Goal: Communication & Community: Participate in discussion

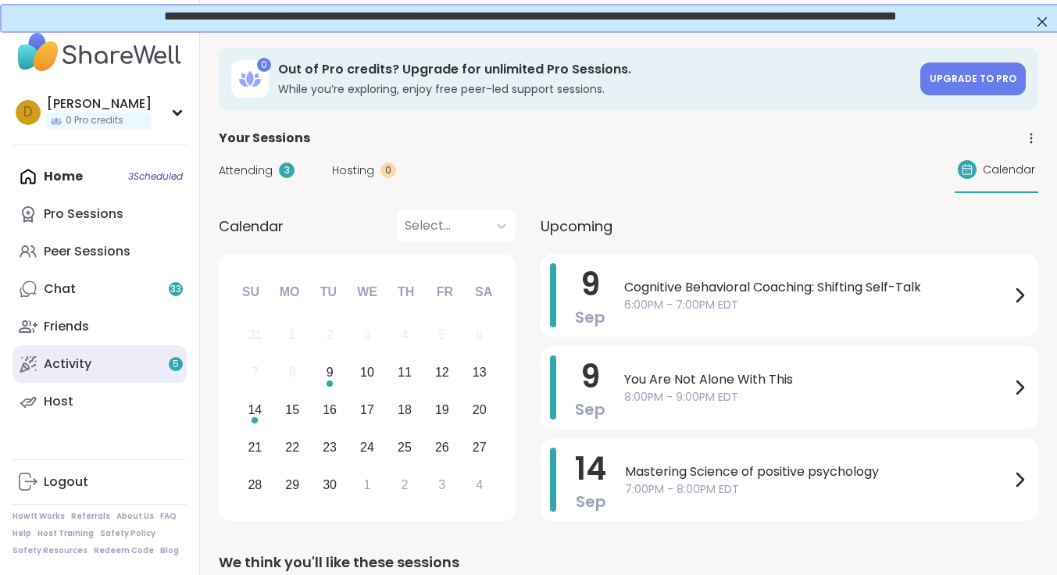
click at [93, 355] on link "Activity 5" at bounding box center [99, 363] width 174 height 37
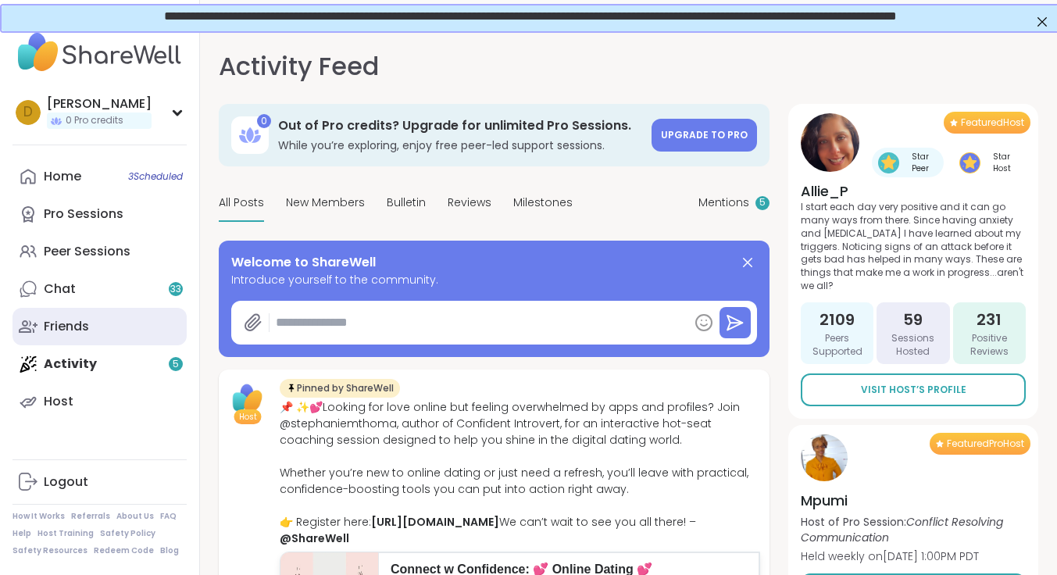
click at [80, 326] on div "Friends" at bounding box center [66, 326] width 45 height 17
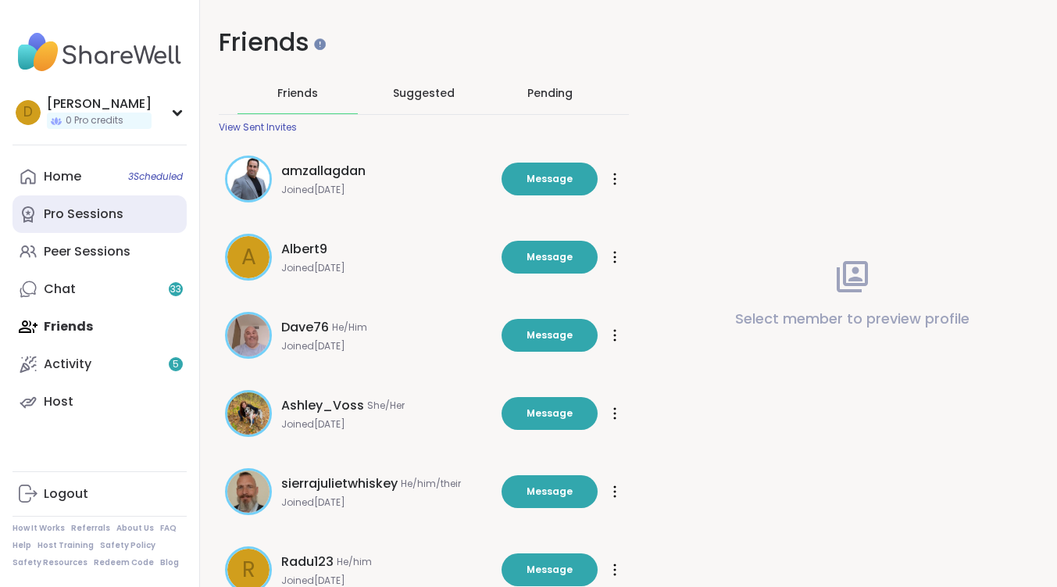
click at [98, 220] on div "Pro Sessions" at bounding box center [84, 213] width 80 height 17
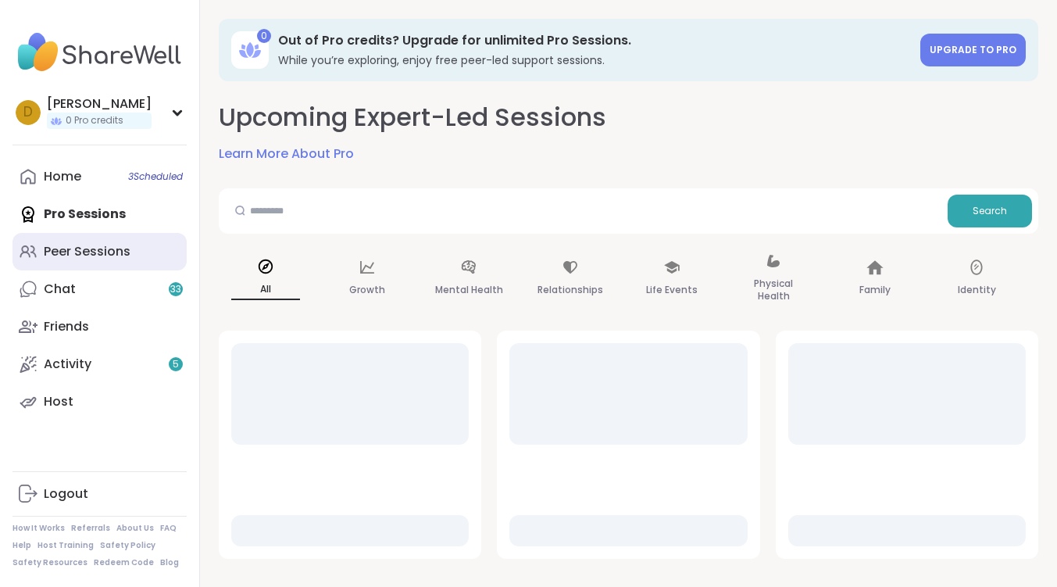
click at [97, 249] on div "Peer Sessions" at bounding box center [87, 251] width 87 height 17
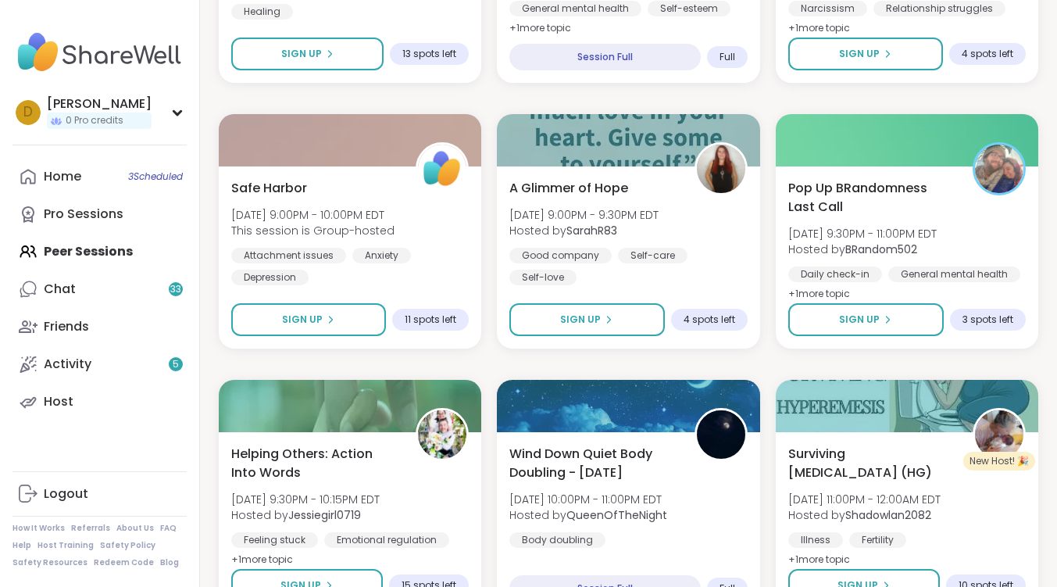
scroll to position [1718, 0]
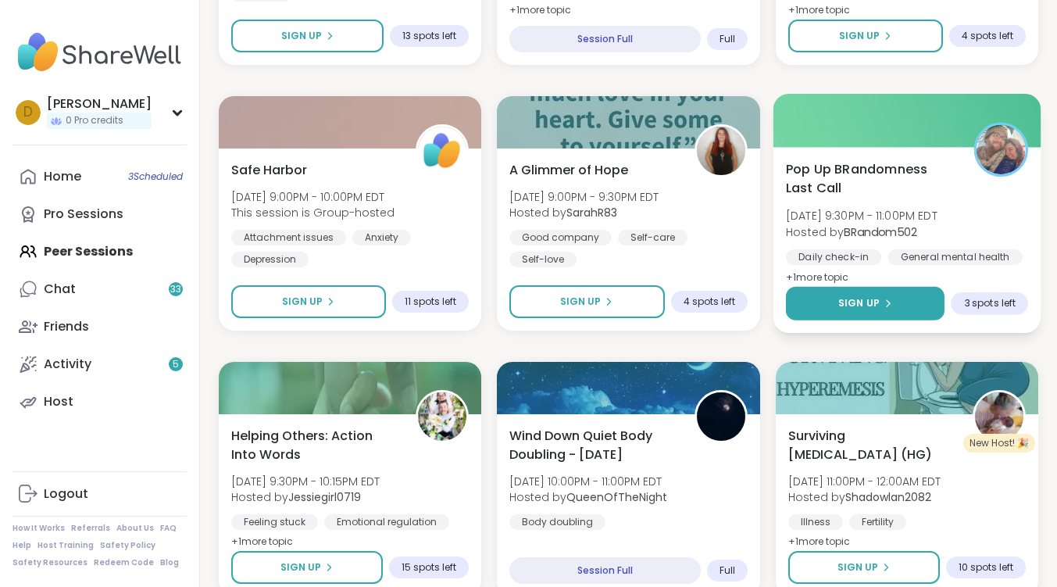
click at [871, 301] on span "Sign Up" at bounding box center [858, 303] width 41 height 14
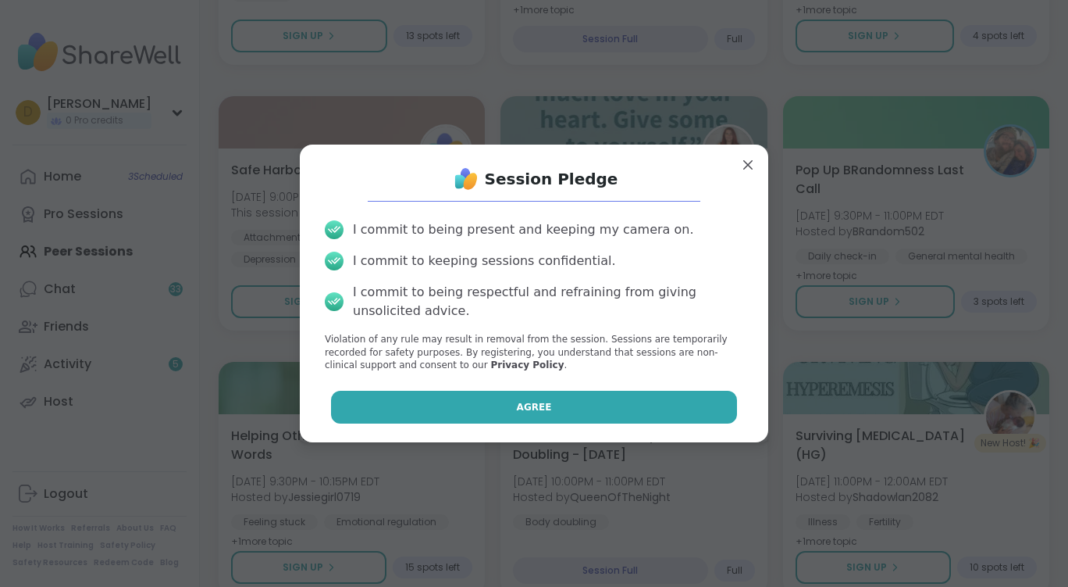
click at [595, 402] on button "Agree" at bounding box center [534, 406] width 407 height 33
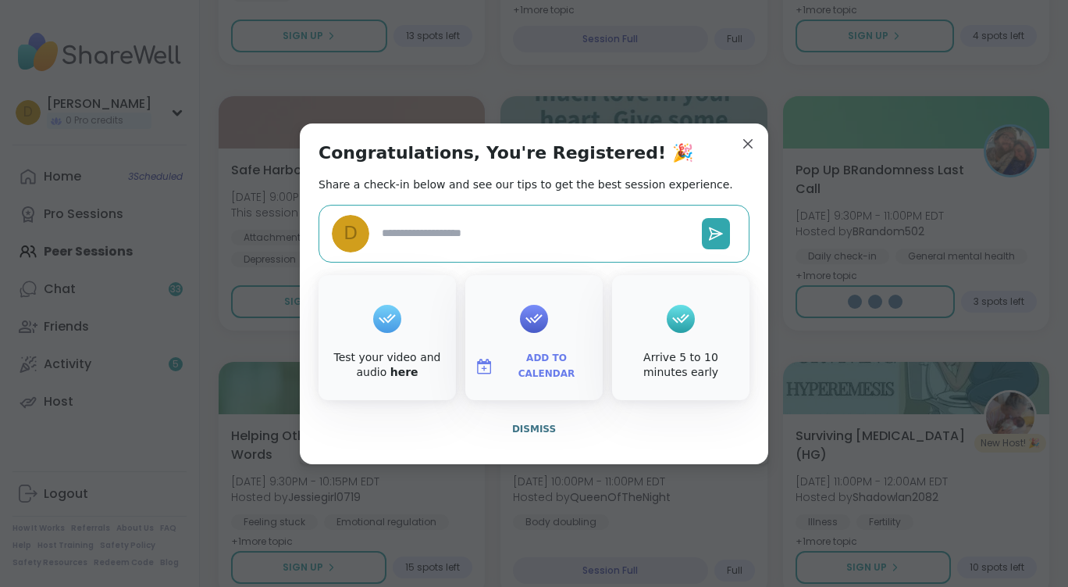
type textarea "*"
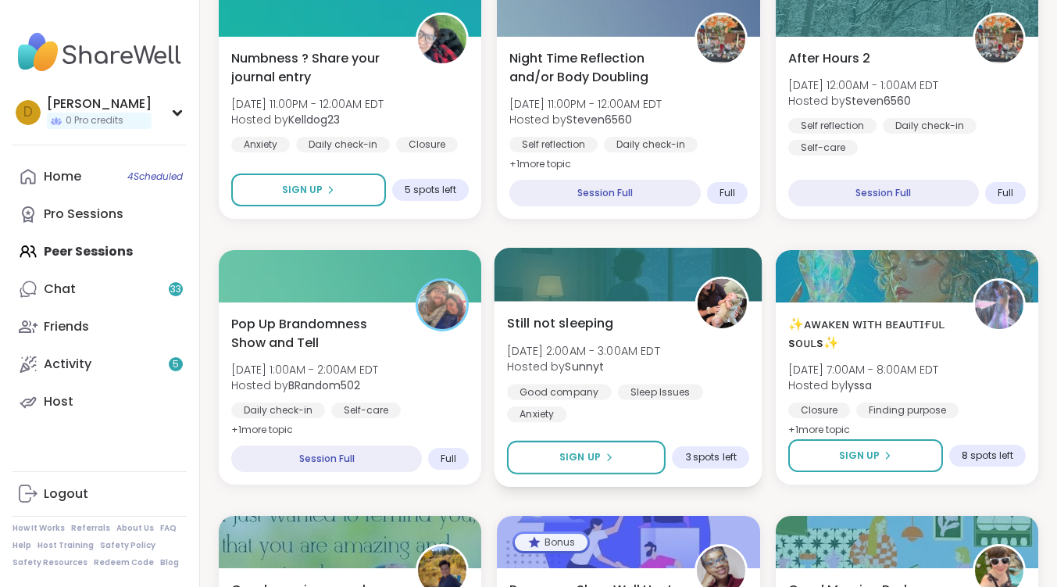
scroll to position [2343, 0]
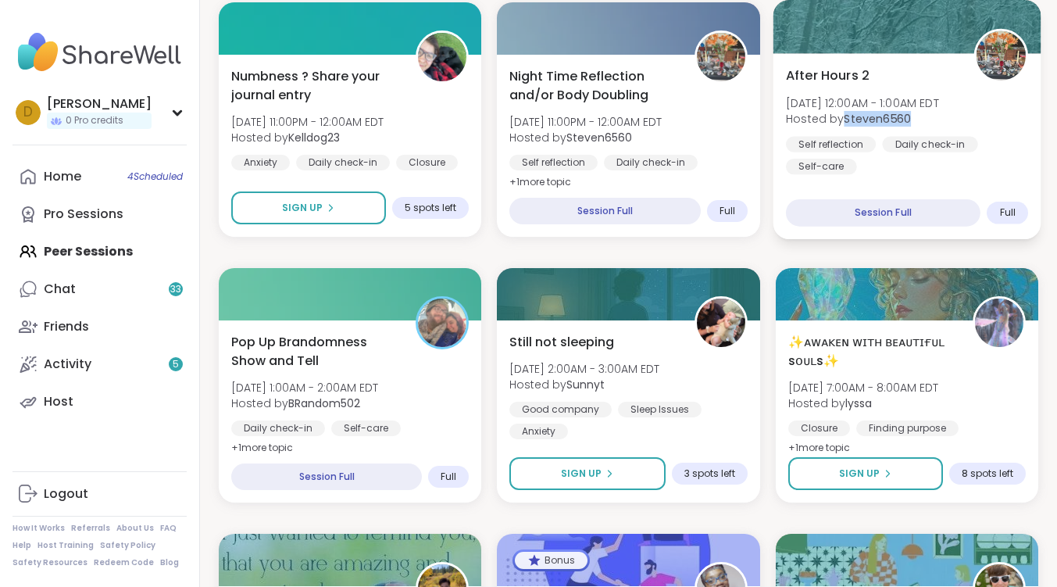
drag, startPoint x: 907, startPoint y: 116, endPoint x: 847, endPoint y: 120, distance: 60.3
click at [847, 120] on b "Steven6560" at bounding box center [876, 119] width 67 height 16
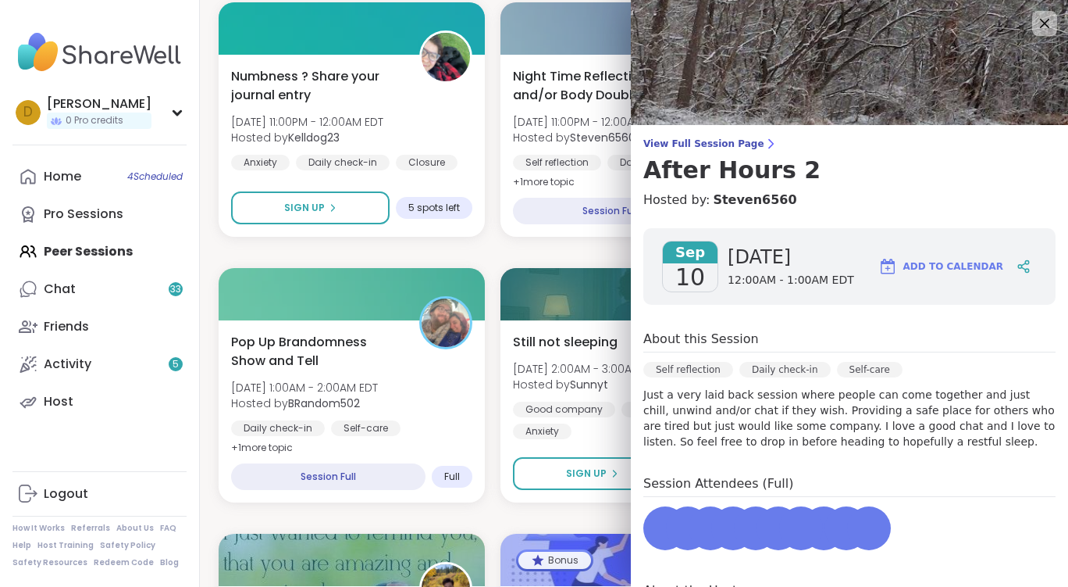
copy b "Steven6560"
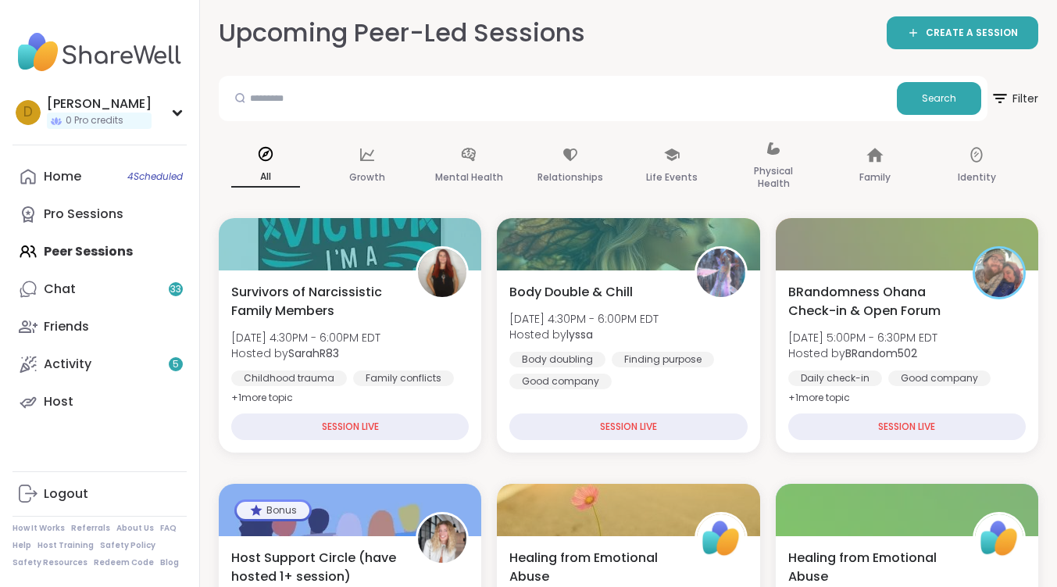
scroll to position [0, 0]
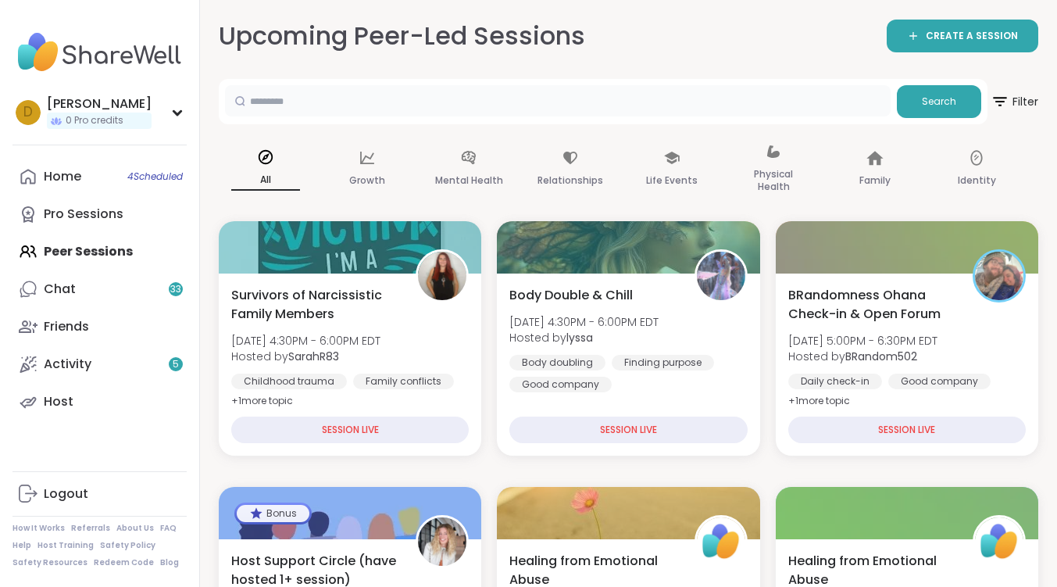
click at [342, 87] on input "text" at bounding box center [557, 100] width 665 height 31
paste input "**********"
type input "**********"
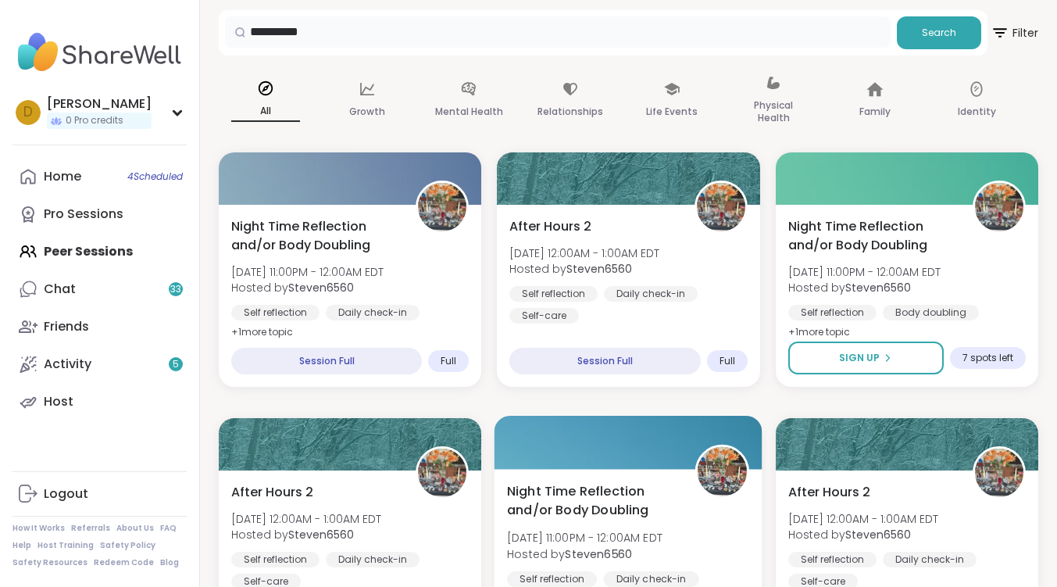
scroll to position [156, 0]
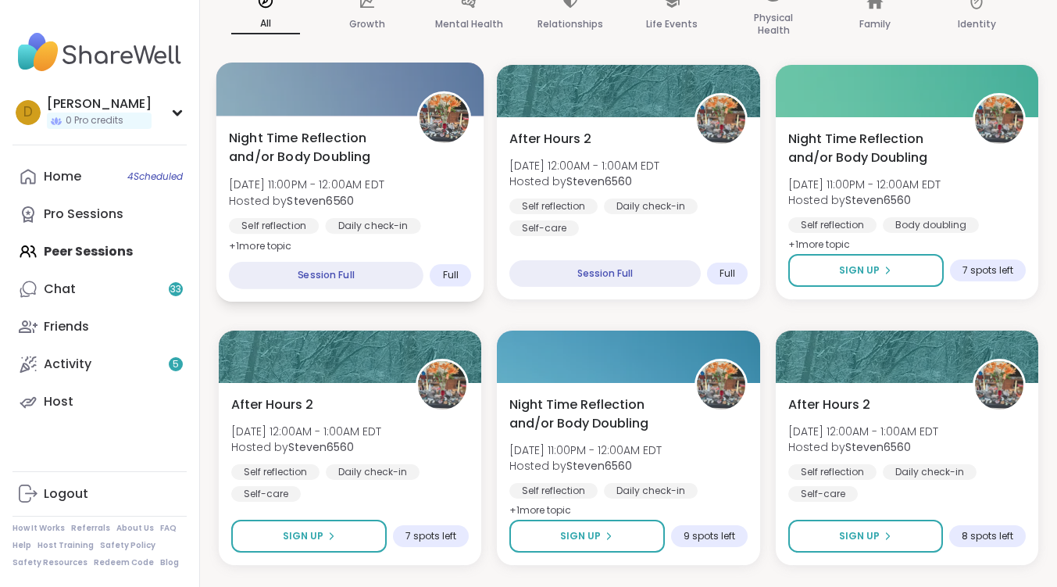
click at [339, 144] on span "Night Time Reflection and/or Body Doubling" at bounding box center [314, 147] width 171 height 38
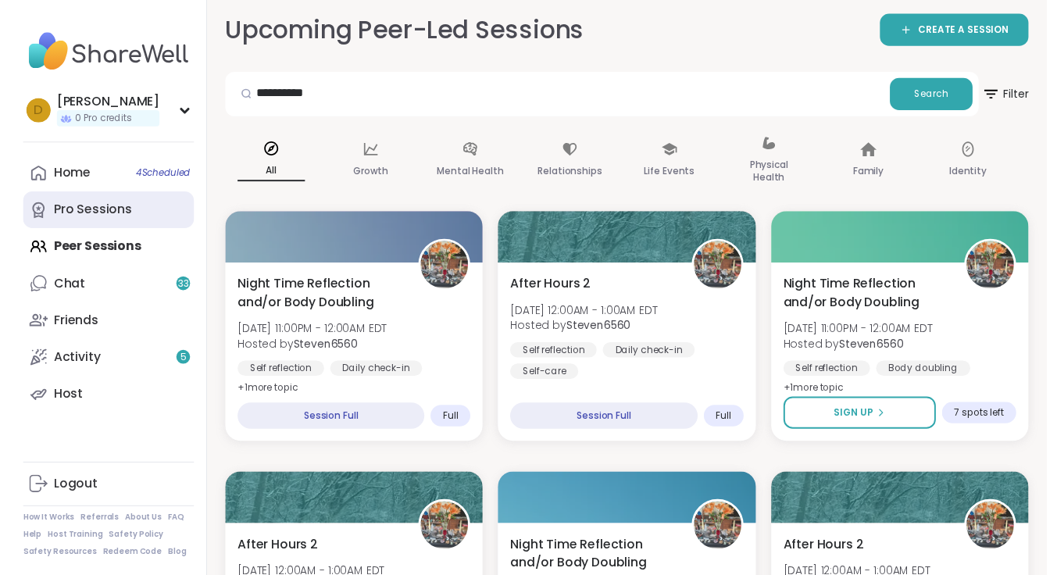
scroll to position [0, 0]
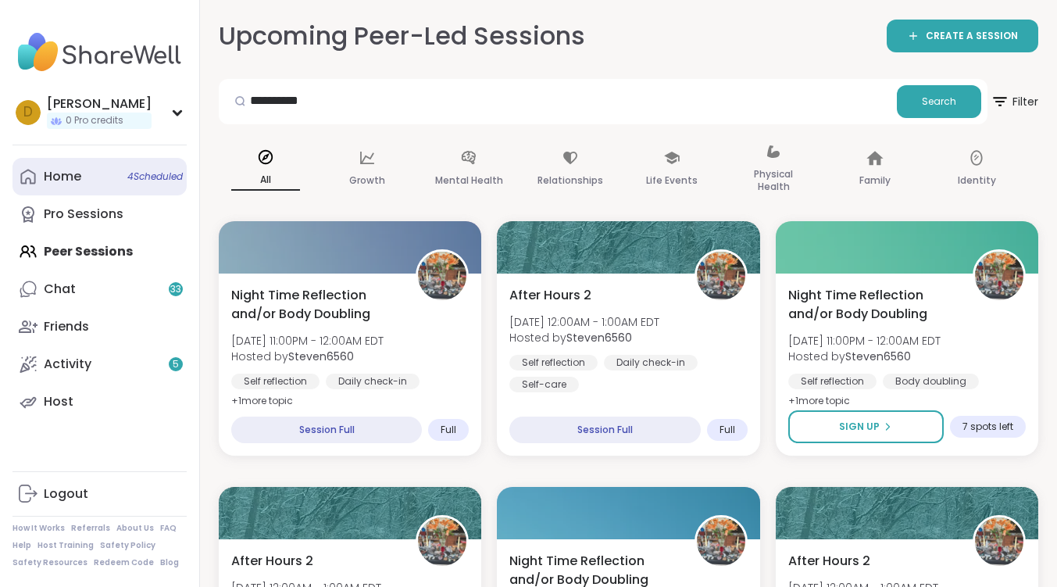
click at [84, 170] on link "Home 4 Scheduled" at bounding box center [99, 176] width 174 height 37
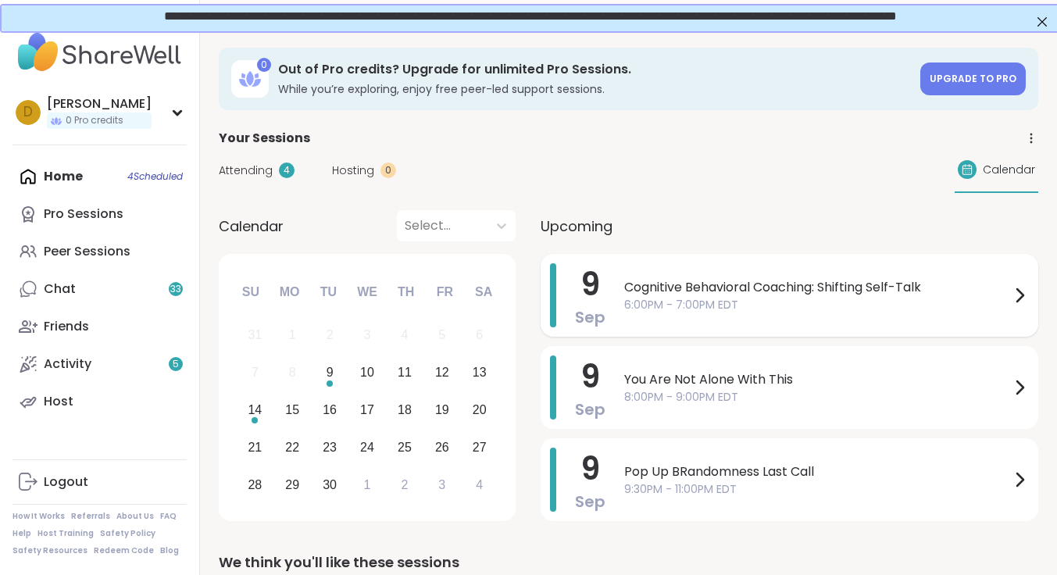
click at [761, 283] on span "Cognitive Behavioral Coaching: Shifting Self-Talk" at bounding box center [817, 287] width 386 height 19
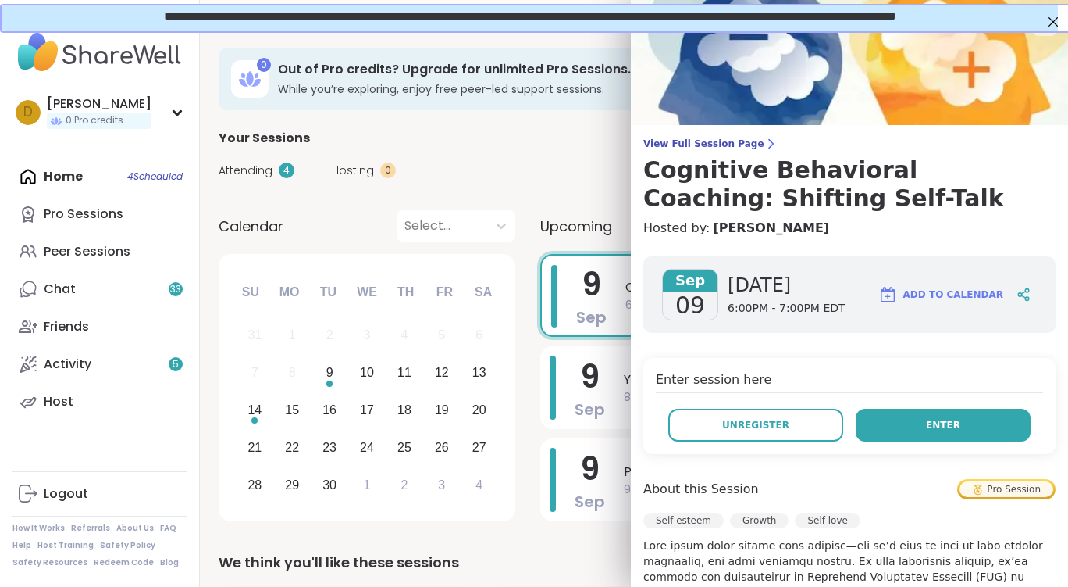
click at [926, 427] on span "Enter" at bounding box center [943, 425] width 34 height 14
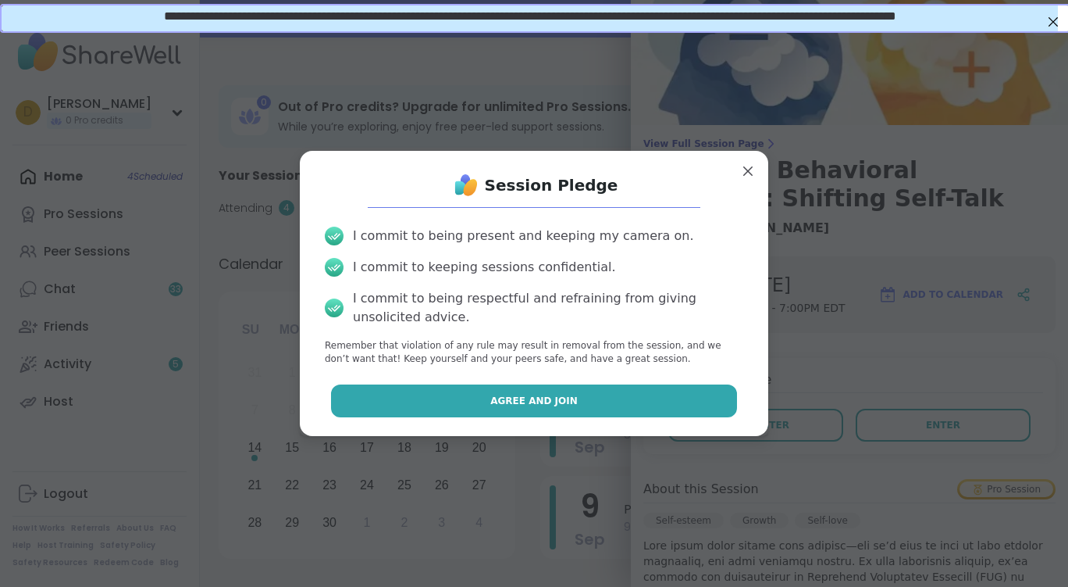
click at [527, 401] on span "Agree and Join" at bounding box center [533, 401] width 87 height 14
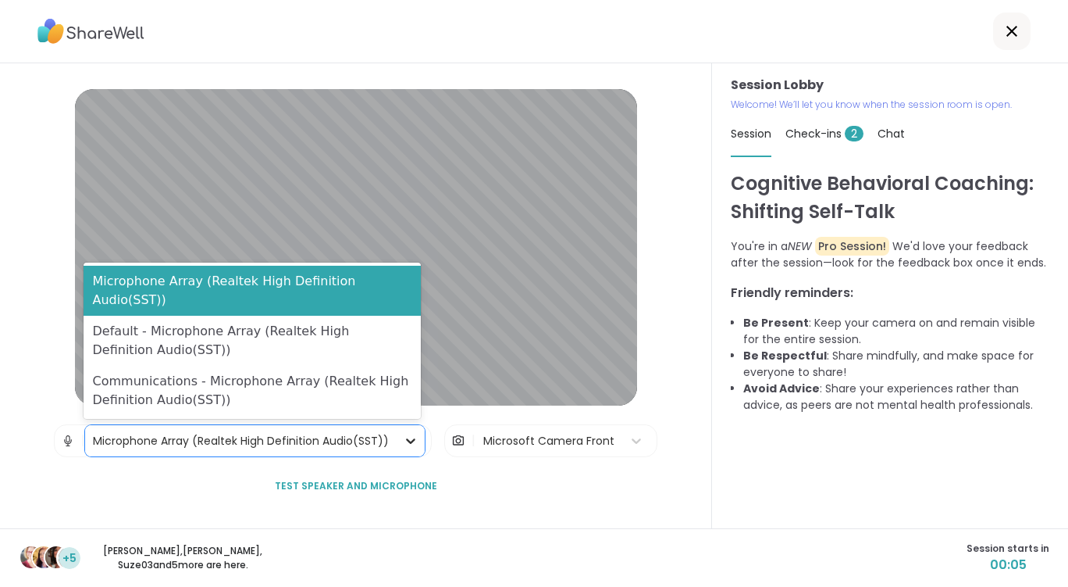
click at [405, 443] on icon at bounding box center [411, 441] width 16 height 16
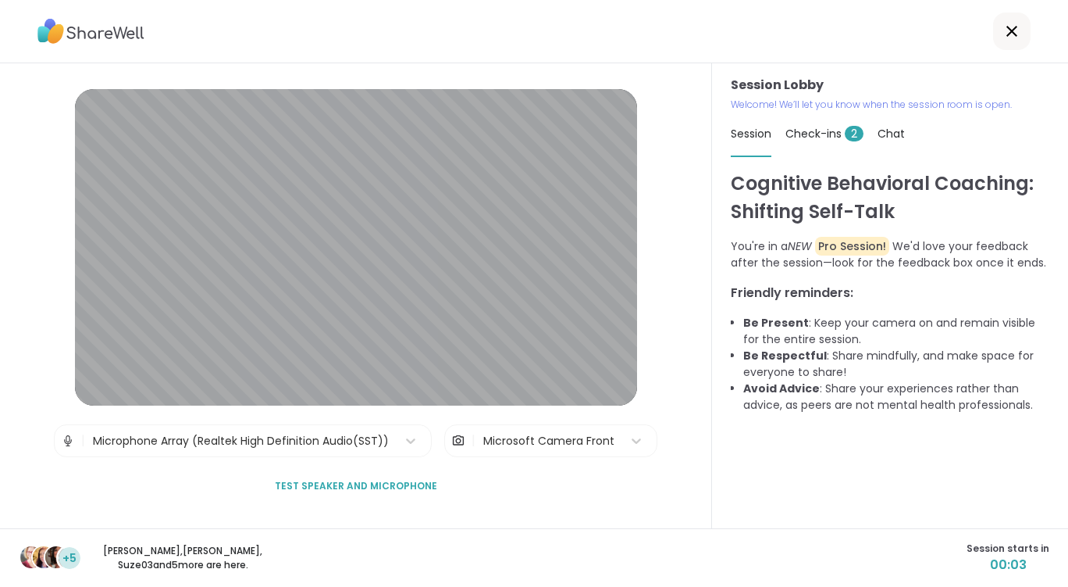
click at [640, 458] on div "Session Lobby | Microphone Array (Realtek High Definition Audio(SST)) | Microso…" at bounding box center [356, 295] width 712 height 465
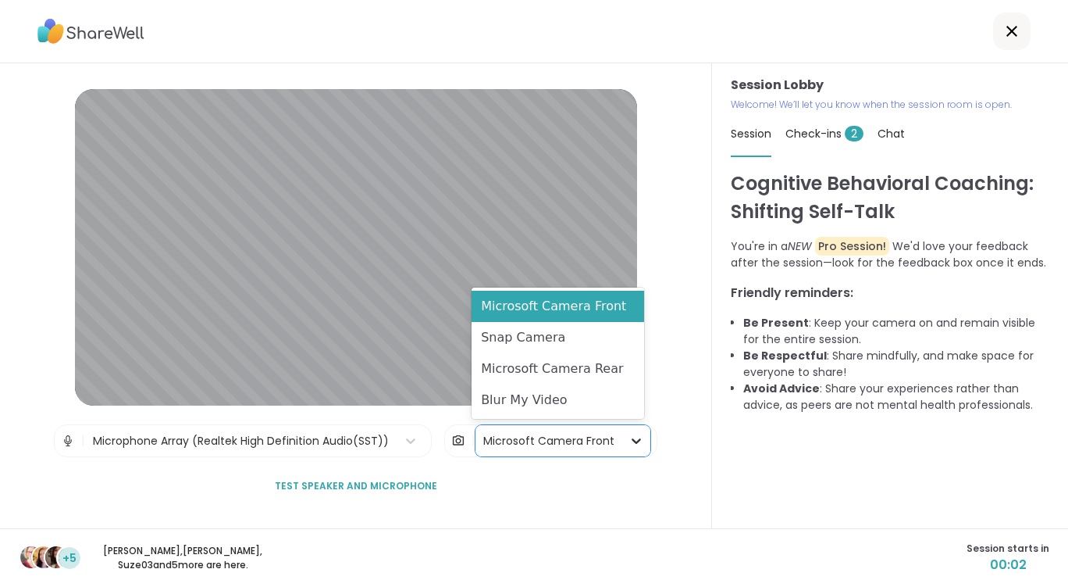
click at [635, 446] on icon at bounding box center [637, 441] width 16 height 16
click at [597, 394] on div "Blur My Video" at bounding box center [558, 399] width 173 height 31
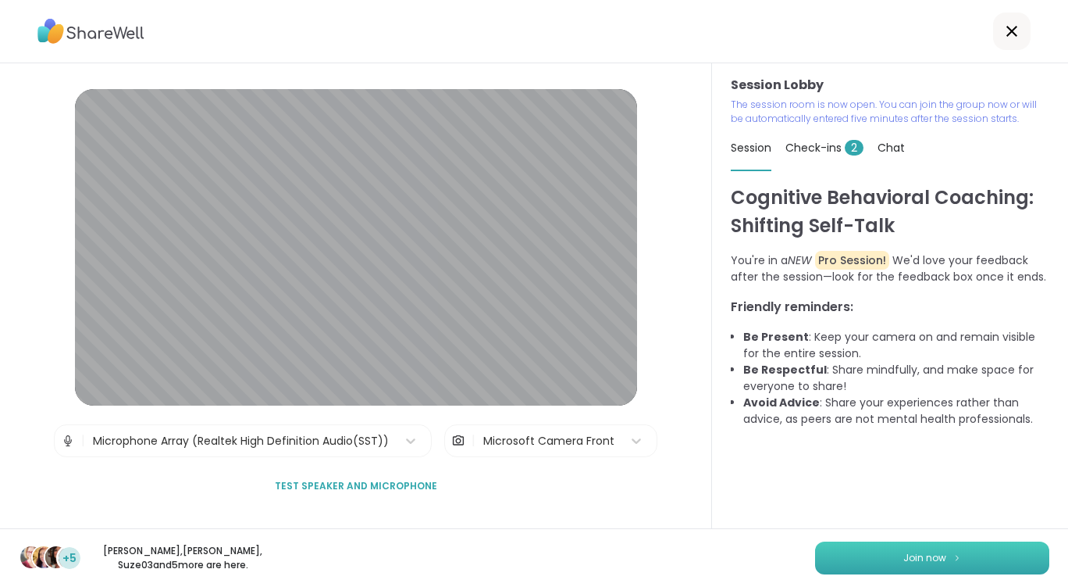
click at [911, 560] on span "Join now" at bounding box center [925, 558] width 43 height 14
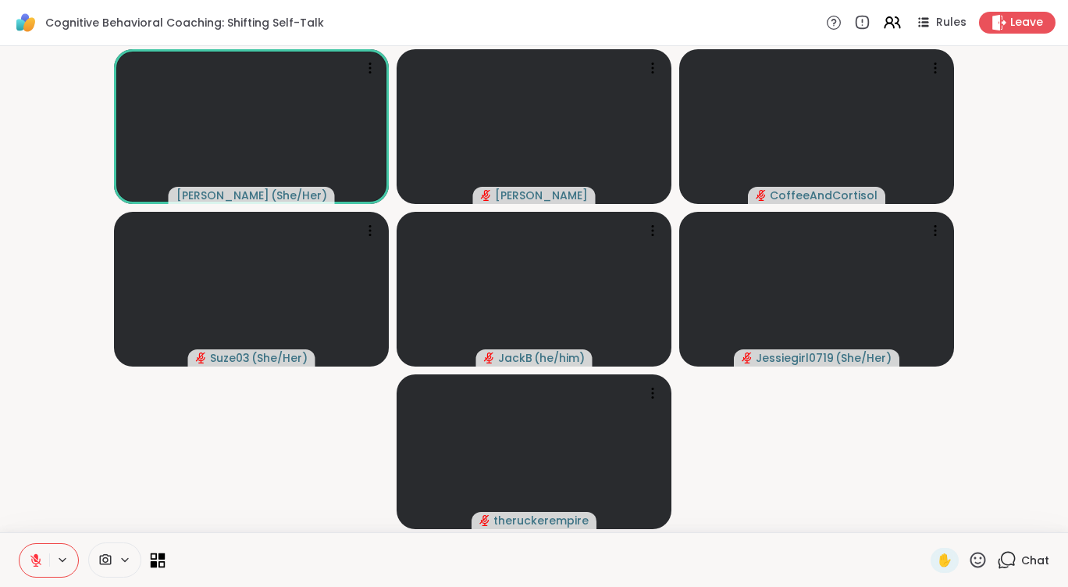
click at [159, 555] on icon at bounding box center [162, 555] width 7 height 7
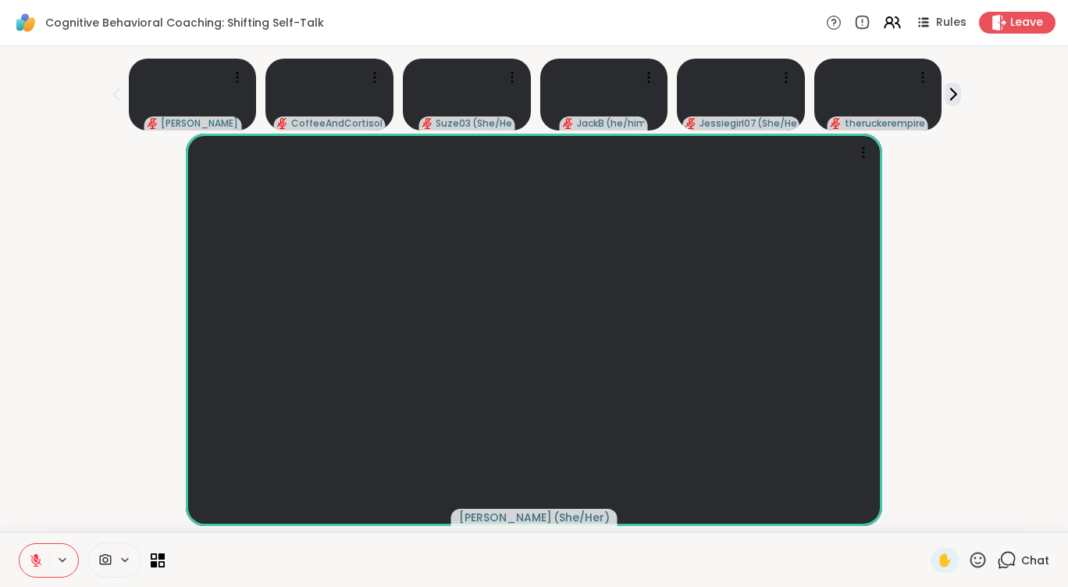
click at [1001, 552] on icon at bounding box center [1008, 558] width 15 height 14
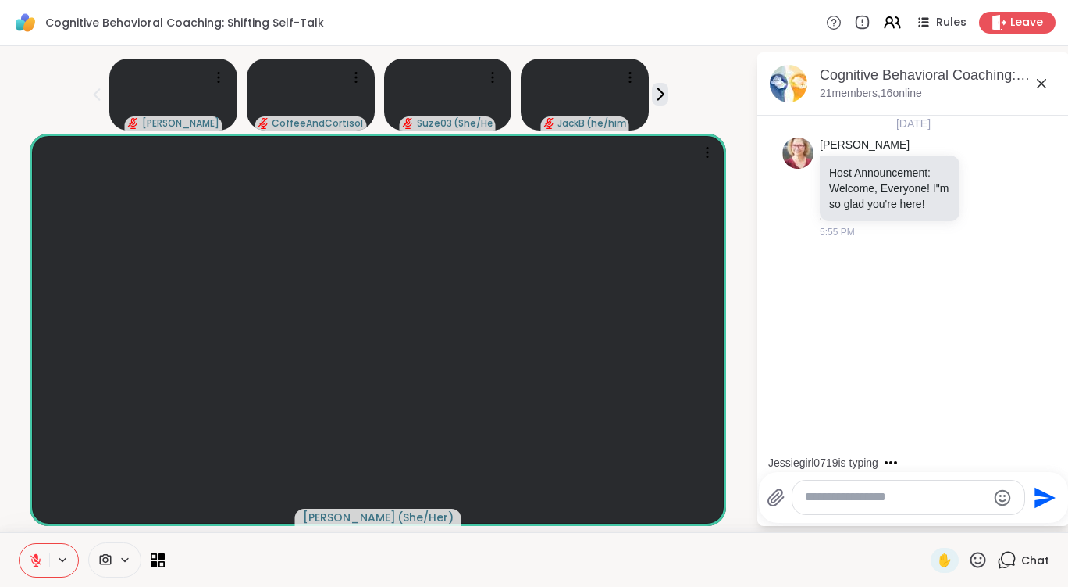
click at [833, 497] on textarea "Type your message" at bounding box center [896, 497] width 182 height 16
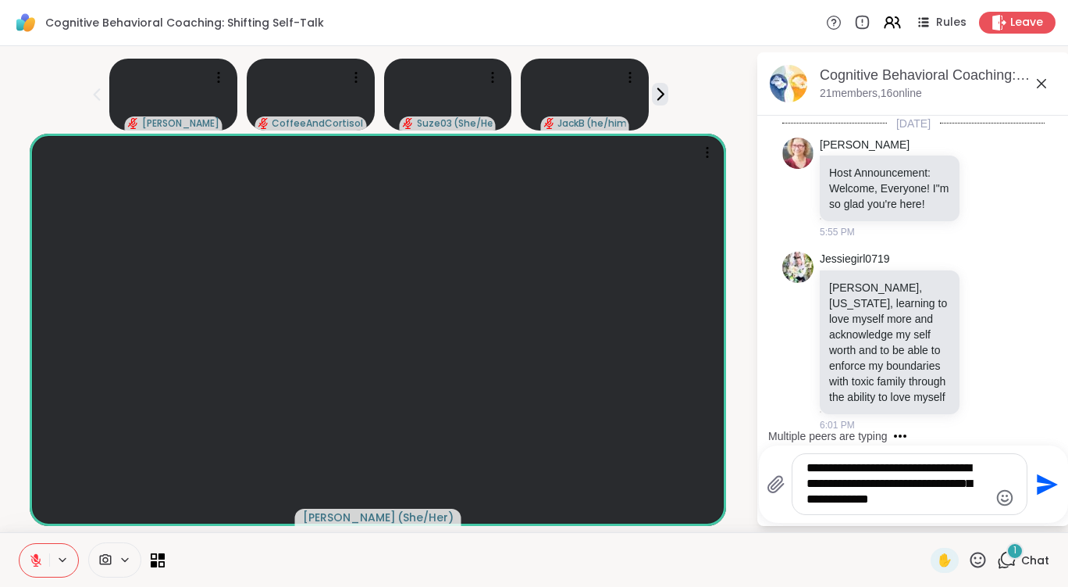
scroll to position [34, 0]
click at [945, 487] on textarea "**********" at bounding box center [898, 484] width 182 height 48
drag, startPoint x: 946, startPoint y: 487, endPoint x: 922, endPoint y: 482, distance: 23.9
click at [914, 482] on textarea "**********" at bounding box center [898, 484] width 182 height 48
click at [847, 498] on textarea "**********" at bounding box center [898, 484] width 182 height 48
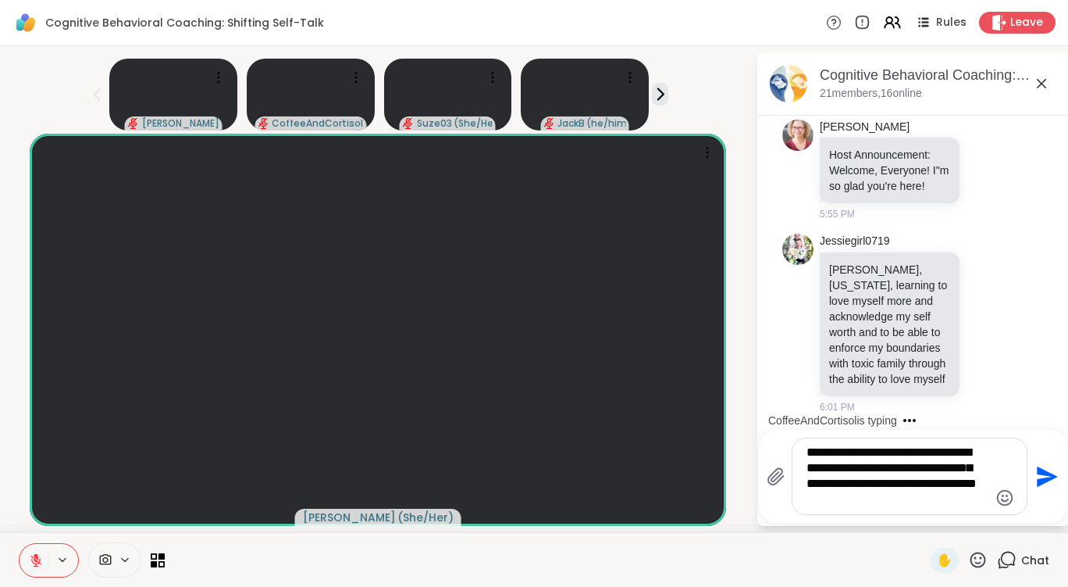
click at [854, 502] on textarea "**********" at bounding box center [898, 475] width 182 height 63
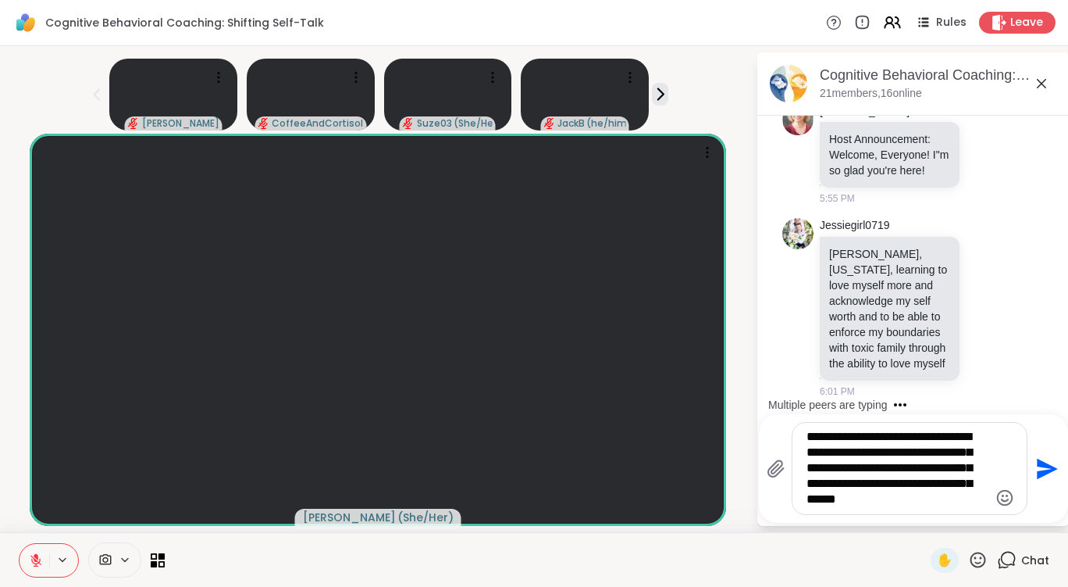
scroll to position [164, 0]
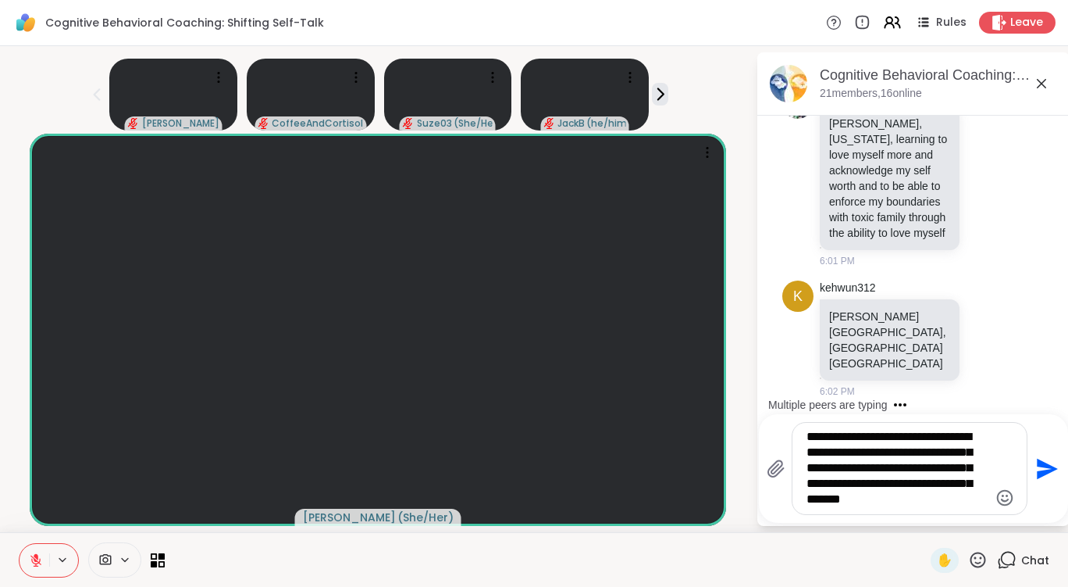
click at [932, 498] on textarea "**********" at bounding box center [898, 468] width 182 height 79
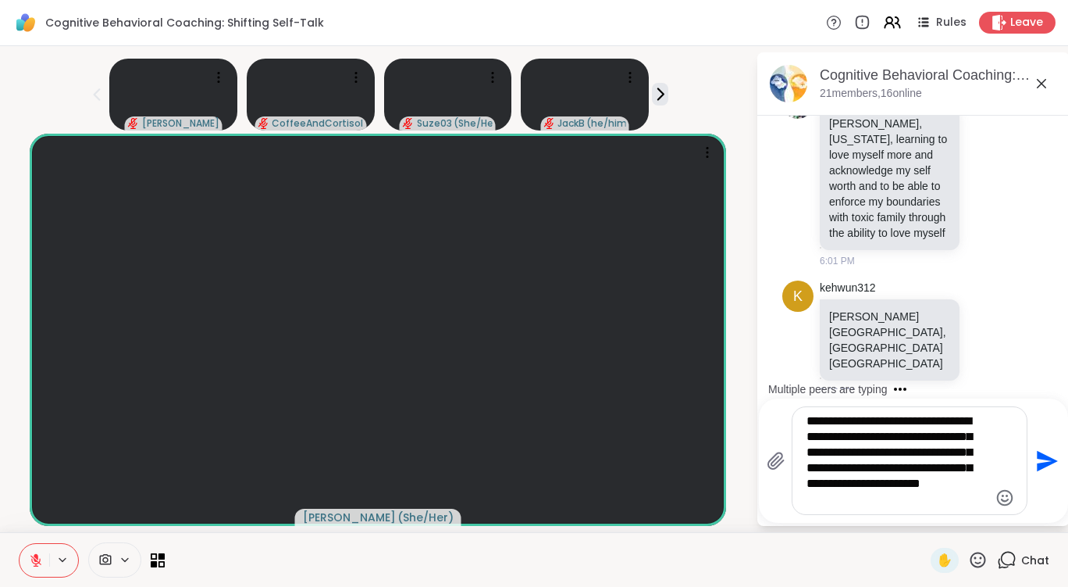
scroll to position [309, 0]
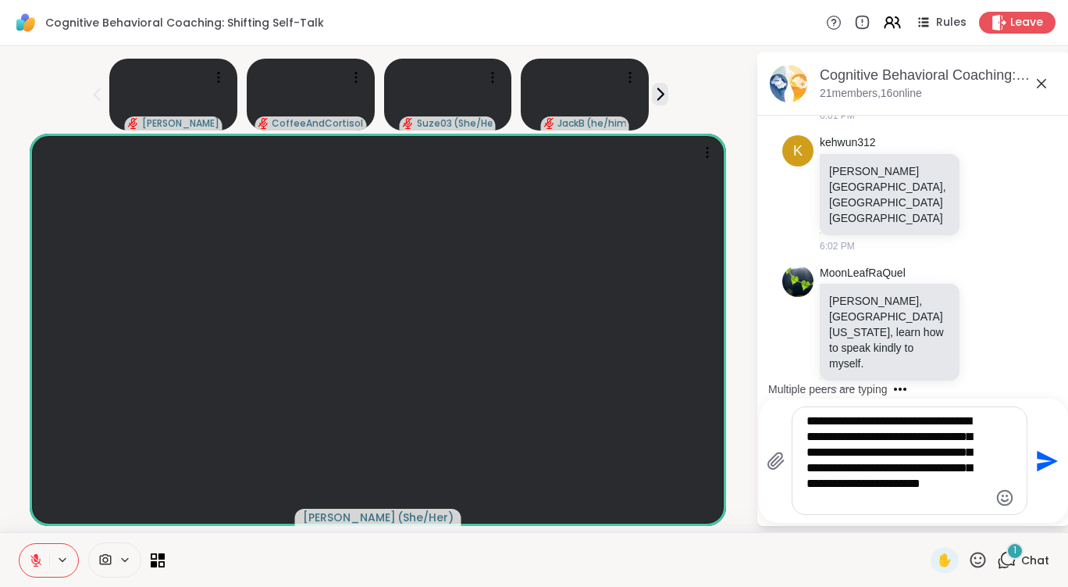
type textarea "**********"
click at [1033, 460] on icon "Send" at bounding box center [1045, 460] width 25 height 25
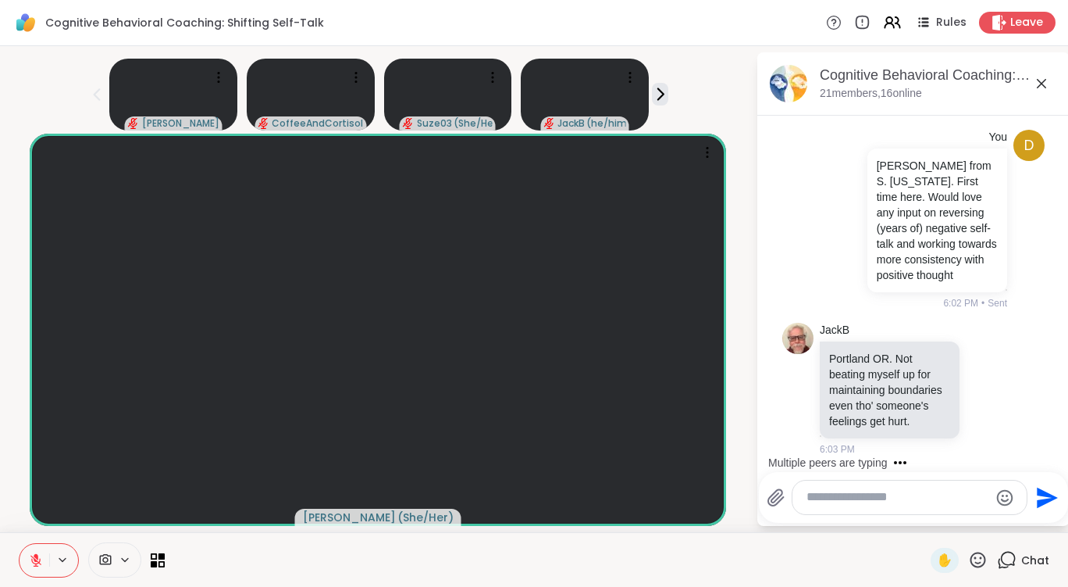
scroll to position [888, 0]
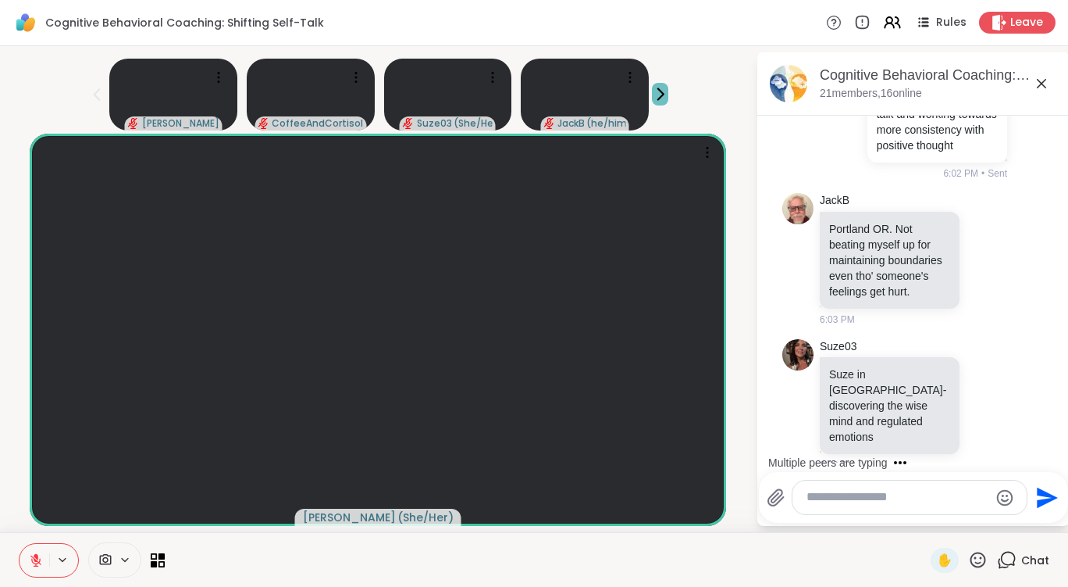
click at [658, 90] on icon at bounding box center [660, 94] width 5 height 11
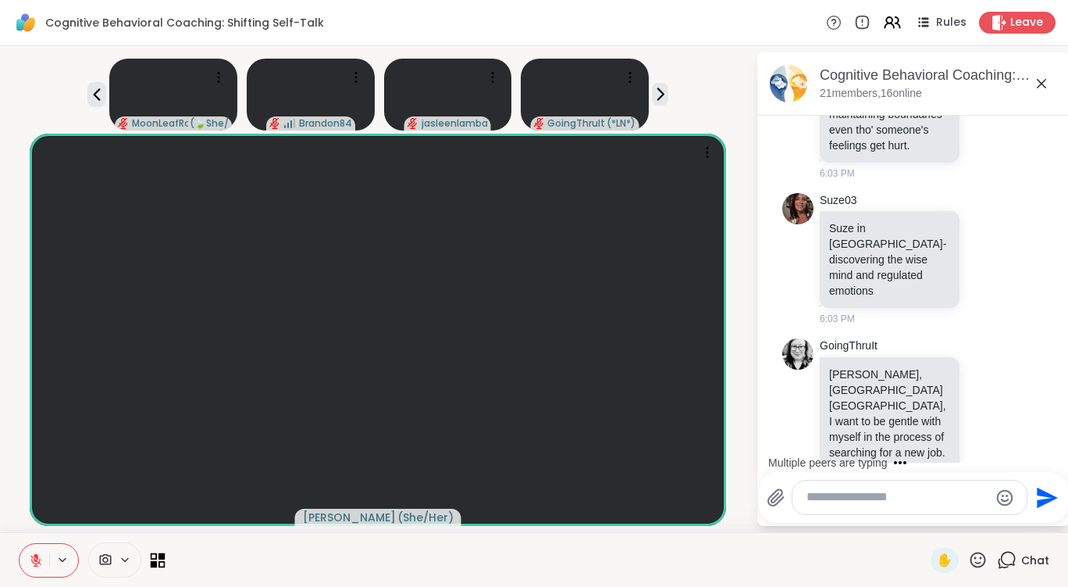
click at [158, 558] on icon at bounding box center [158, 559] width 15 height 15
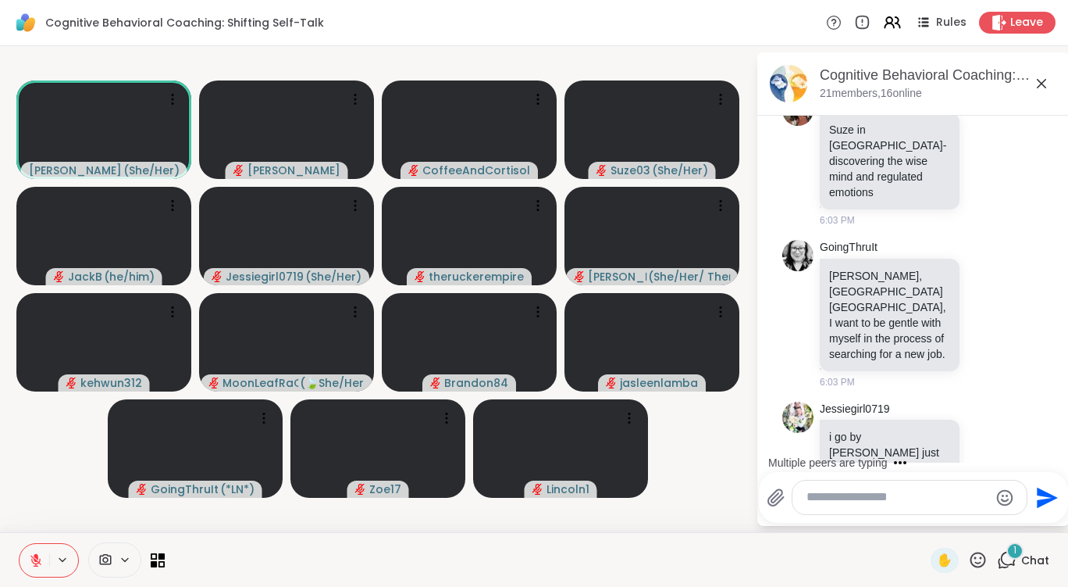
scroll to position [1232, 0]
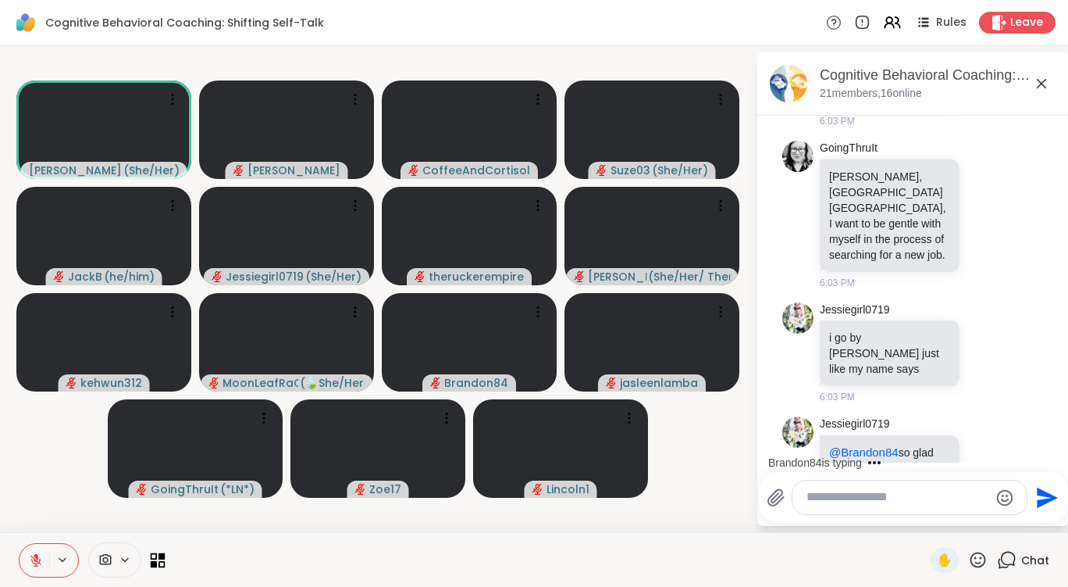
click at [157, 555] on icon at bounding box center [154, 555] width 7 height 7
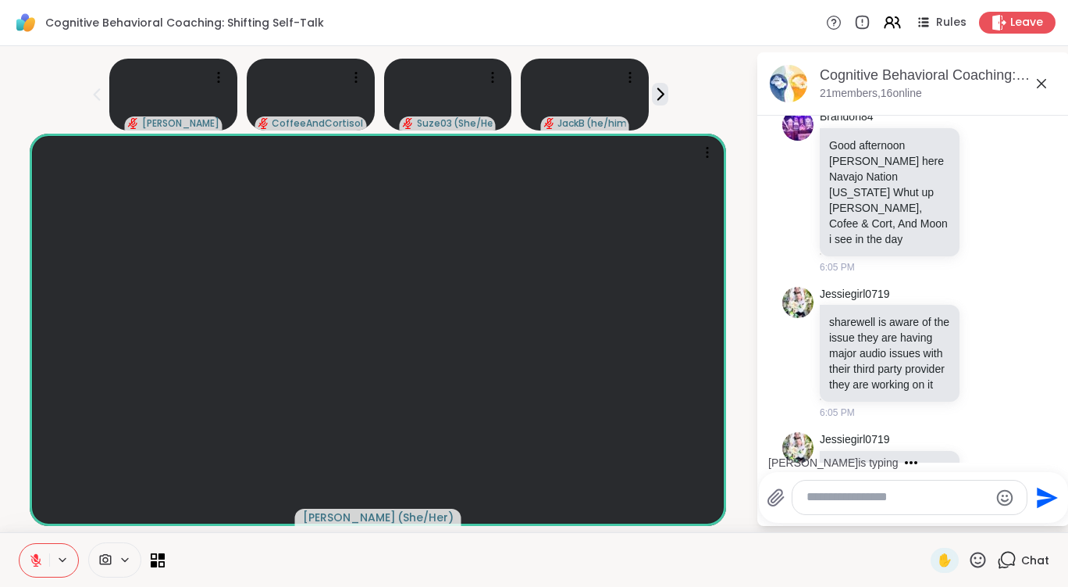
scroll to position [2095, 0]
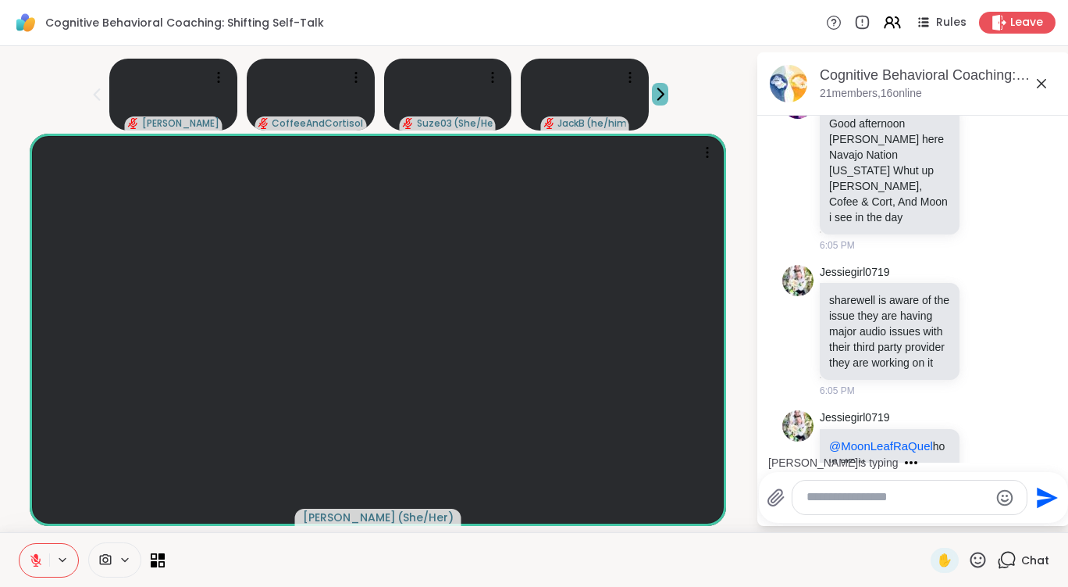
click at [659, 90] on icon at bounding box center [660, 94] width 16 height 16
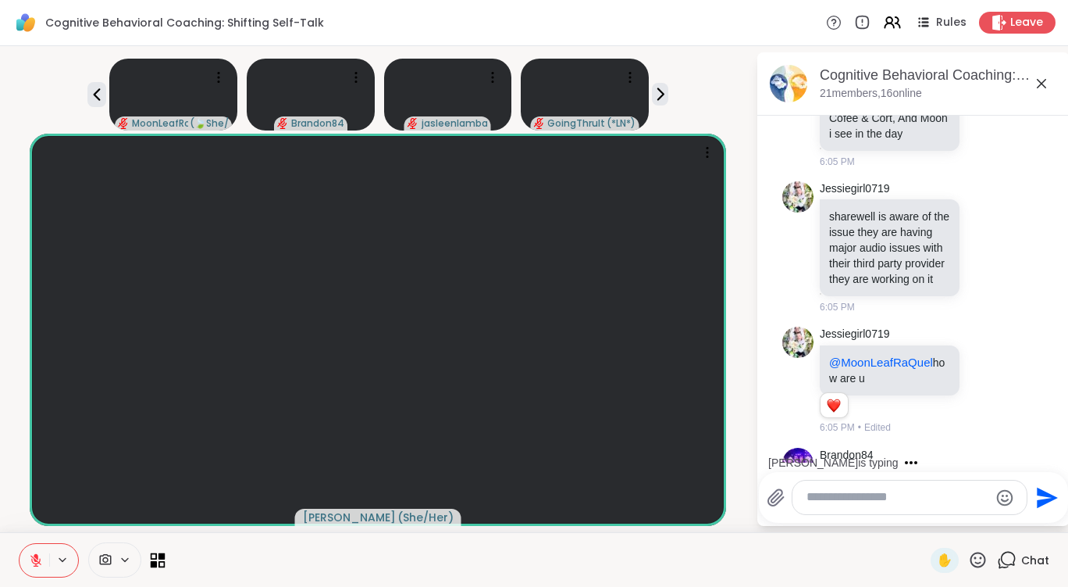
click at [159, 565] on icon at bounding box center [162, 563] width 7 height 7
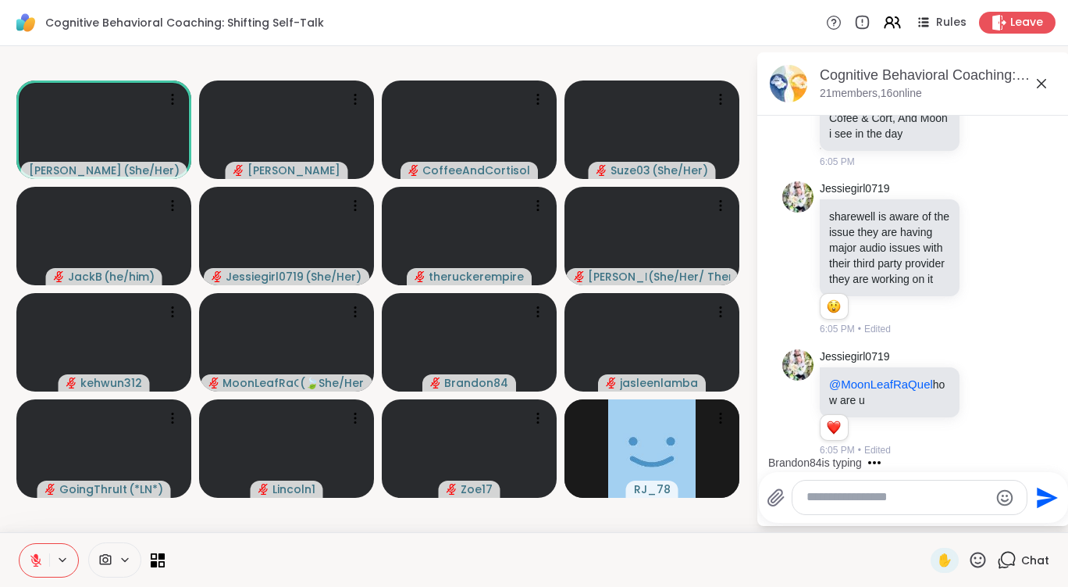
scroll to position [2284, 0]
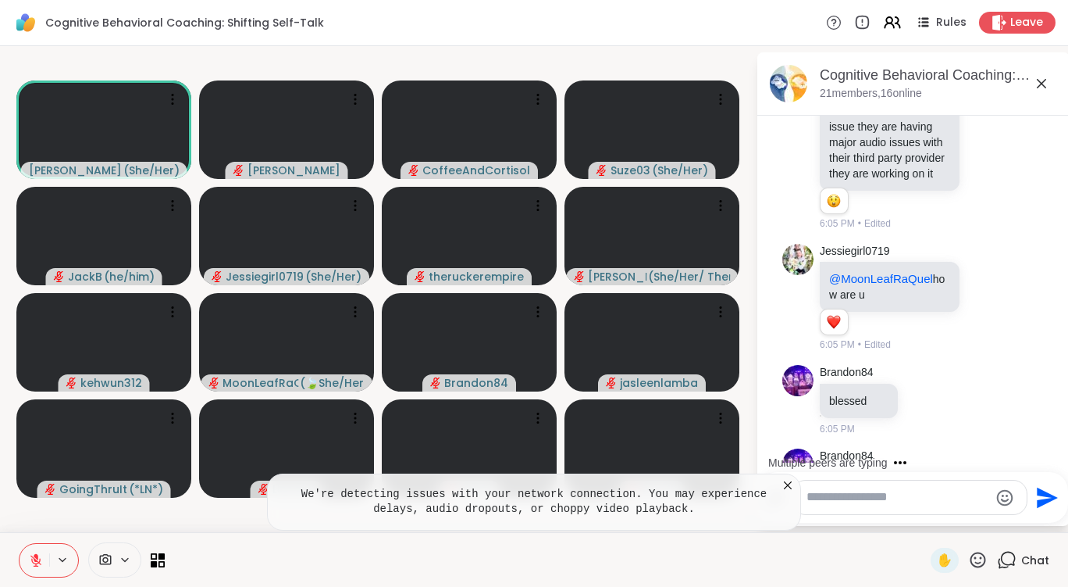
click at [783, 486] on icon at bounding box center [788, 485] width 16 height 16
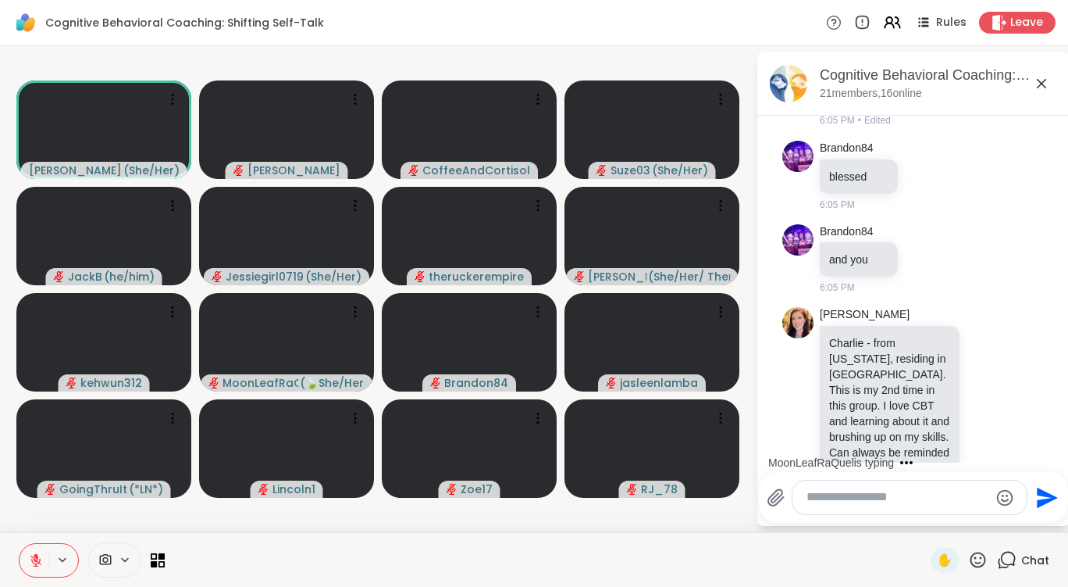
scroll to position [2694, 0]
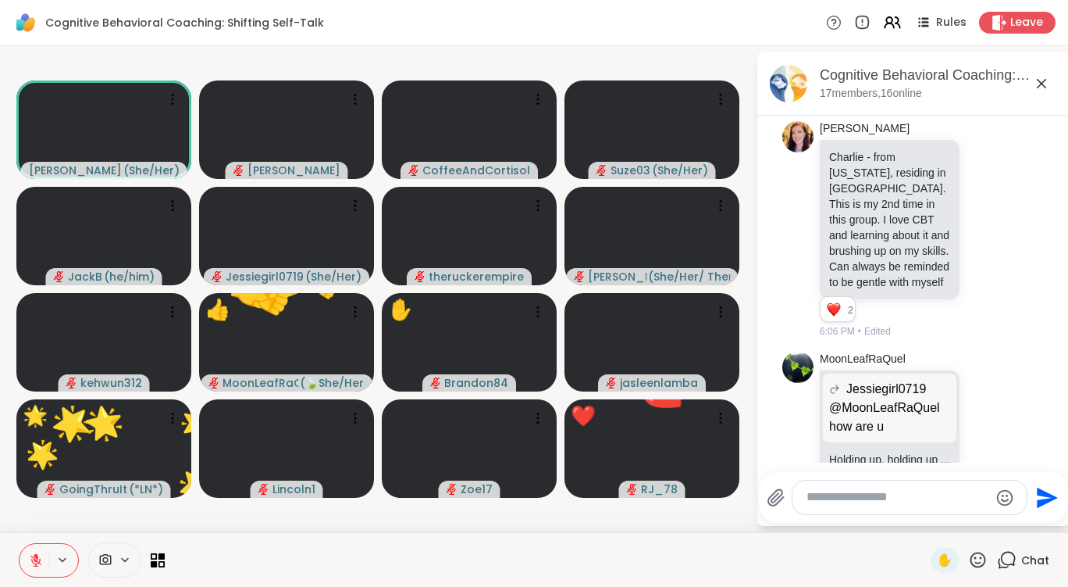
click at [968, 558] on icon at bounding box center [978, 560] width 20 height 20
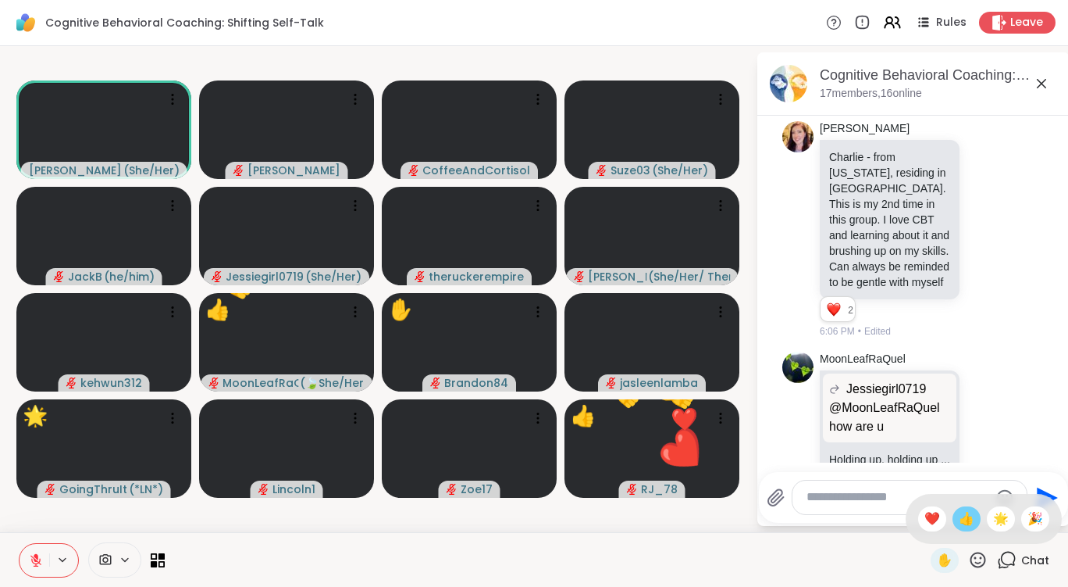
click at [953, 528] on div "👍" at bounding box center [967, 518] width 28 height 25
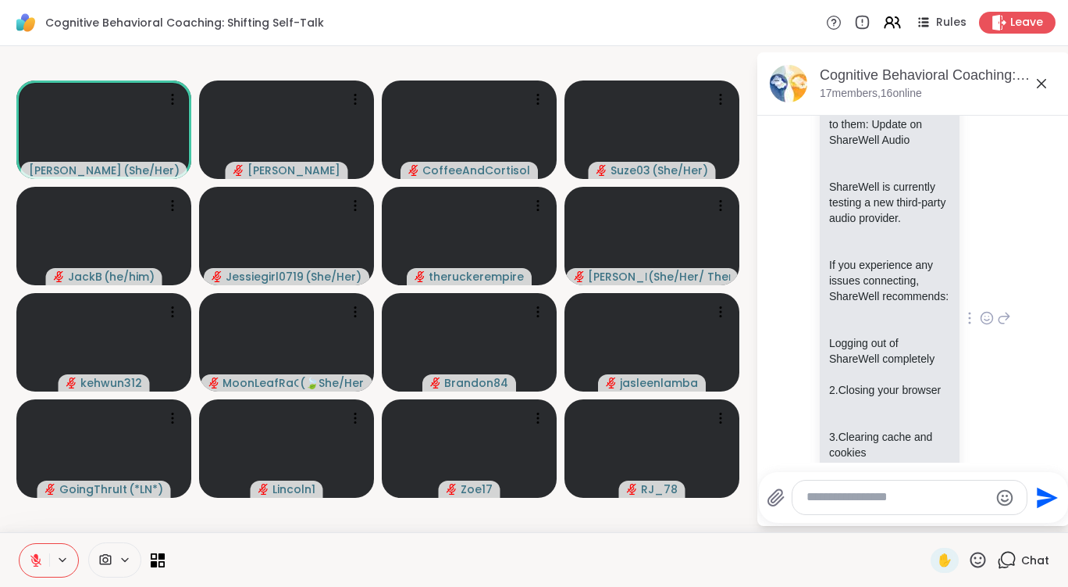
scroll to position [3330, 0]
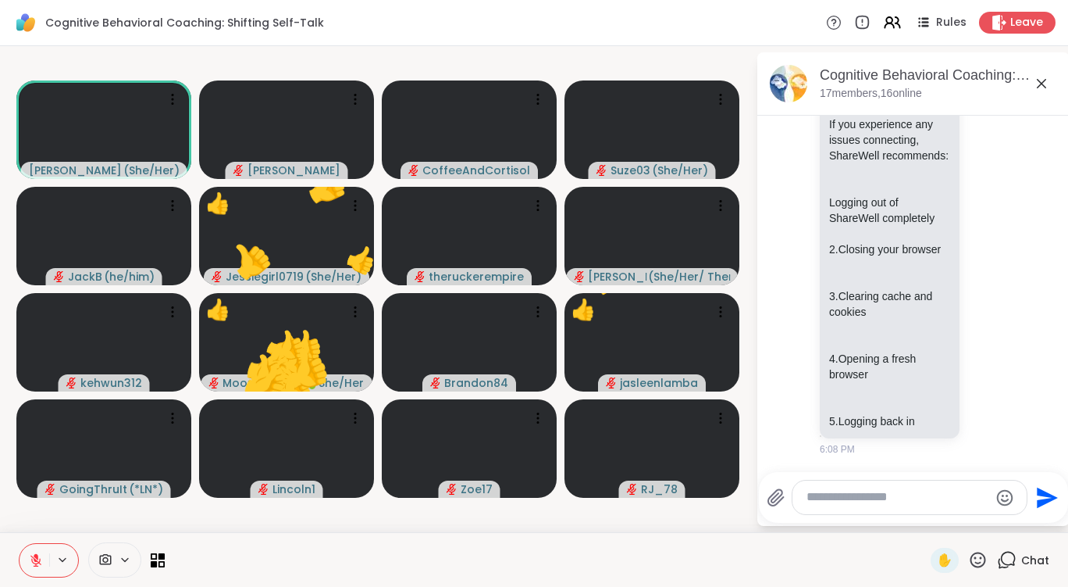
click at [968, 551] on icon at bounding box center [978, 560] width 20 height 20
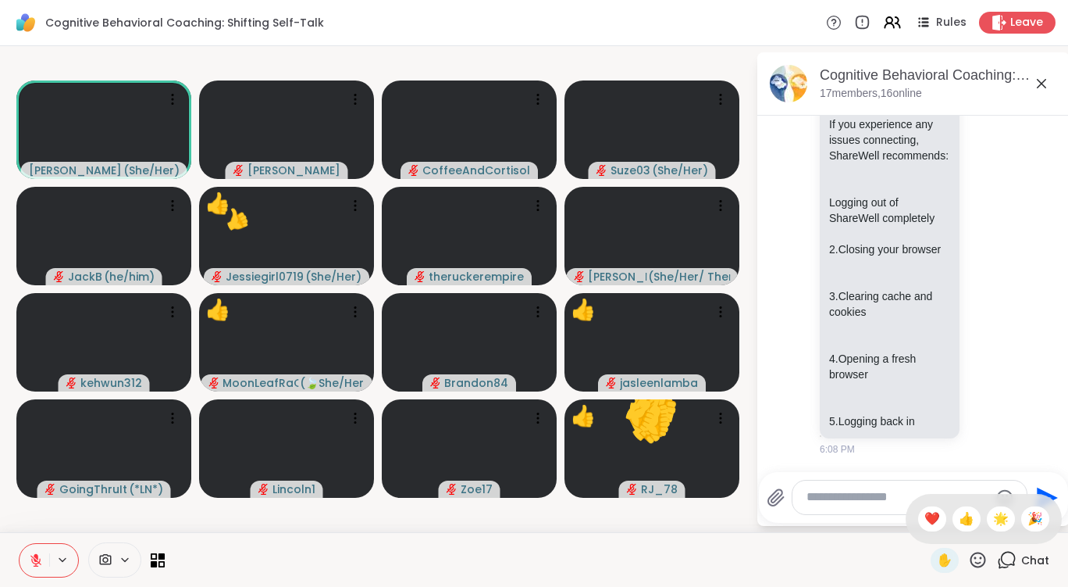
click at [959, 515] on span "👍" at bounding box center [967, 518] width 16 height 19
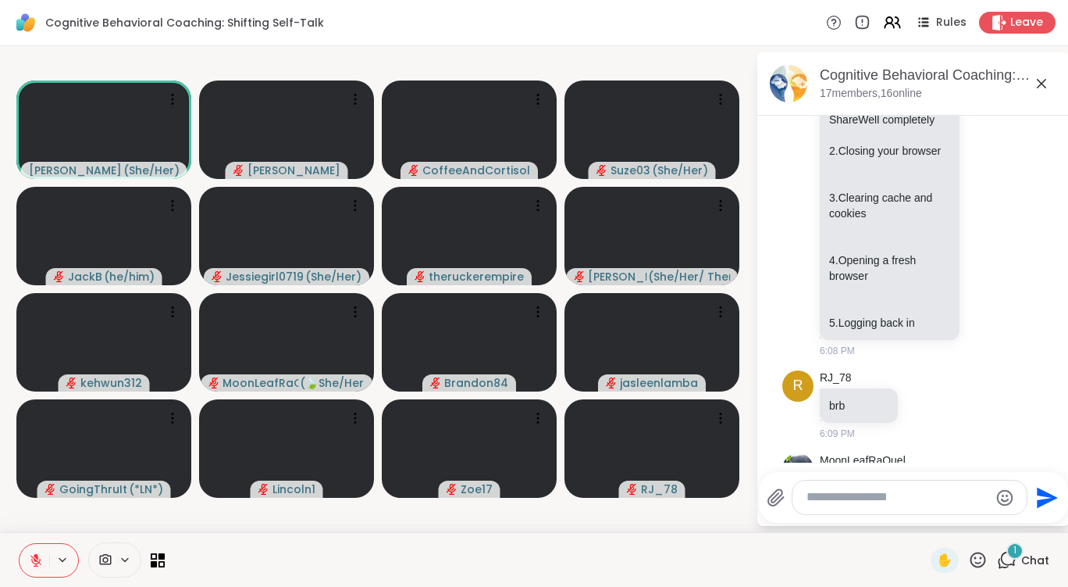
scroll to position [3513, 0]
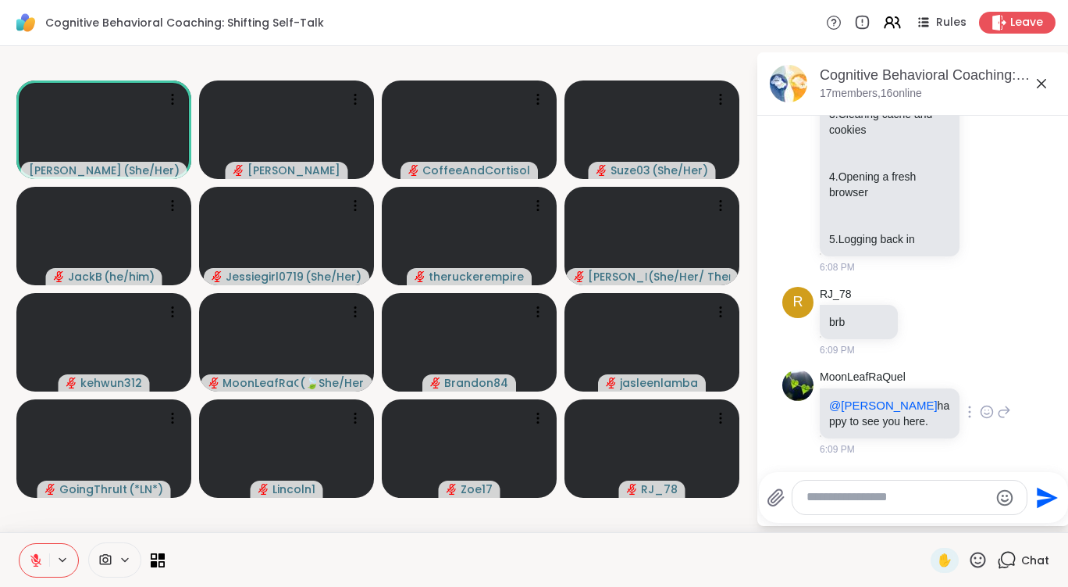
click at [980, 409] on icon at bounding box center [987, 412] width 14 height 16
click at [980, 382] on div "Select Reaction: Heart" at bounding box center [987, 387] width 14 height 14
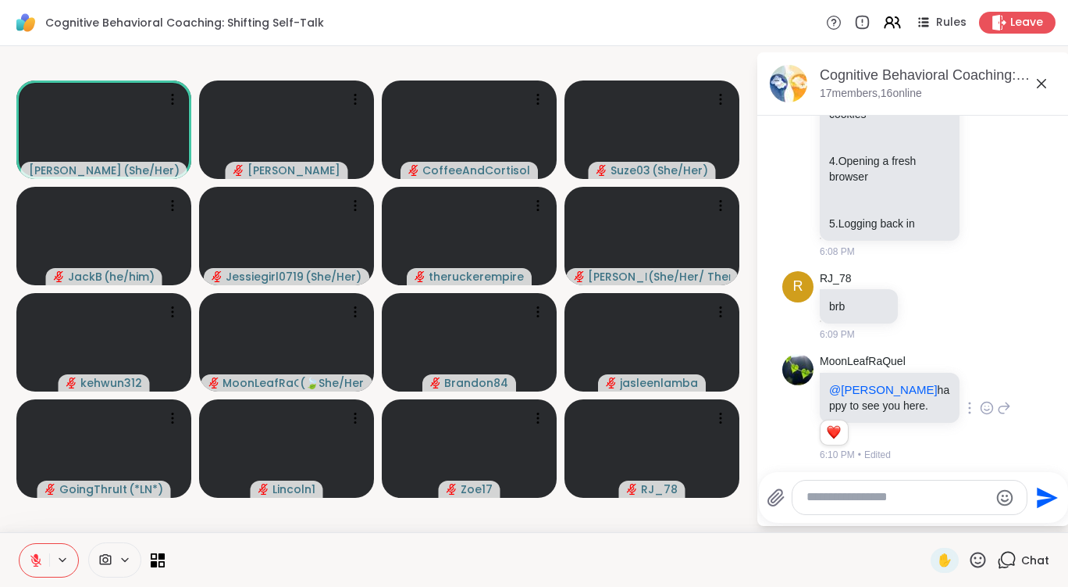
scroll to position [3535, 0]
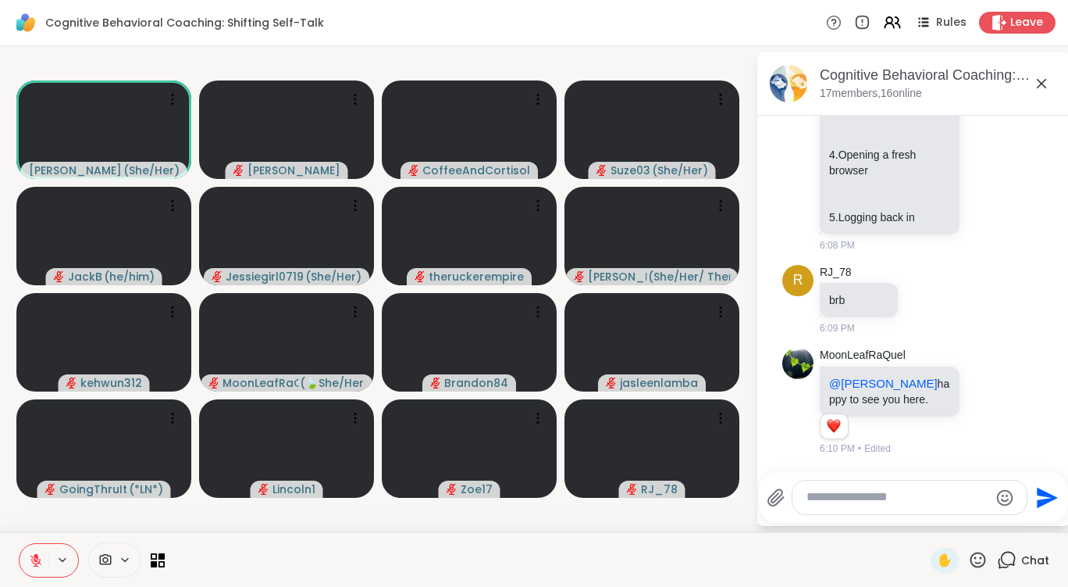
click at [997, 398] on icon at bounding box center [1004, 401] width 14 height 19
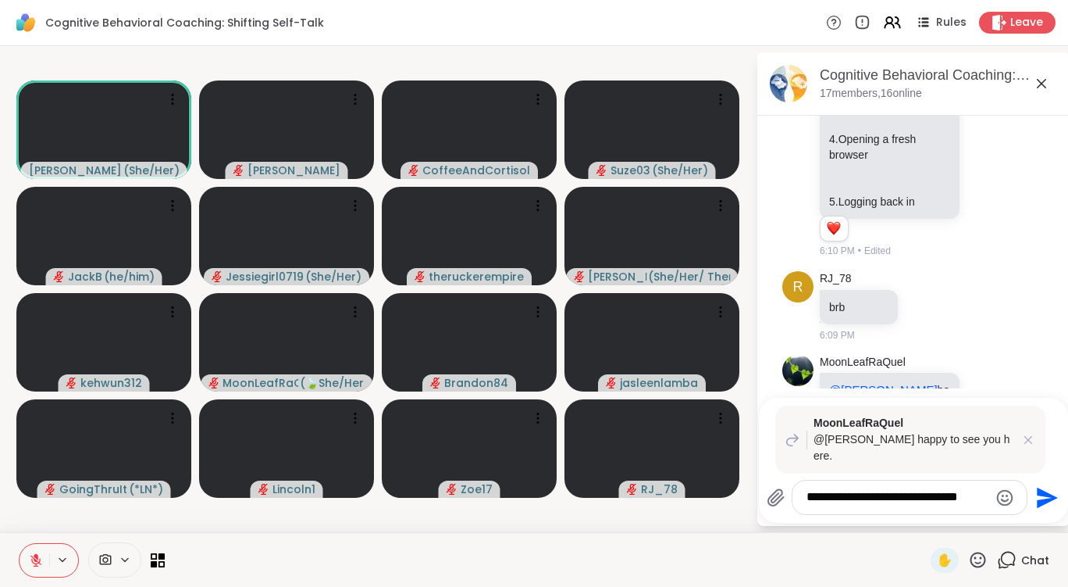
type textarea "**********"
click at [1044, 499] on icon "Send" at bounding box center [1047, 497] width 21 height 21
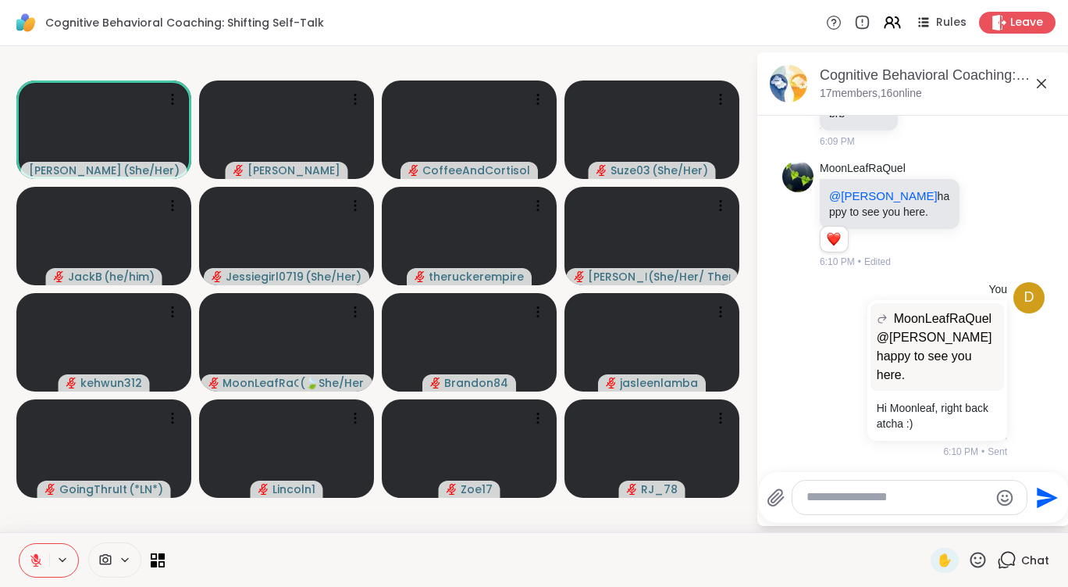
scroll to position [3750, 0]
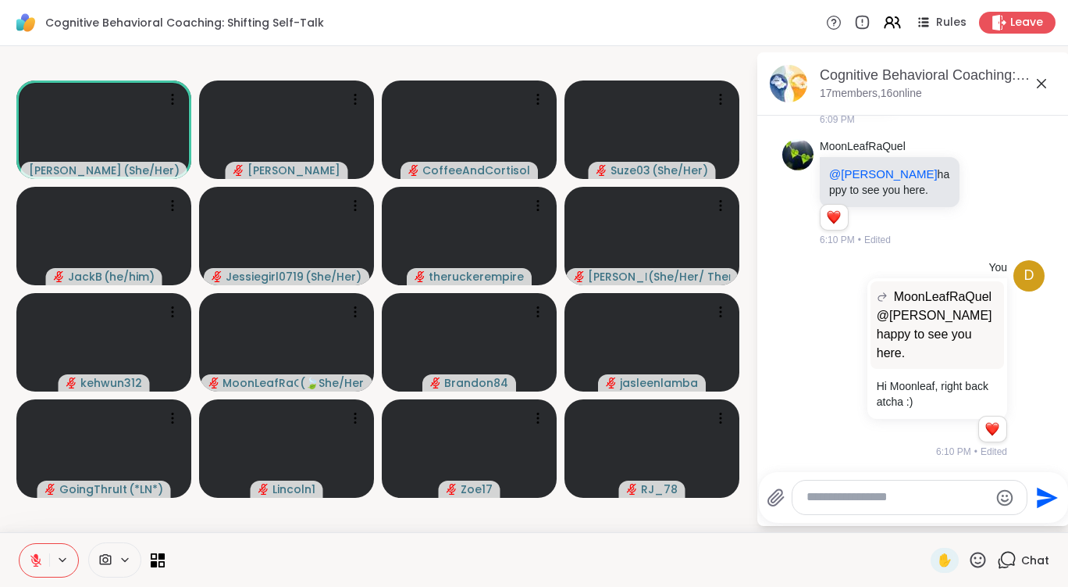
click at [667, 558] on div at bounding box center [547, 559] width 747 height 35
click at [151, 559] on icon at bounding box center [158, 559] width 15 height 15
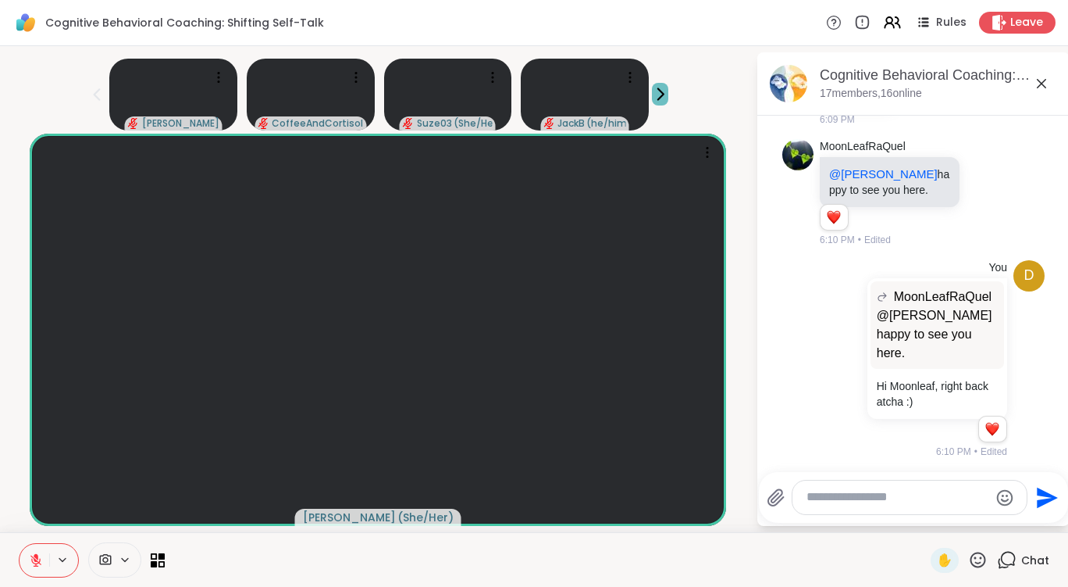
click at [652, 95] on icon at bounding box center [660, 94] width 16 height 16
click at [654, 94] on icon at bounding box center [660, 94] width 16 height 16
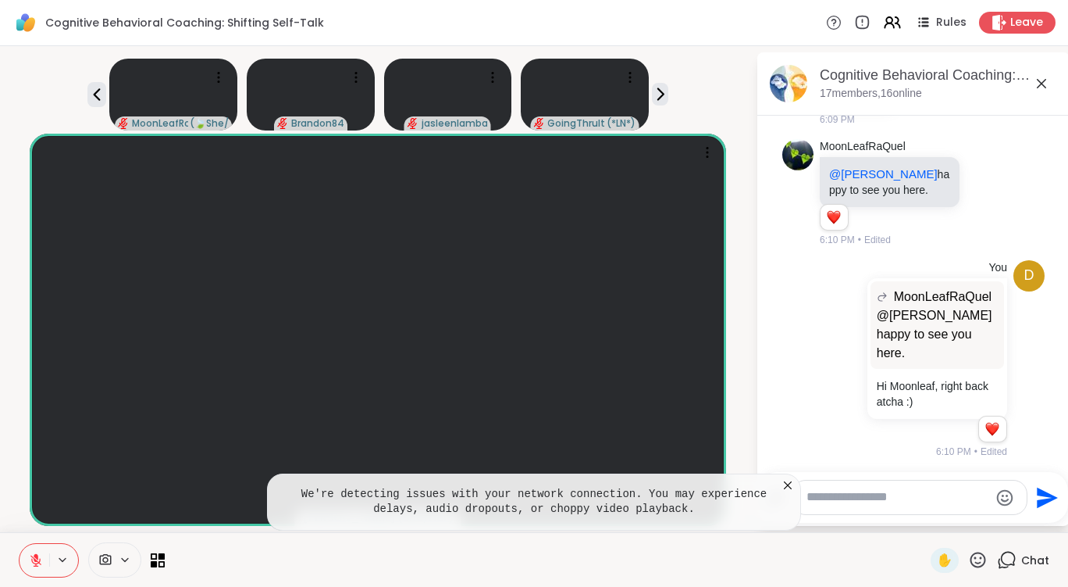
click at [784, 486] on icon at bounding box center [788, 485] width 8 height 8
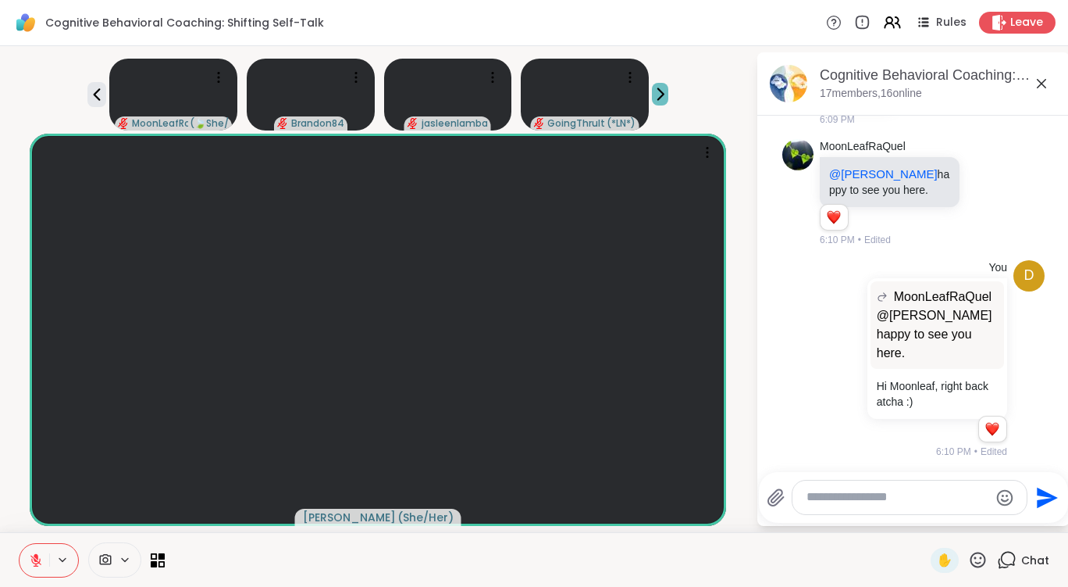
click at [661, 92] on icon at bounding box center [660, 94] width 16 height 16
click at [87, 91] on icon at bounding box center [96, 94] width 19 height 19
click at [88, 91] on icon at bounding box center [96, 94] width 19 height 19
click at [90, 91] on icon at bounding box center [96, 94] width 19 height 19
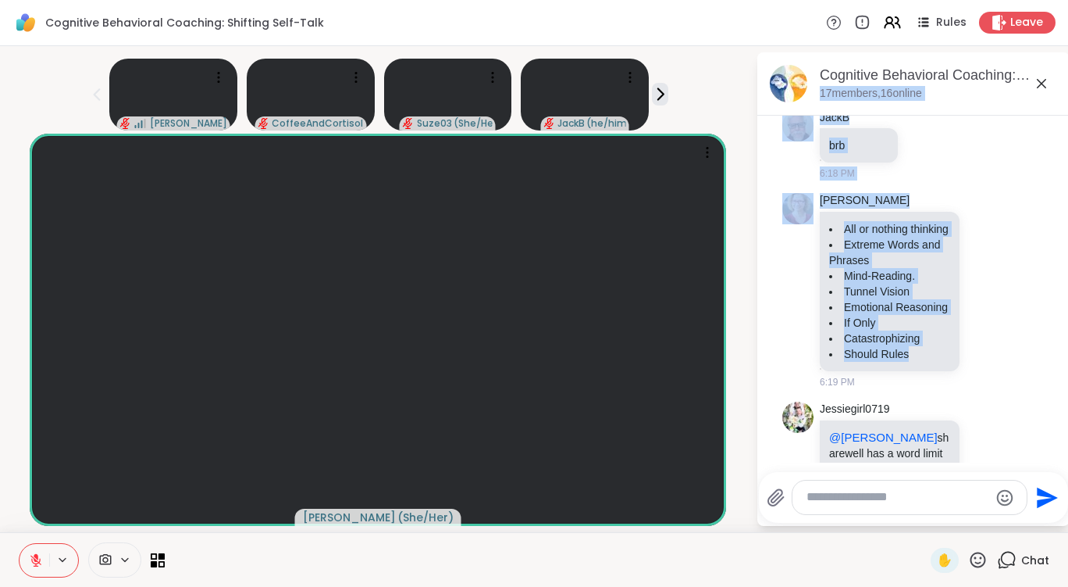
scroll to position [4529, 0]
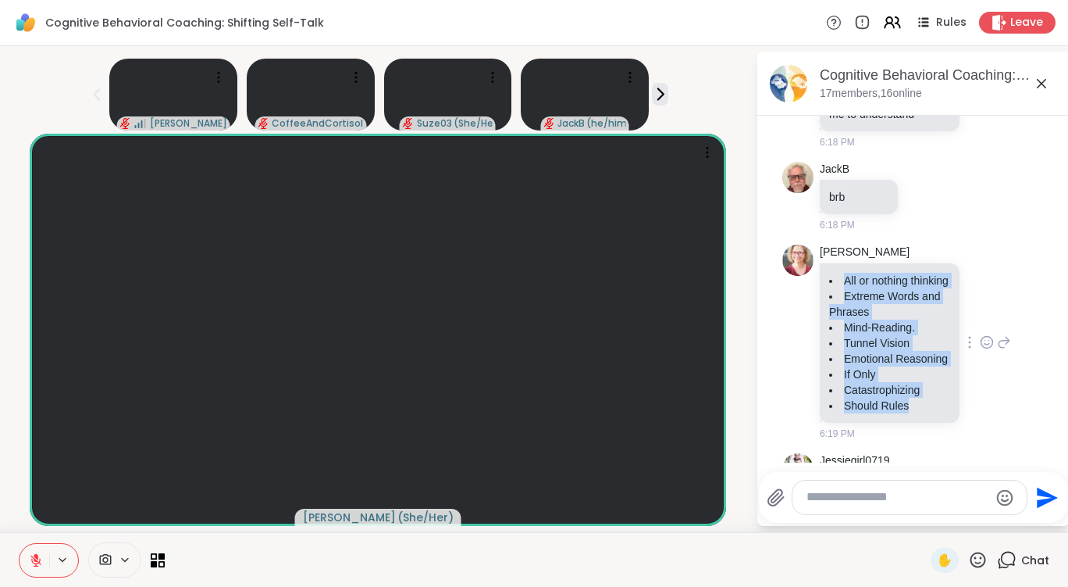
drag, startPoint x: 915, startPoint y: 289, endPoint x: 832, endPoint y: 309, distance: 85.2
click at [832, 309] on ul "All or nothing thinking Extreme Words and Phrases Mind-Reading. Tunnel Vision E…" at bounding box center [889, 343] width 121 height 141
copy ul "All or nothing thinking Extreme Words and Phrases Mind-Reading. Tunnel Vision E…"
click at [1011, 283] on li "Fausta All or nothing thinking Extreme Words and Phrases Mind-Reading. Tunnel V…" at bounding box center [913, 342] width 283 height 209
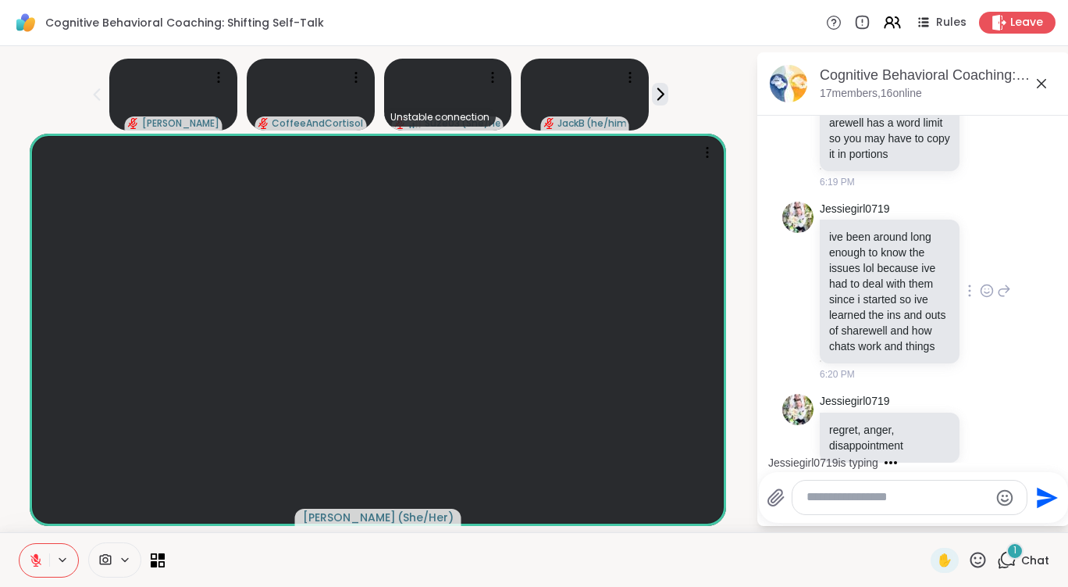
scroll to position [5010, 0]
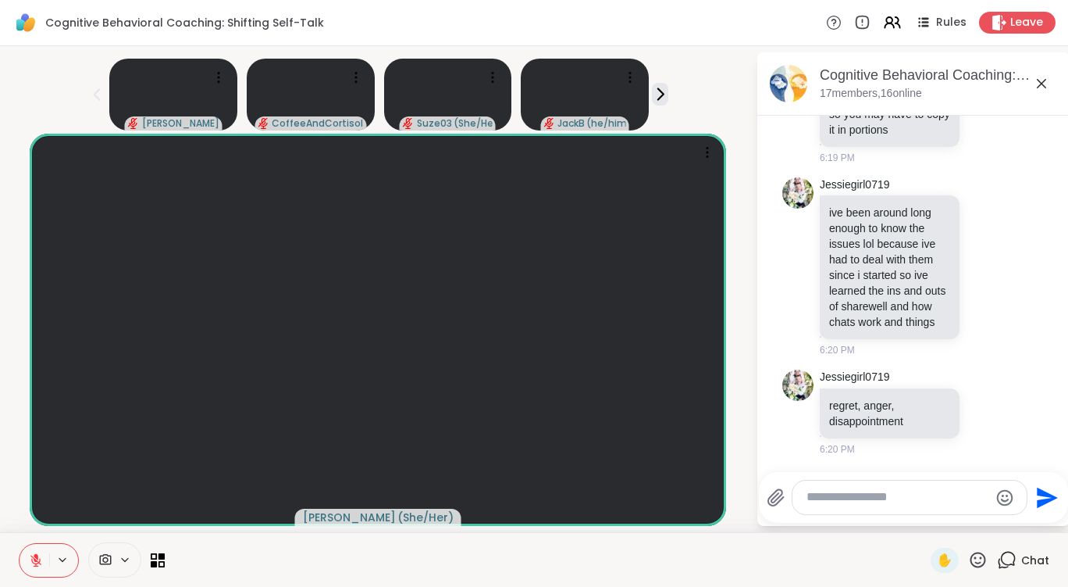
click at [911, 494] on textarea "Type your message" at bounding box center [898, 497] width 182 height 16
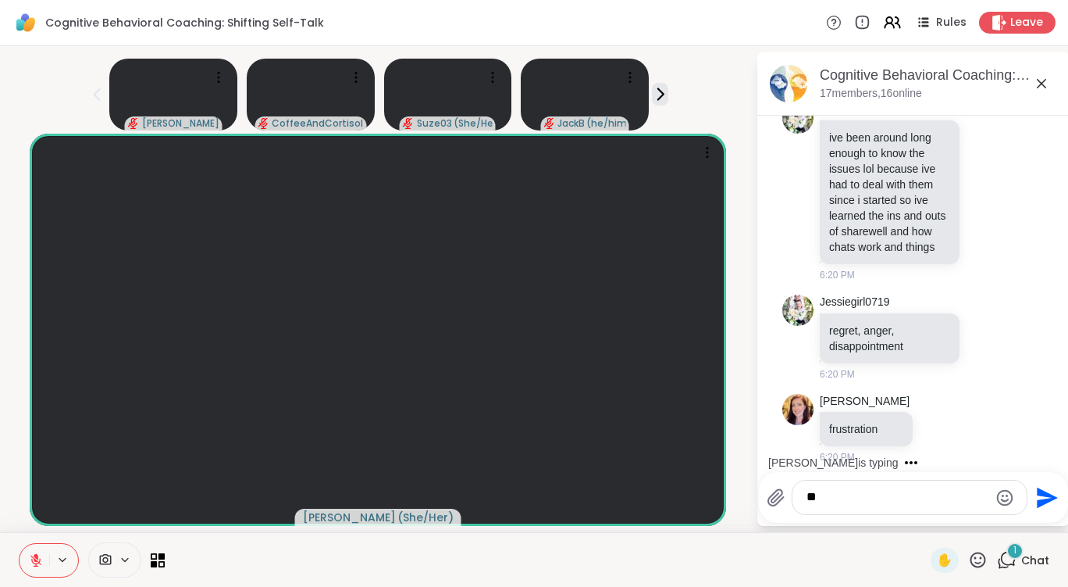
scroll to position [5094, 0]
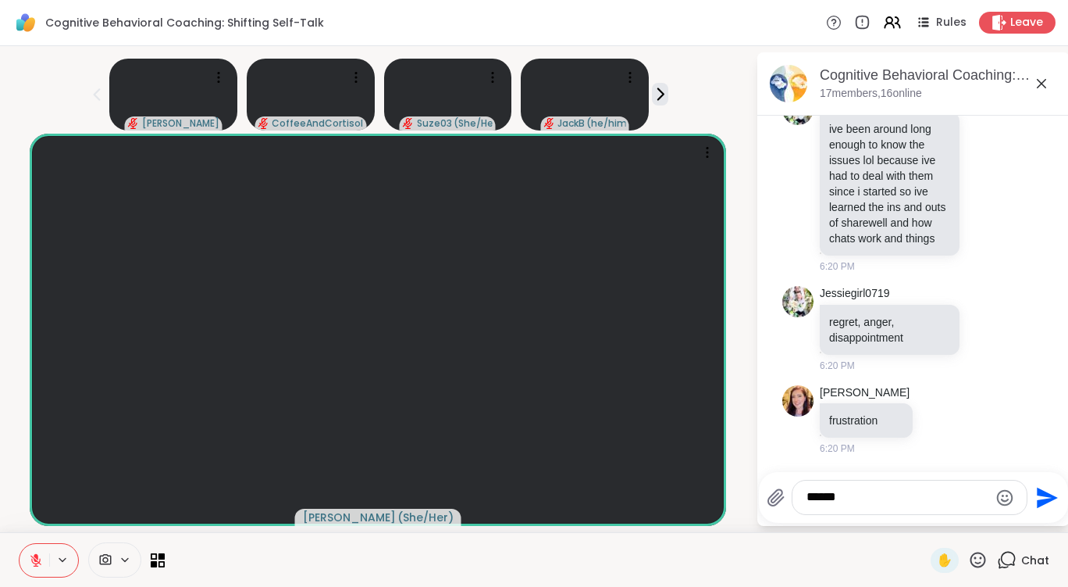
type textarea "*******"
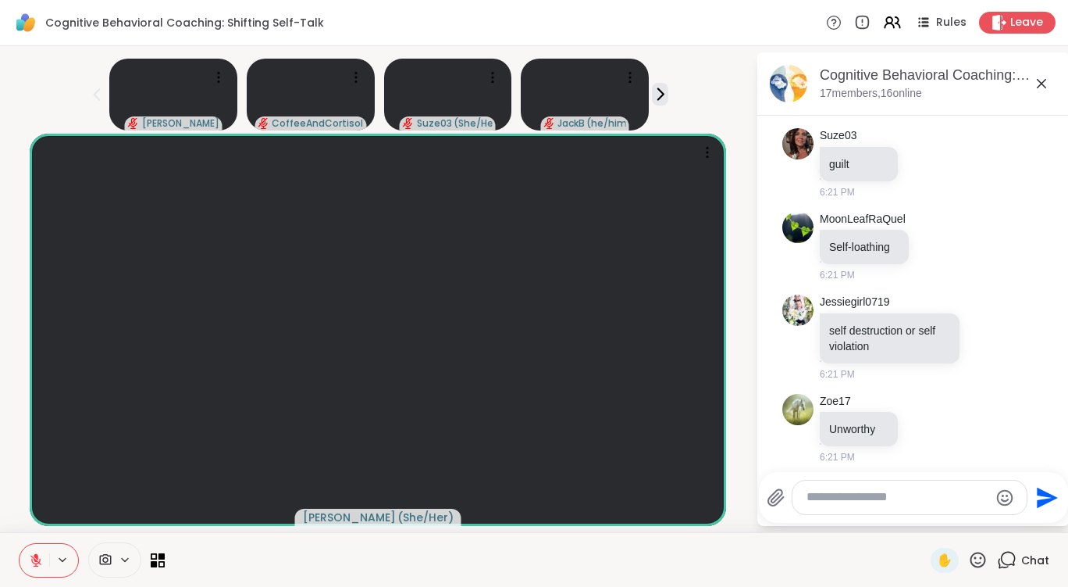
scroll to position [5525, 0]
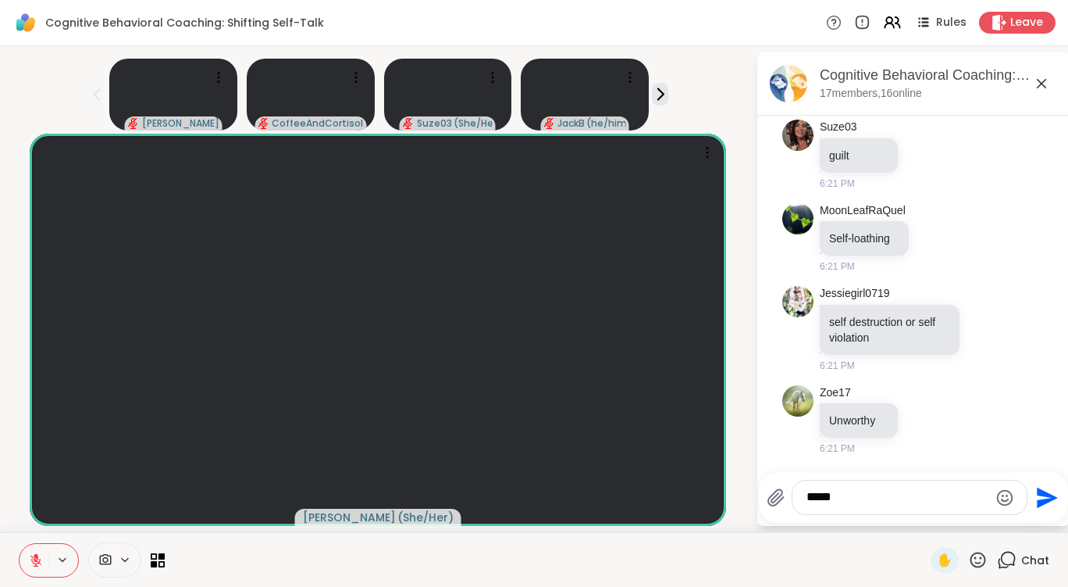
type textarea "*****"
click at [1033, 508] on icon "Send" at bounding box center [1045, 497] width 25 height 25
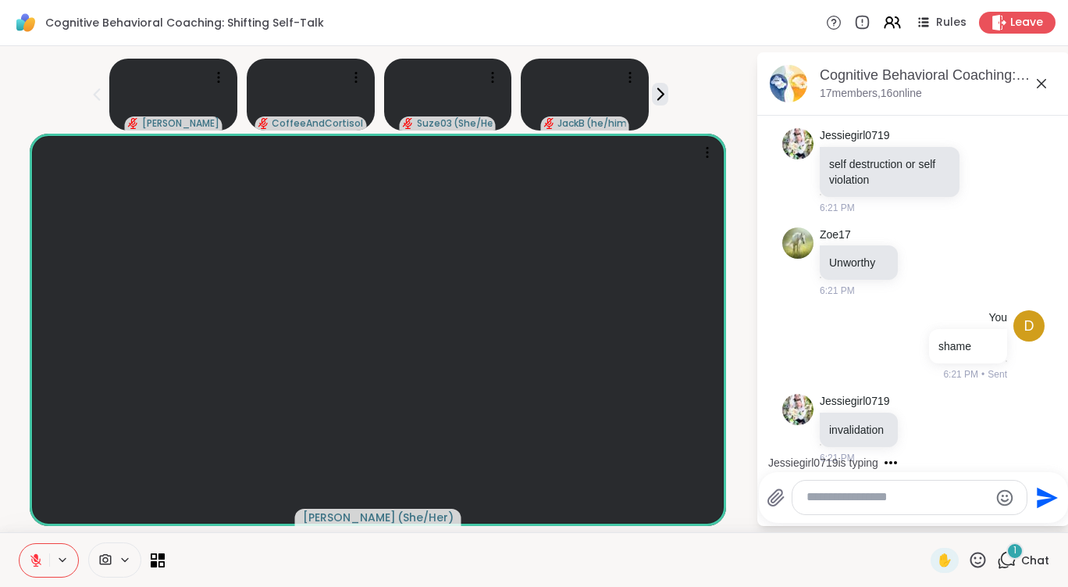
scroll to position [5692, 0]
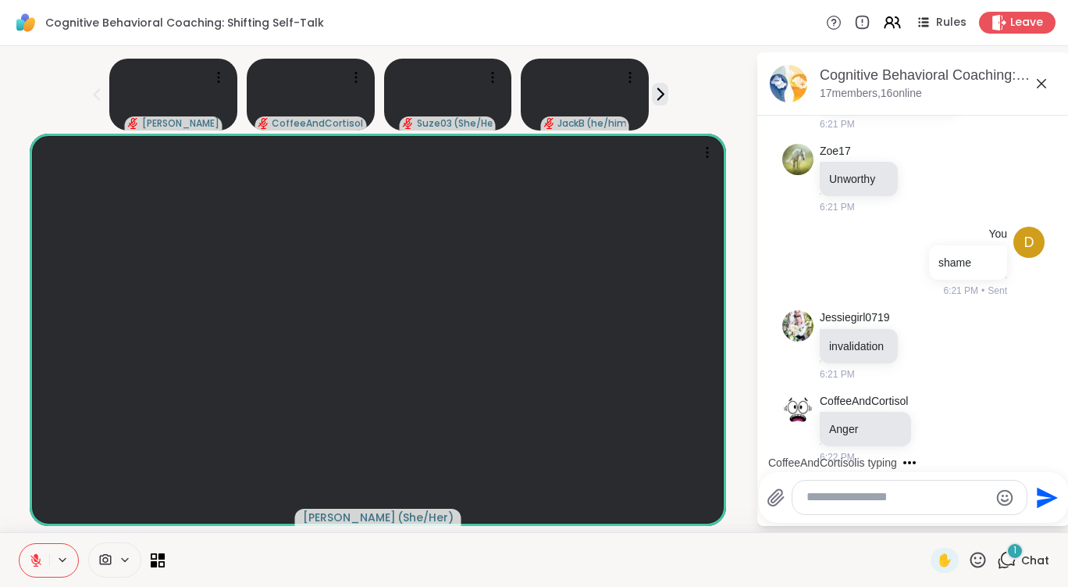
click at [896, 495] on textarea "Type your message" at bounding box center [898, 497] width 182 height 16
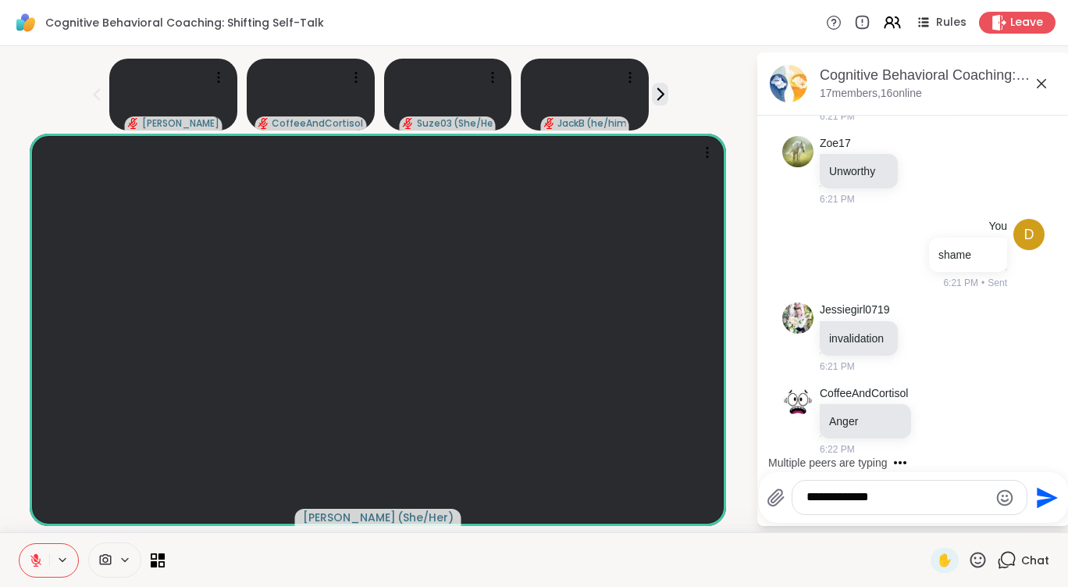
type textarea "**********"
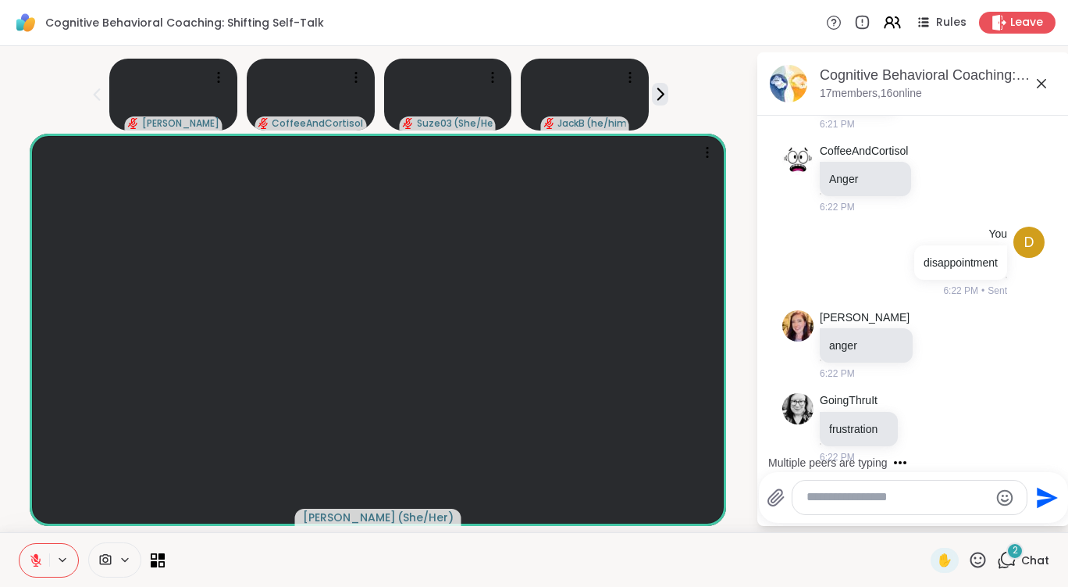
scroll to position [6025, 0]
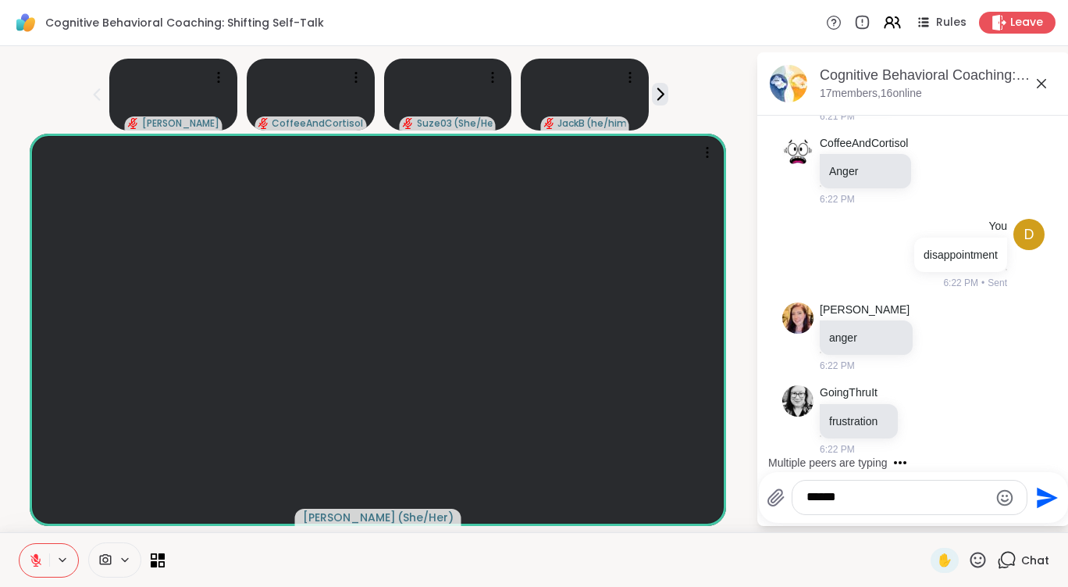
type textarea "*******"
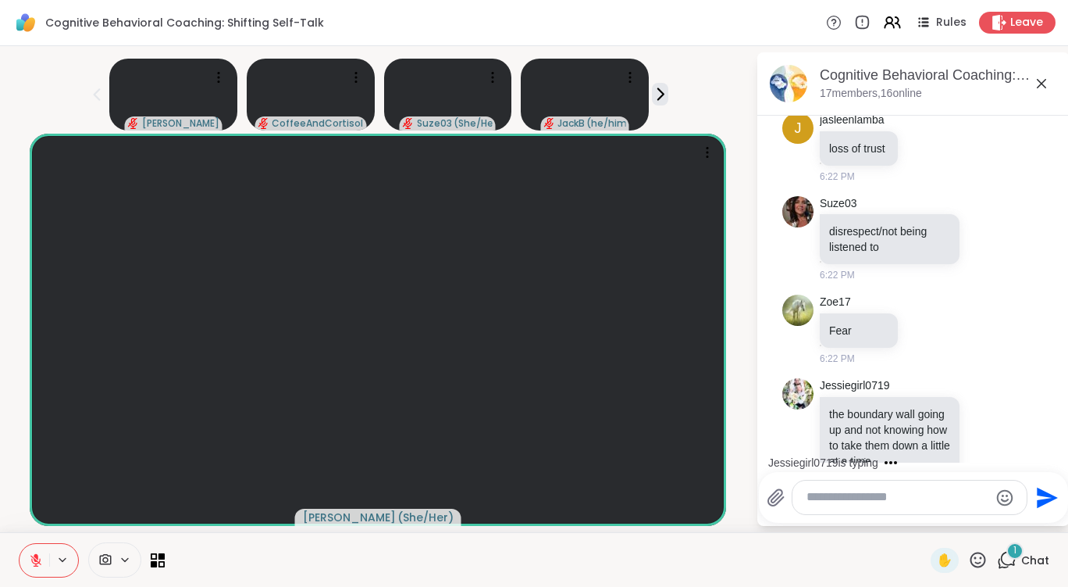
scroll to position [6634, 0]
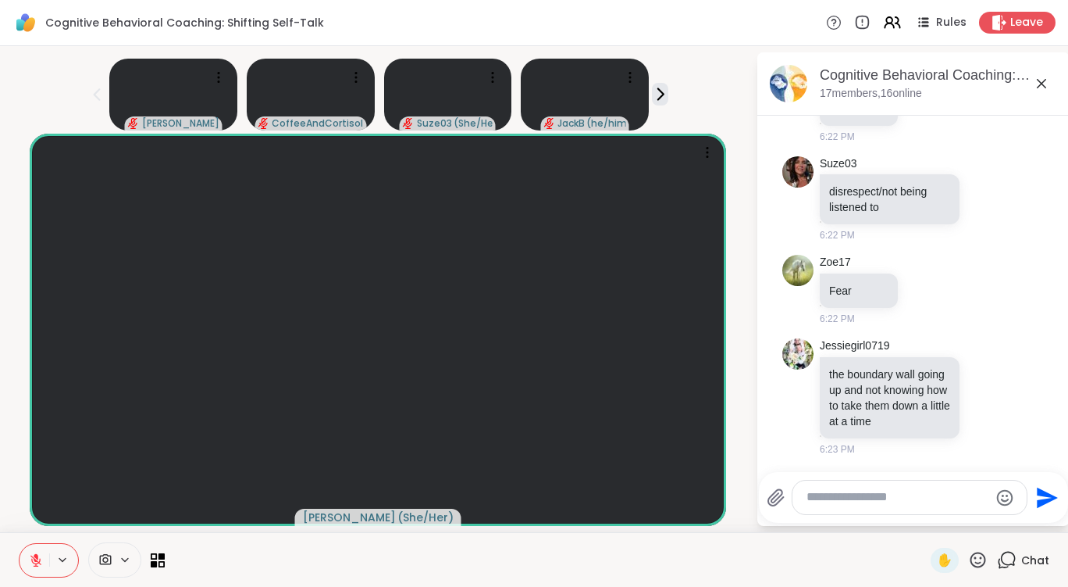
click at [968, 562] on icon at bounding box center [978, 560] width 20 height 20
click at [959, 521] on span "👍" at bounding box center [967, 518] width 16 height 19
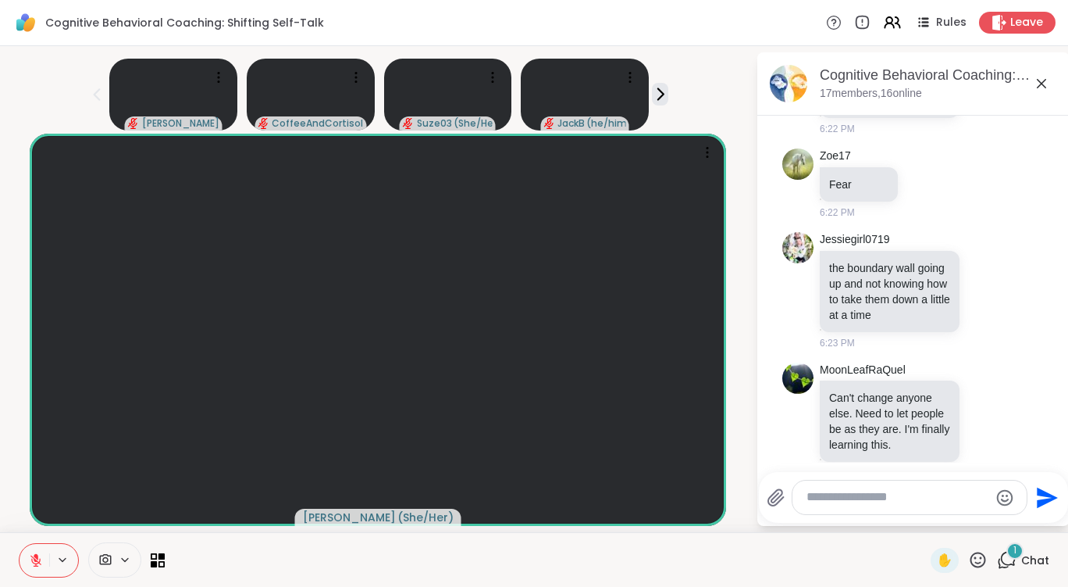
scroll to position [6779, 0]
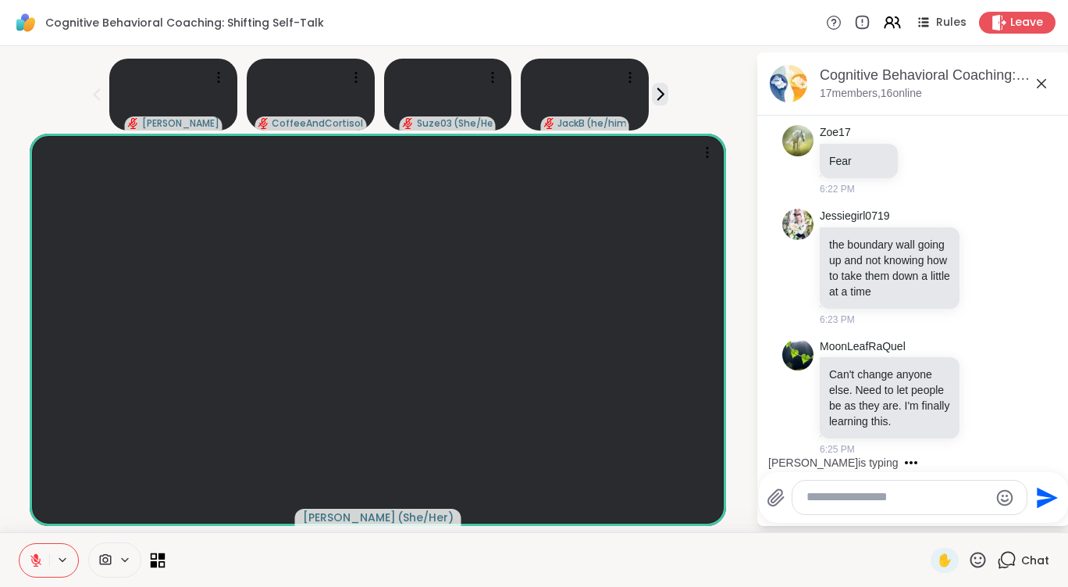
click at [162, 557] on icon at bounding box center [162, 555] width 7 height 7
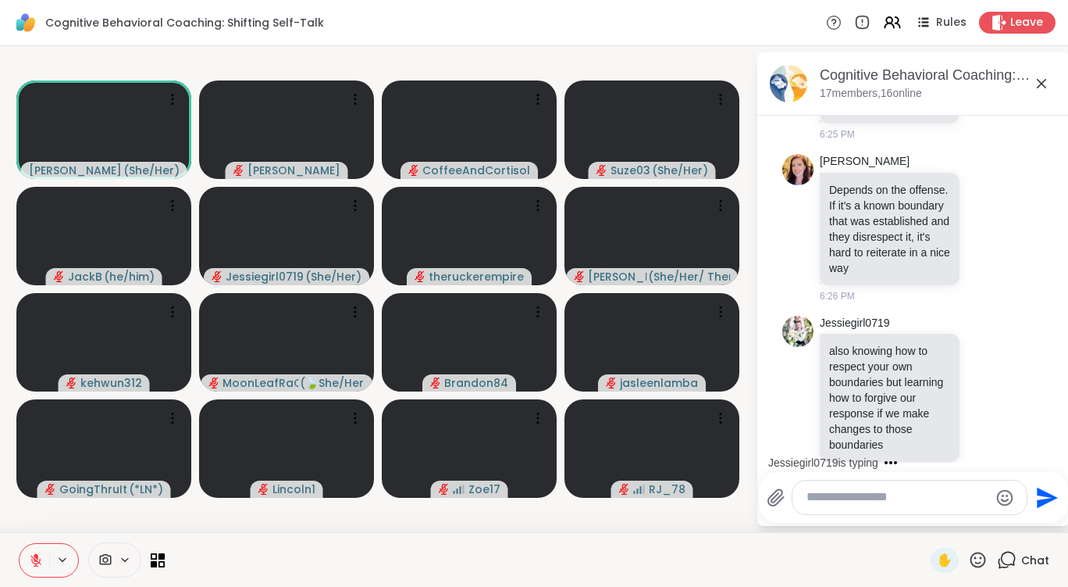
scroll to position [7364, 0]
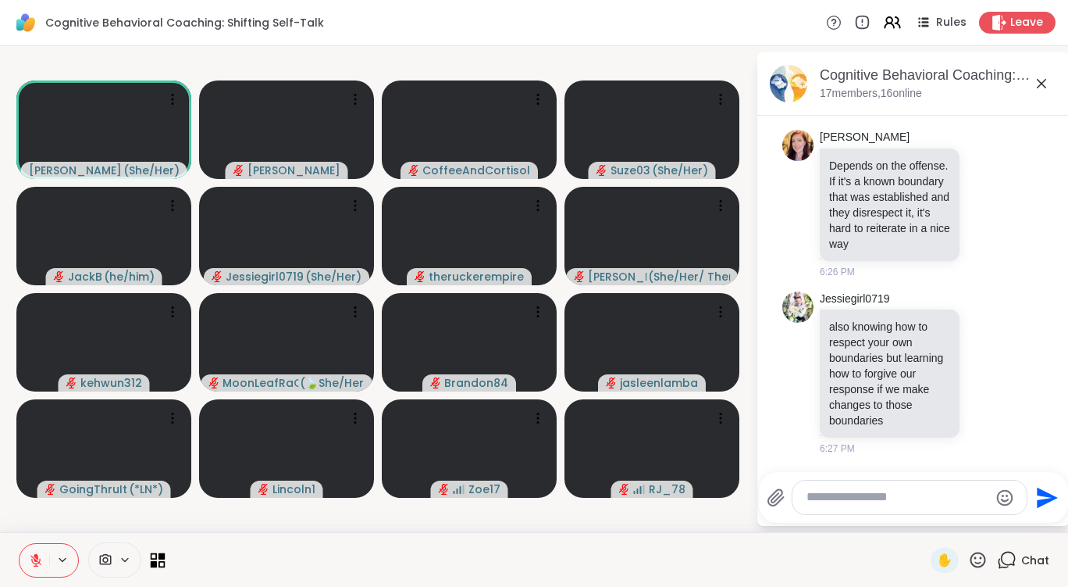
click at [159, 560] on icon at bounding box center [158, 559] width 15 height 15
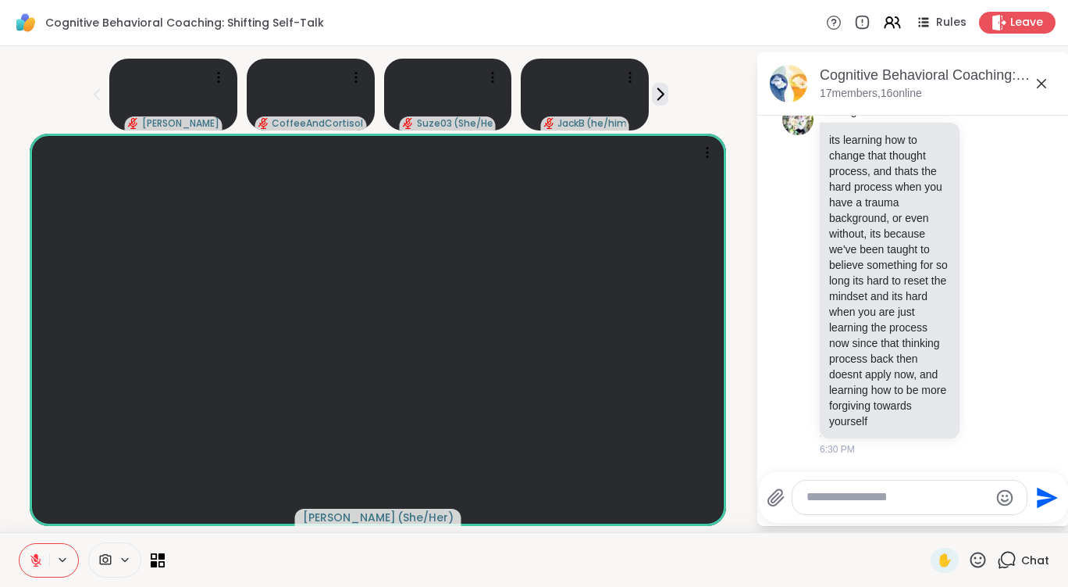
scroll to position [7759, 0]
click at [970, 559] on icon at bounding box center [978, 560] width 20 height 20
click at [953, 516] on div "👍" at bounding box center [967, 518] width 28 height 25
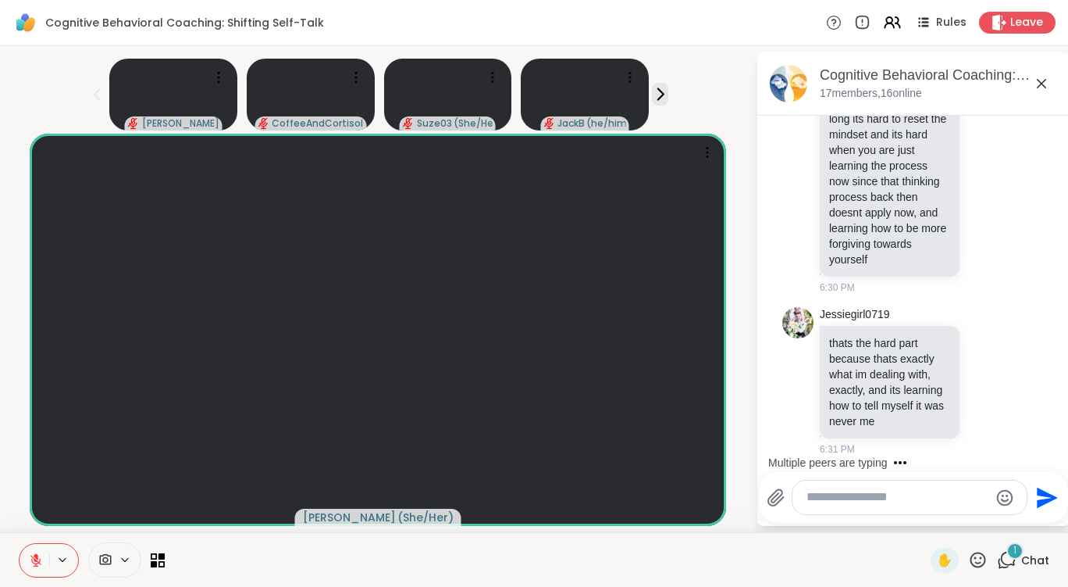
scroll to position [7936, 0]
click at [968, 551] on icon at bounding box center [978, 560] width 20 height 20
click at [959, 515] on span "👍" at bounding box center [967, 518] width 16 height 19
click at [153, 561] on icon at bounding box center [154, 563] width 7 height 7
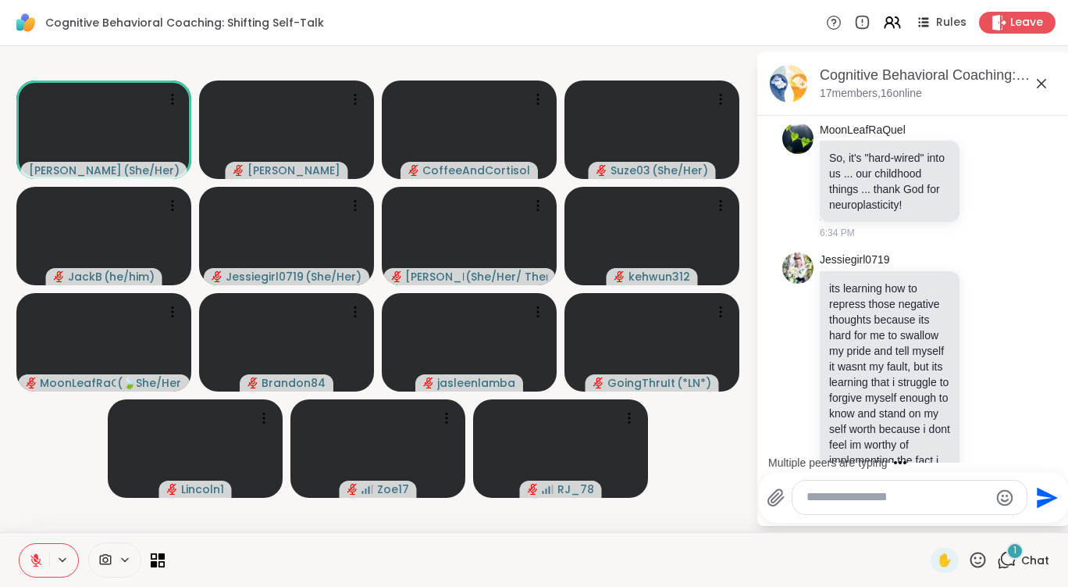
scroll to position [8415, 0]
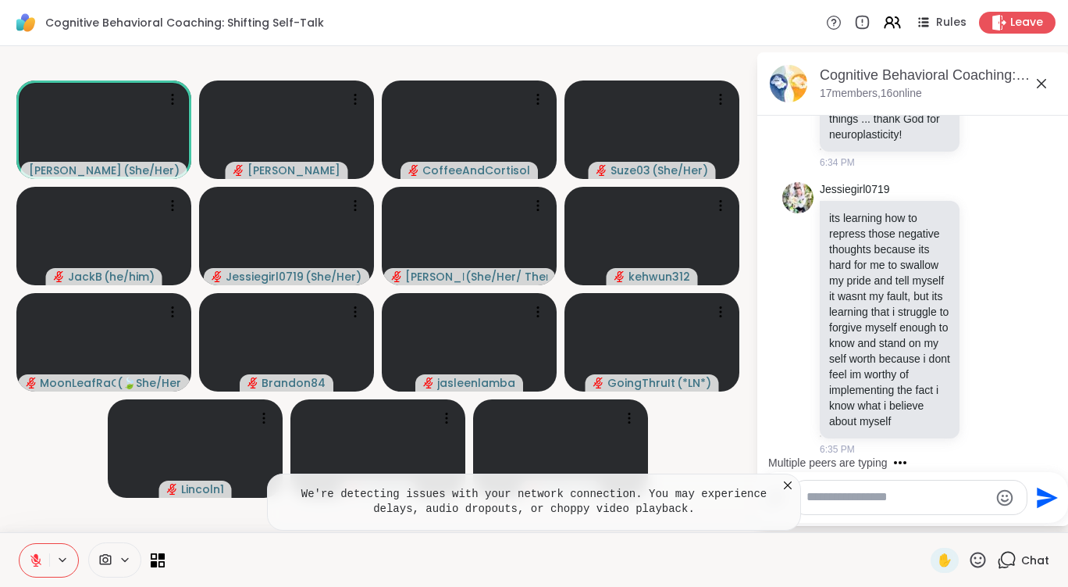
click at [786, 484] on icon at bounding box center [788, 485] width 16 height 16
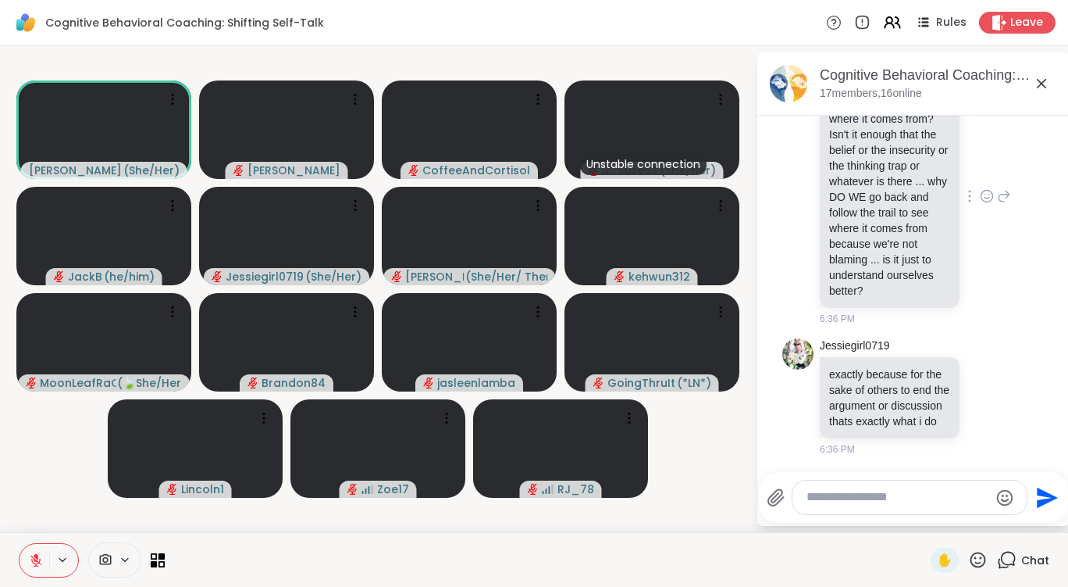
scroll to position [8769, 0]
click at [980, 204] on icon at bounding box center [987, 196] width 14 height 16
click at [947, 187] on button "Select Reaction: Thumbs up" at bounding box center [952, 170] width 31 height 31
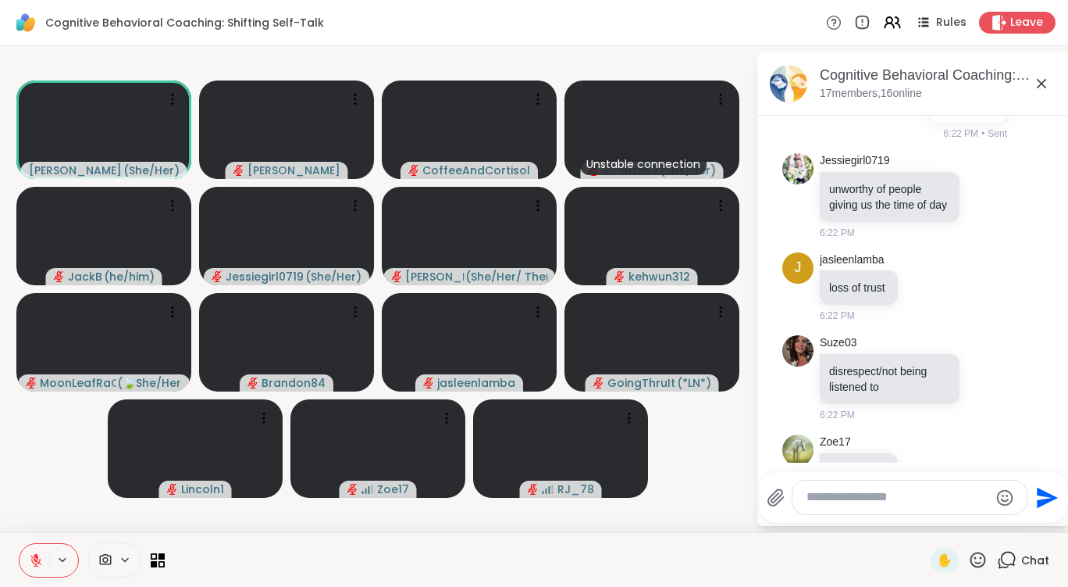
scroll to position [8870, 0]
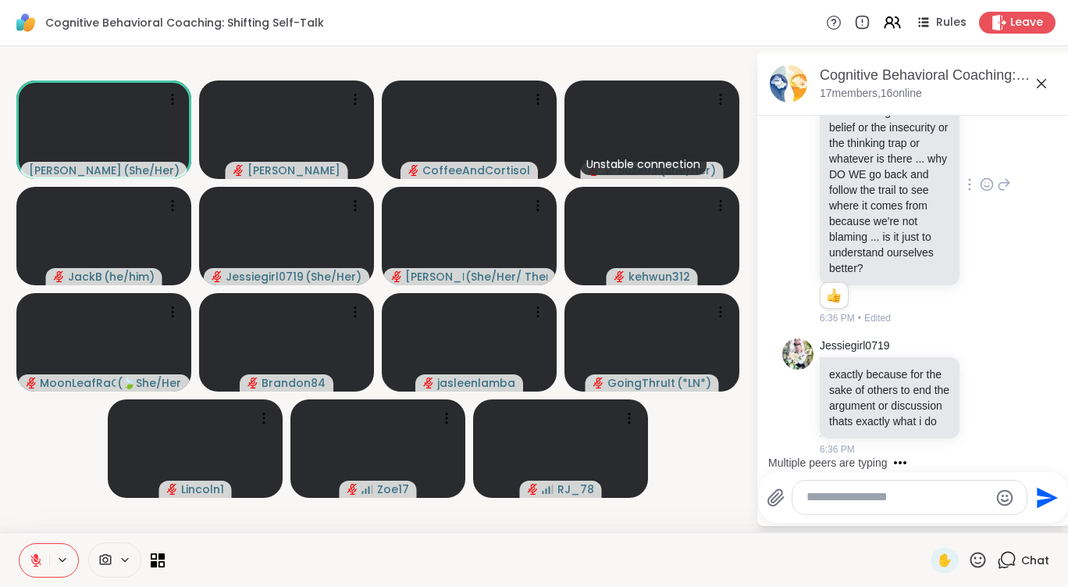
click at [867, 499] on textarea "Type your message" at bounding box center [898, 497] width 182 height 16
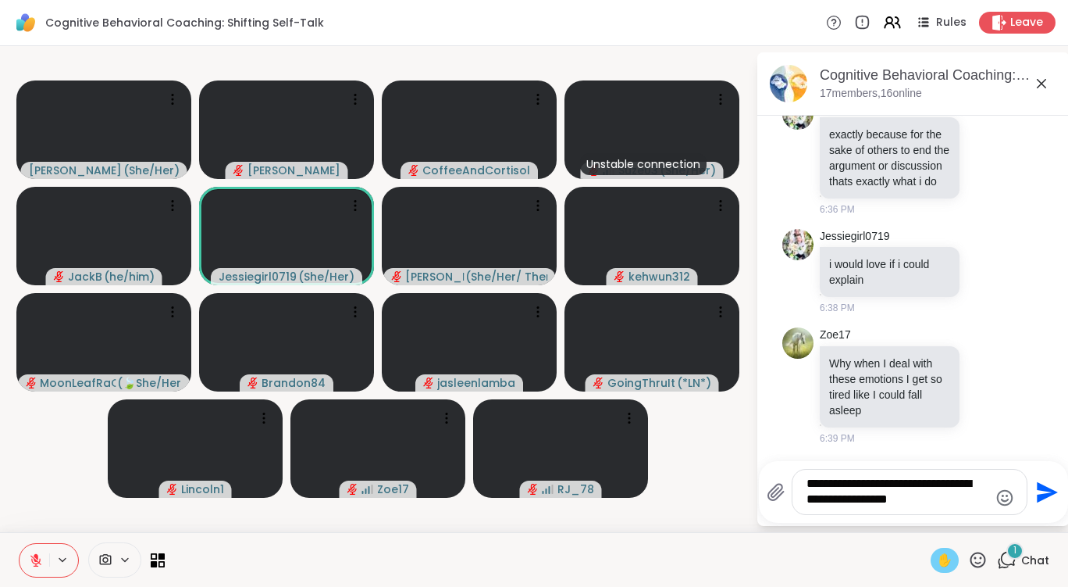
scroll to position [9109, 0]
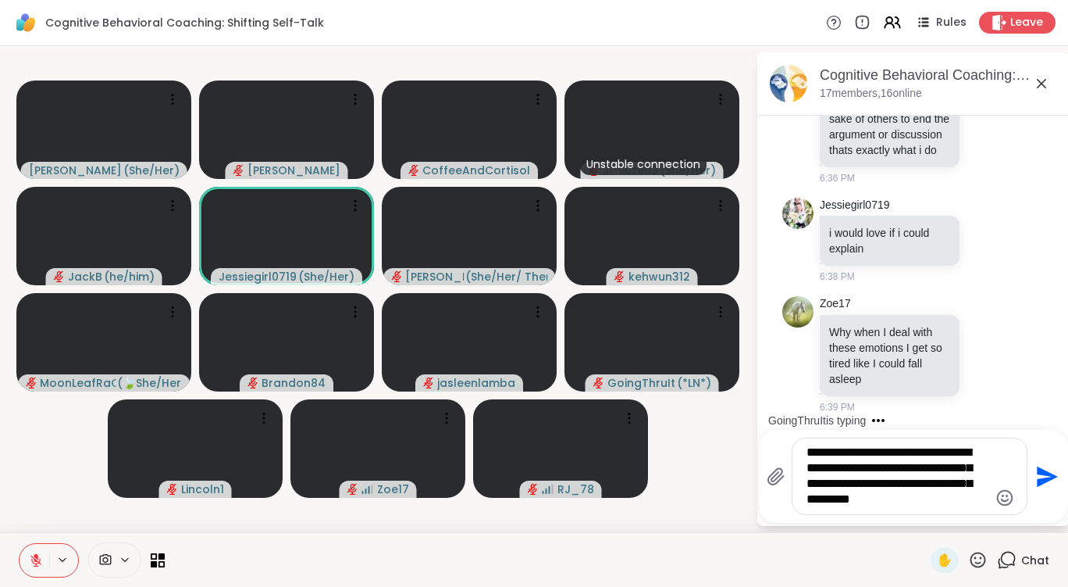
click at [811, 502] on textarea "**********" at bounding box center [898, 475] width 182 height 63
type textarea "**********"
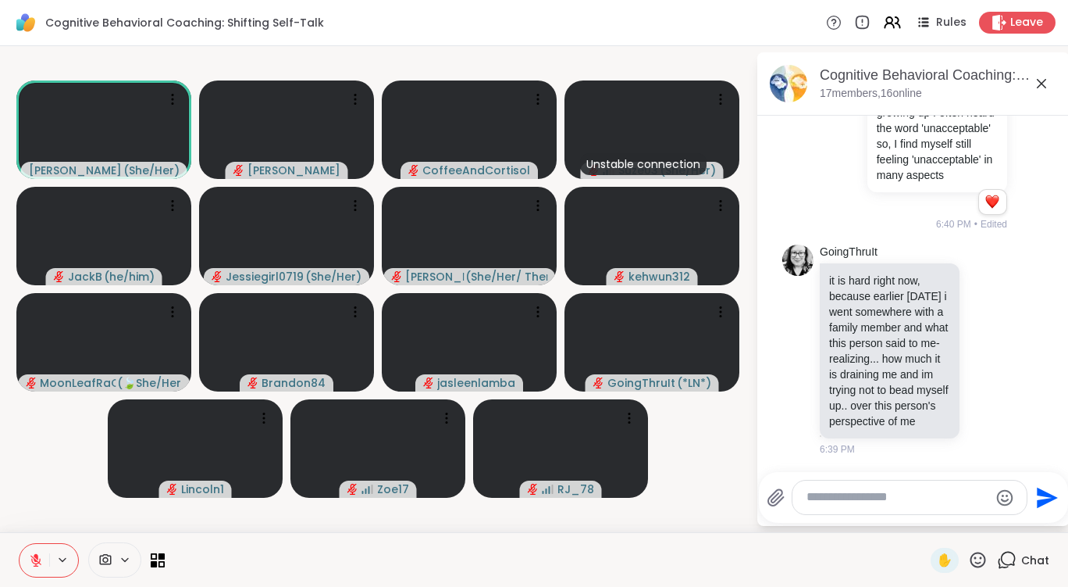
scroll to position [9326, 0]
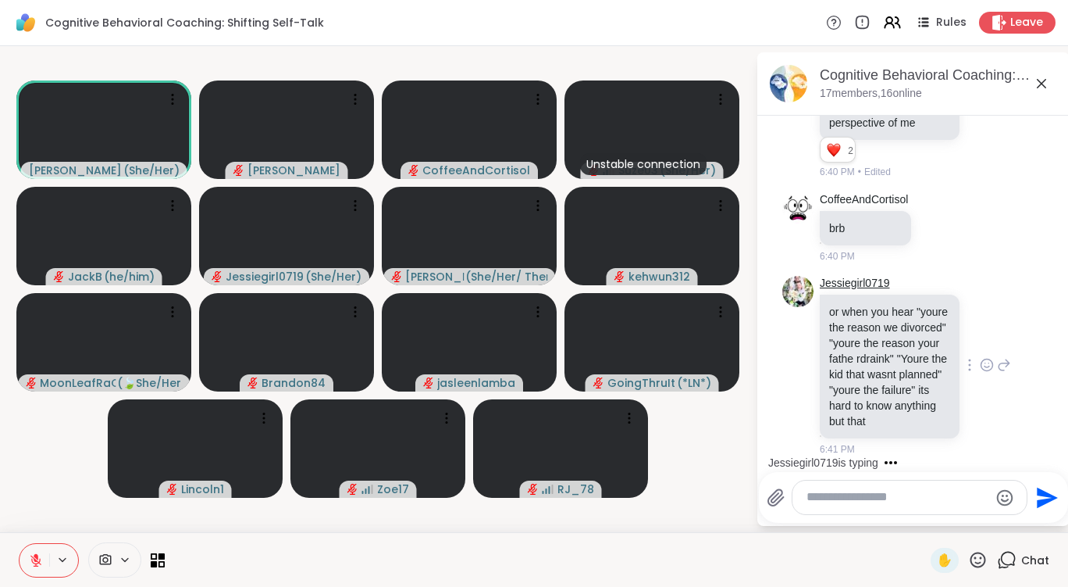
scroll to position [9912, 0]
click at [971, 559] on icon at bounding box center [978, 560] width 20 height 20
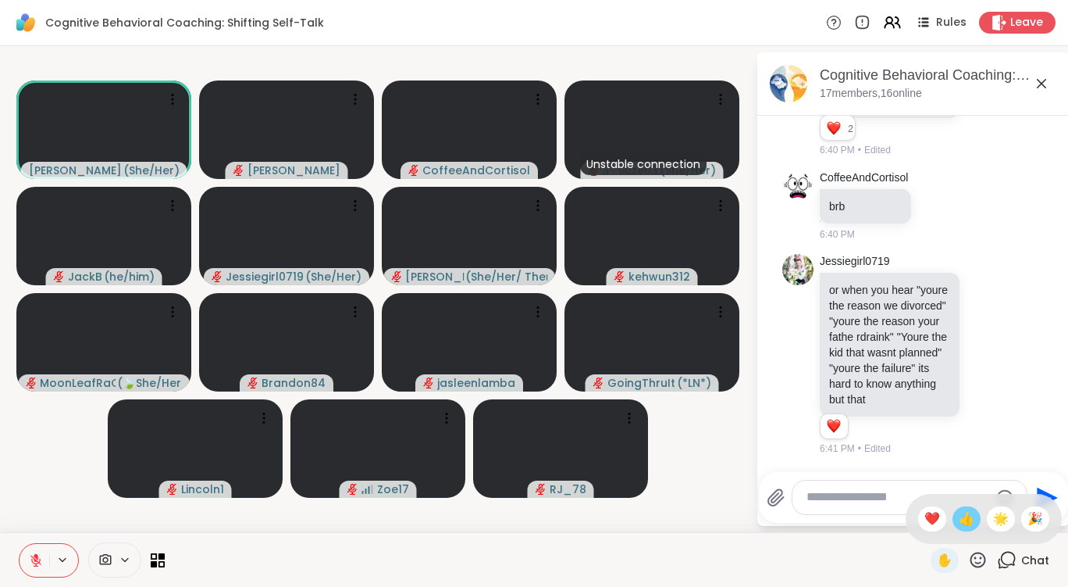
scroll to position [9934, 0]
click at [959, 512] on span "👍" at bounding box center [967, 518] width 16 height 19
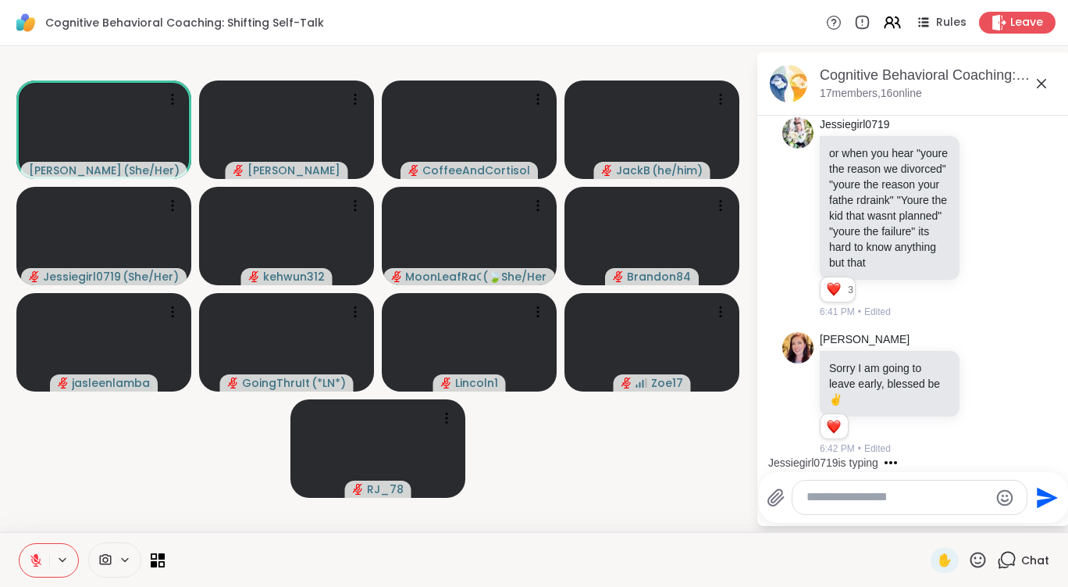
scroll to position [10071, 0]
click at [980, 389] on icon at bounding box center [987, 394] width 14 height 16
click at [980, 369] on div "Select Reaction: Heart" at bounding box center [987, 369] width 14 height 14
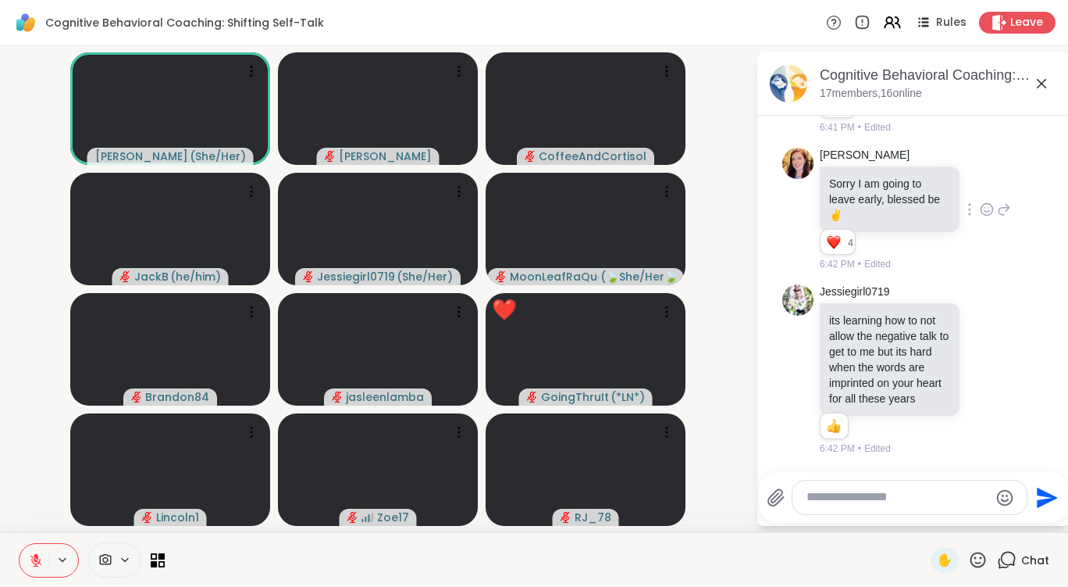
scroll to position [10286, 0]
drag, startPoint x: 898, startPoint y: 475, endPoint x: 892, endPoint y: 484, distance: 11.3
click at [897, 479] on div "Send" at bounding box center [913, 497] width 309 height 51
click at [888, 490] on textarea "Type your message" at bounding box center [898, 497] width 182 height 16
type textarea "***"
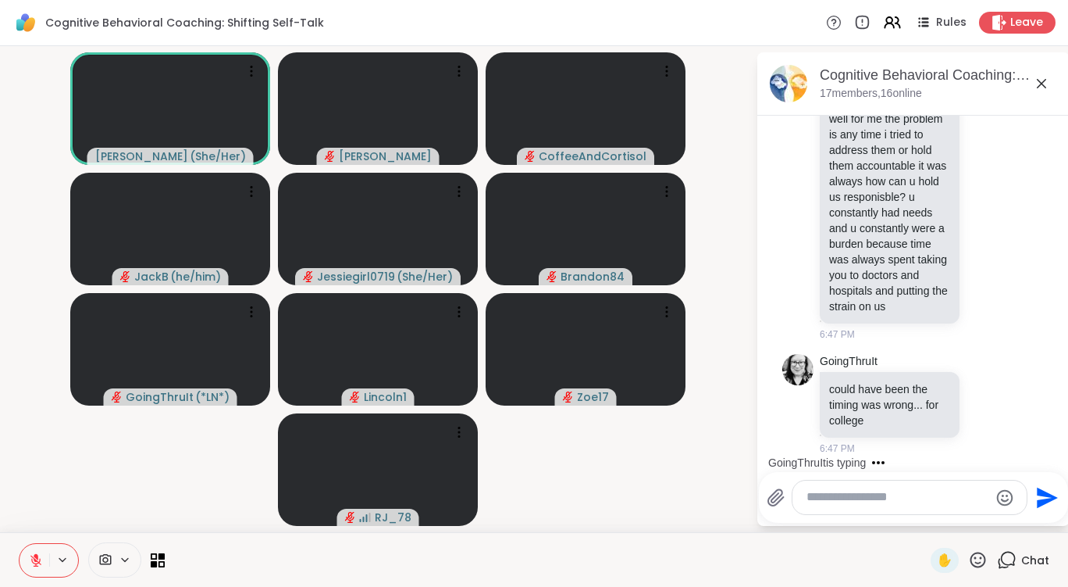
scroll to position [11901, 0]
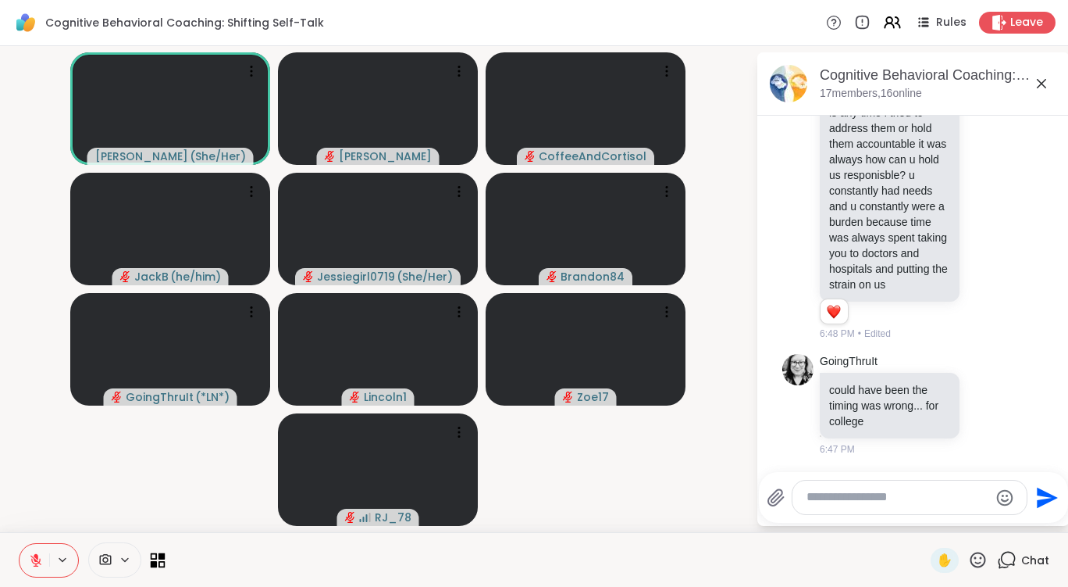
click at [156, 557] on icon at bounding box center [154, 555] width 7 height 7
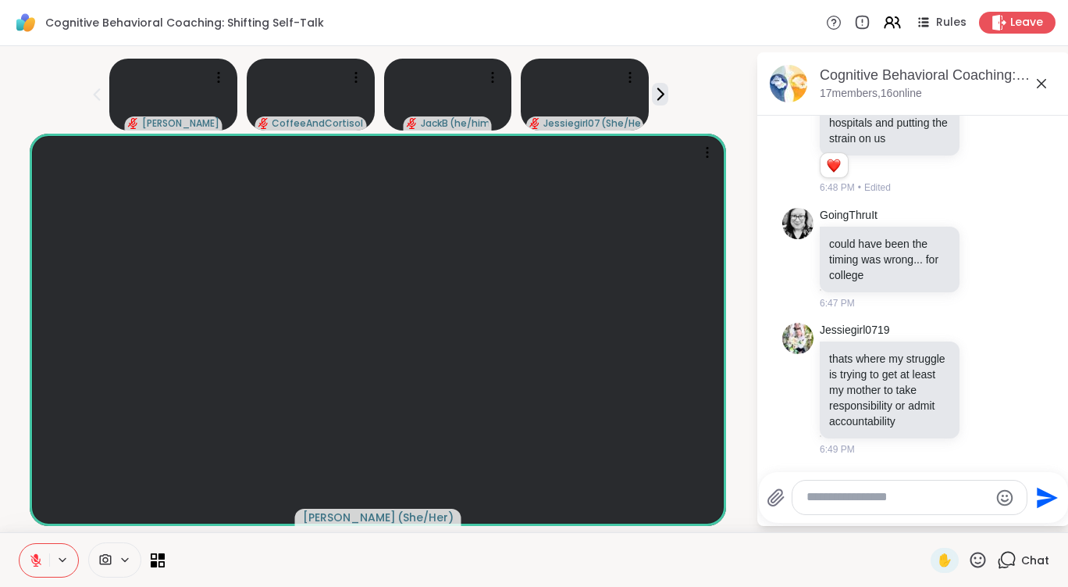
scroll to position [12085, 0]
click at [158, 558] on icon at bounding box center [158, 559] width 15 height 15
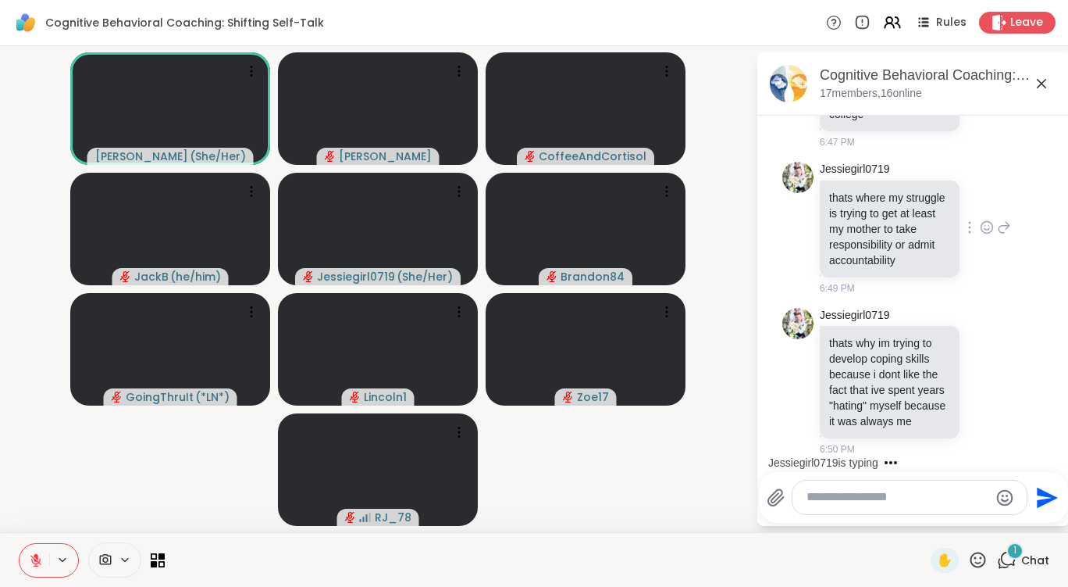
scroll to position [12262, 0]
click at [141, 556] on div at bounding box center [92, 559] width 146 height 35
click at [158, 557] on icon at bounding box center [158, 559] width 15 height 15
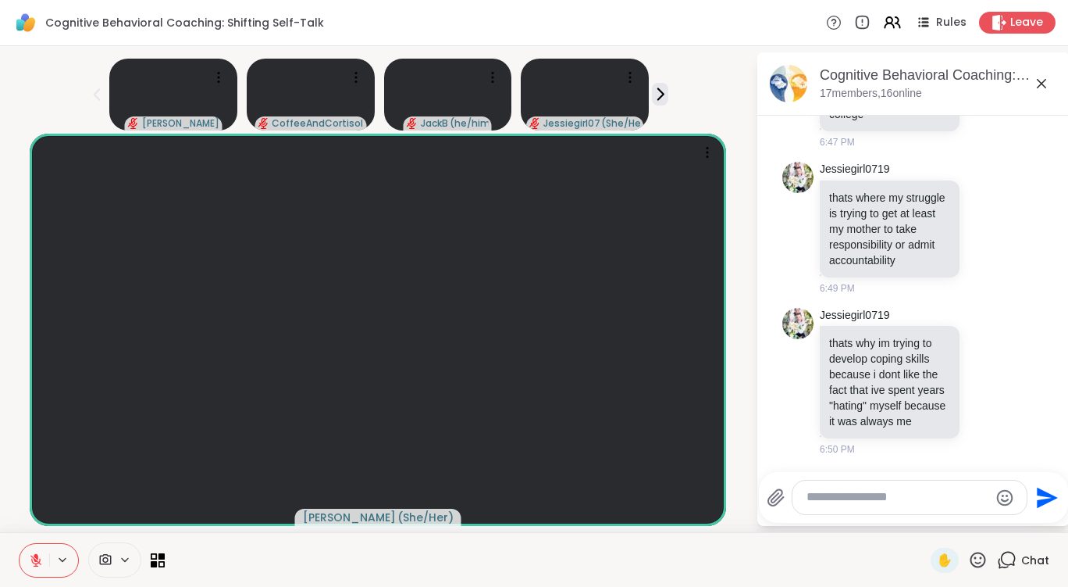
click at [968, 558] on icon at bounding box center [978, 560] width 20 height 20
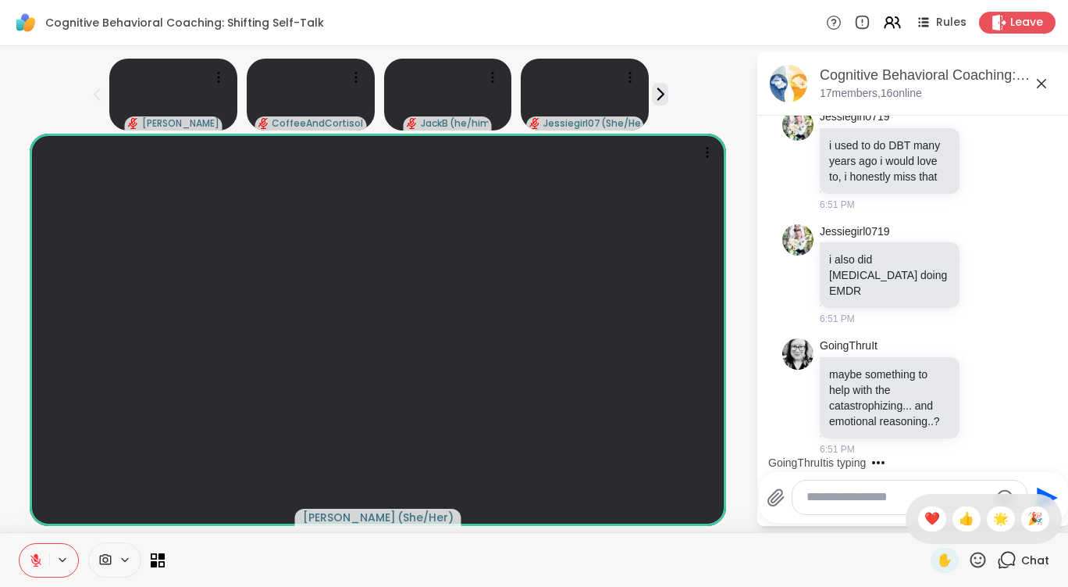
scroll to position [12637, 0]
click at [160, 561] on icon at bounding box center [162, 563] width 7 height 7
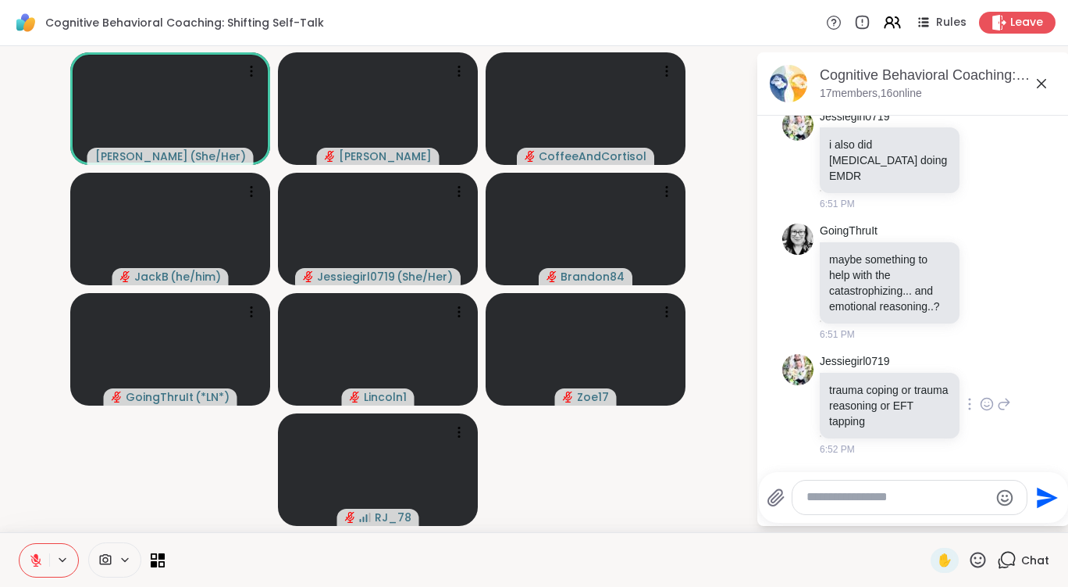
scroll to position [12673, 0]
click at [980, 290] on icon at bounding box center [987, 282] width 14 height 16
click at [980, 264] on div "Select Reaction: Heart" at bounding box center [987, 257] width 14 height 14
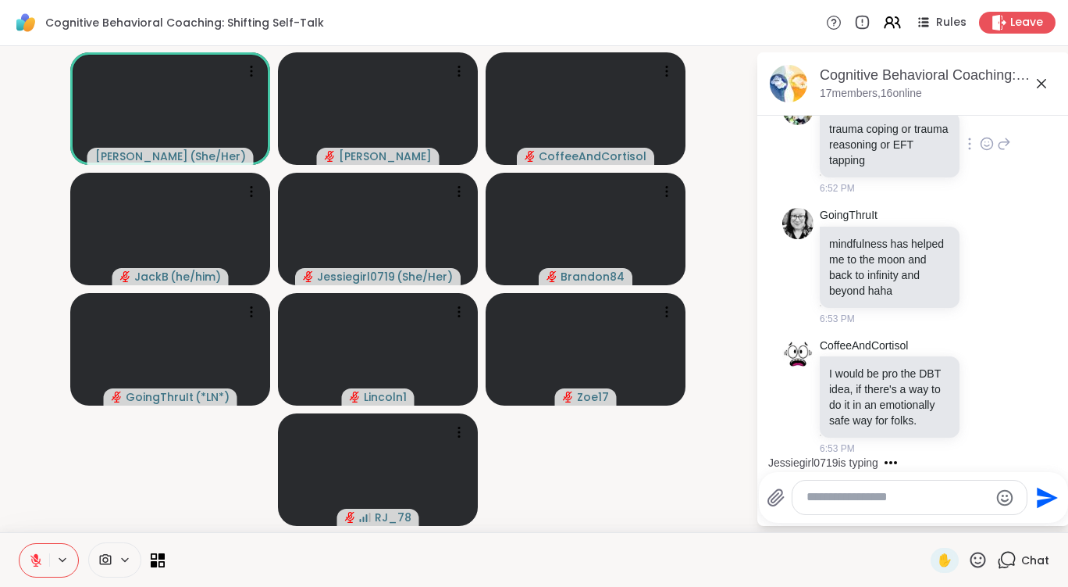
scroll to position [12987, 0]
click at [968, 564] on icon at bounding box center [978, 560] width 20 height 20
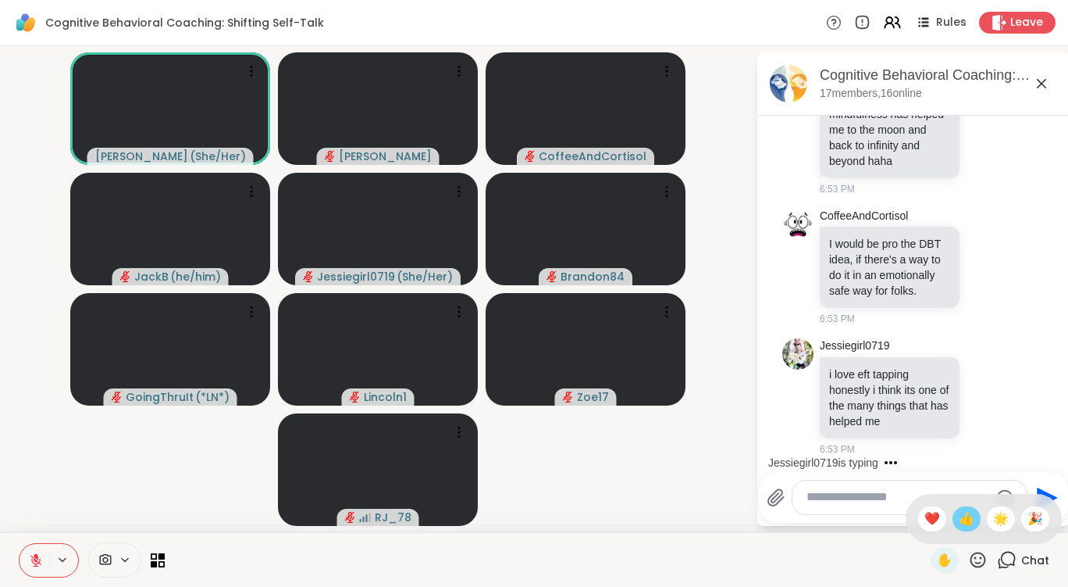
scroll to position [13211, 0]
click at [980, 259] on icon at bounding box center [987, 267] width 14 height 16
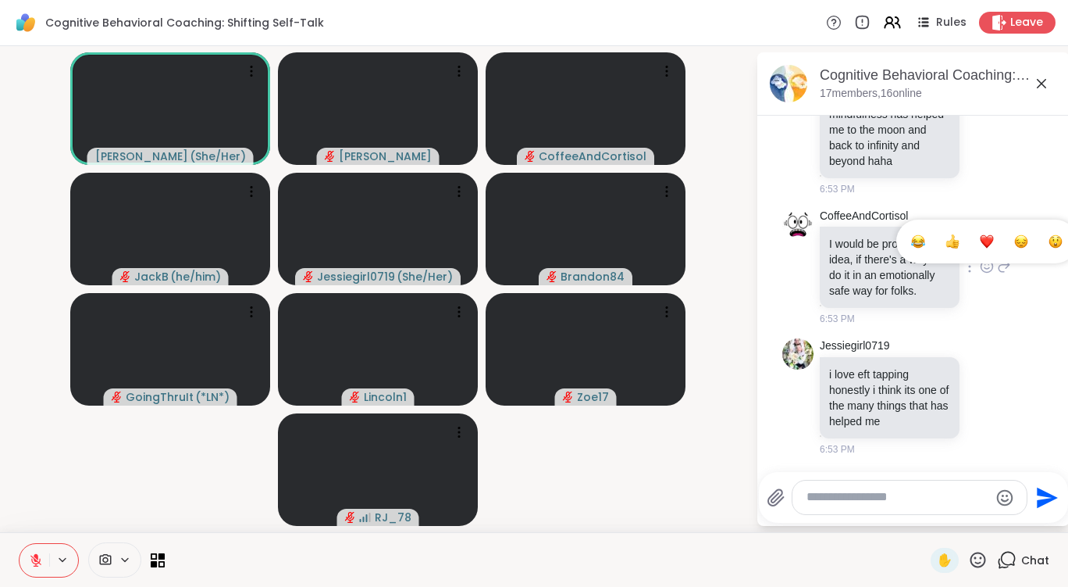
click at [947, 226] on button "Select Reaction: Thumbs up" at bounding box center [952, 241] width 31 height 31
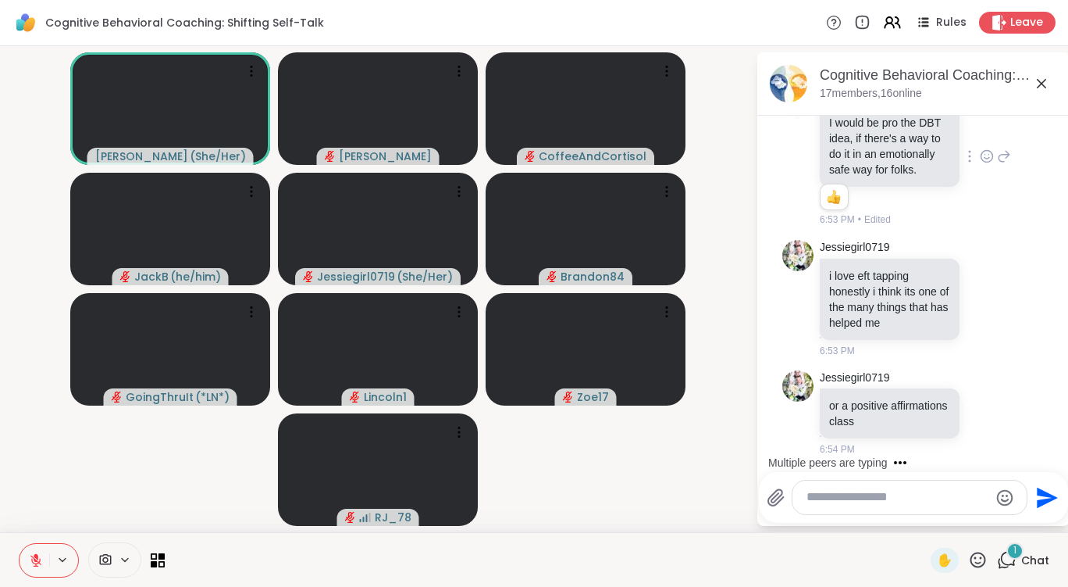
scroll to position [13332, 0]
click at [968, 555] on icon at bounding box center [978, 560] width 20 height 20
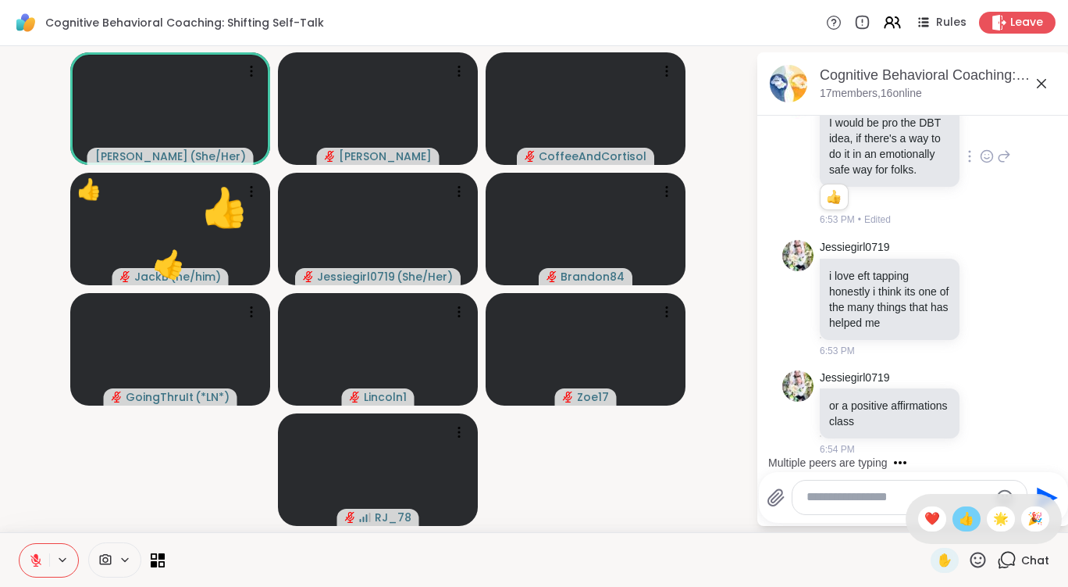
click at [959, 522] on span "👍" at bounding box center [967, 518] width 16 height 19
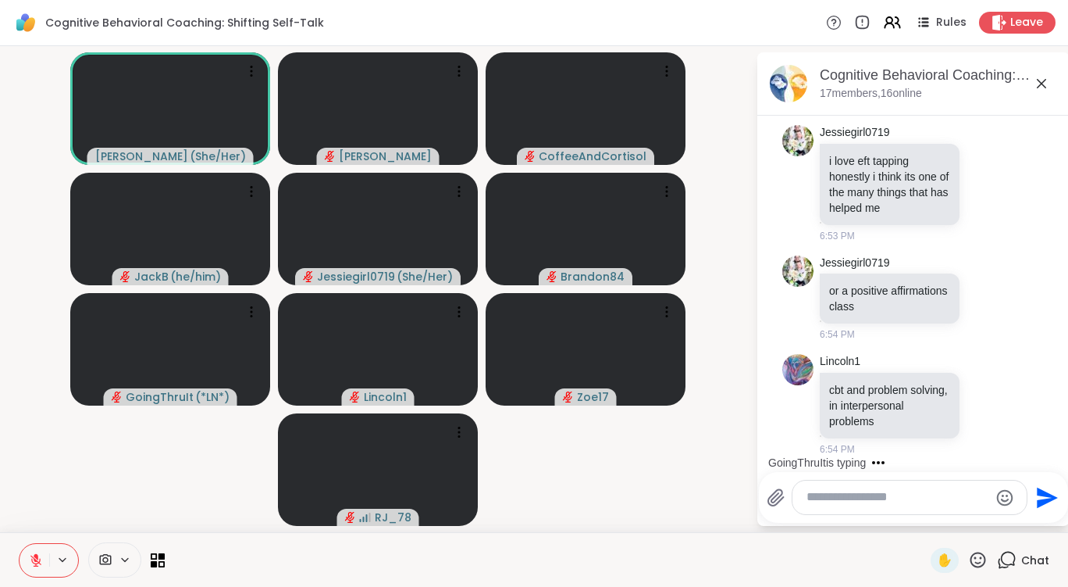
scroll to position [13462, 0]
click at [968, 556] on icon at bounding box center [978, 560] width 20 height 20
click at [959, 515] on span "👍" at bounding box center [967, 518] width 16 height 19
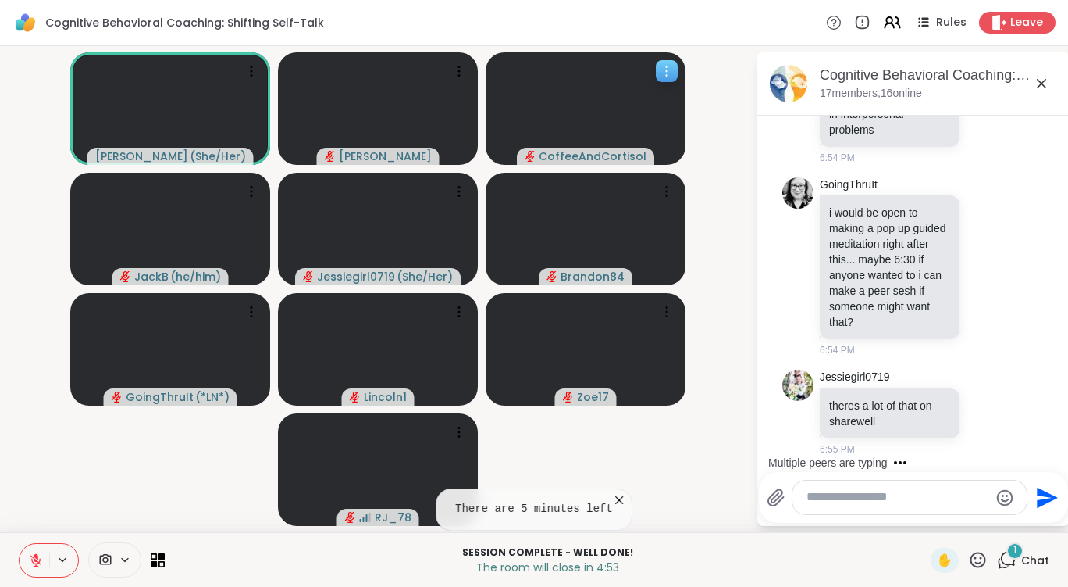
scroll to position [13770, 0]
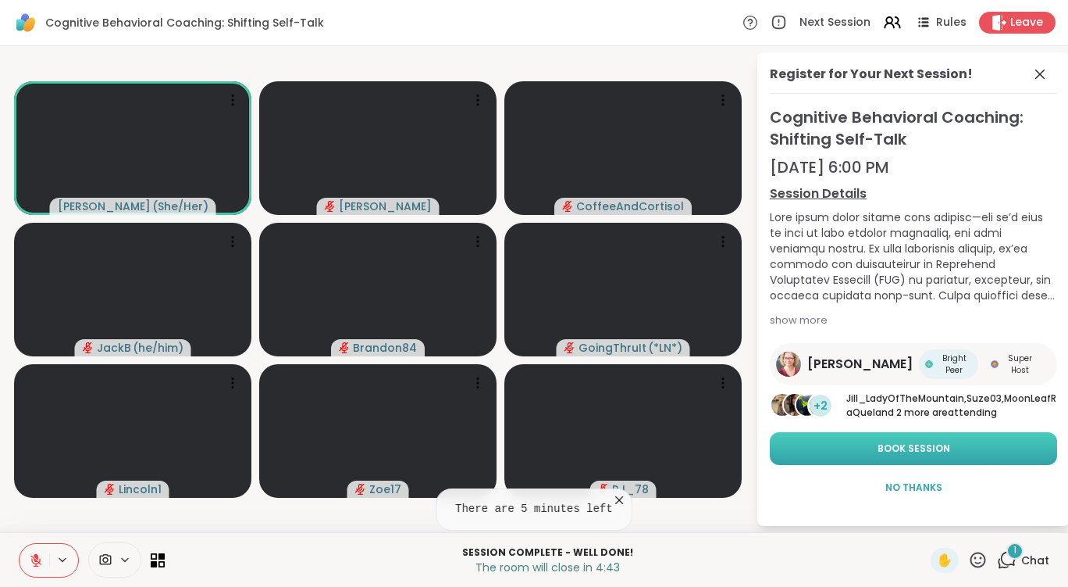
click at [936, 455] on span "Book Session" at bounding box center [914, 448] width 73 height 14
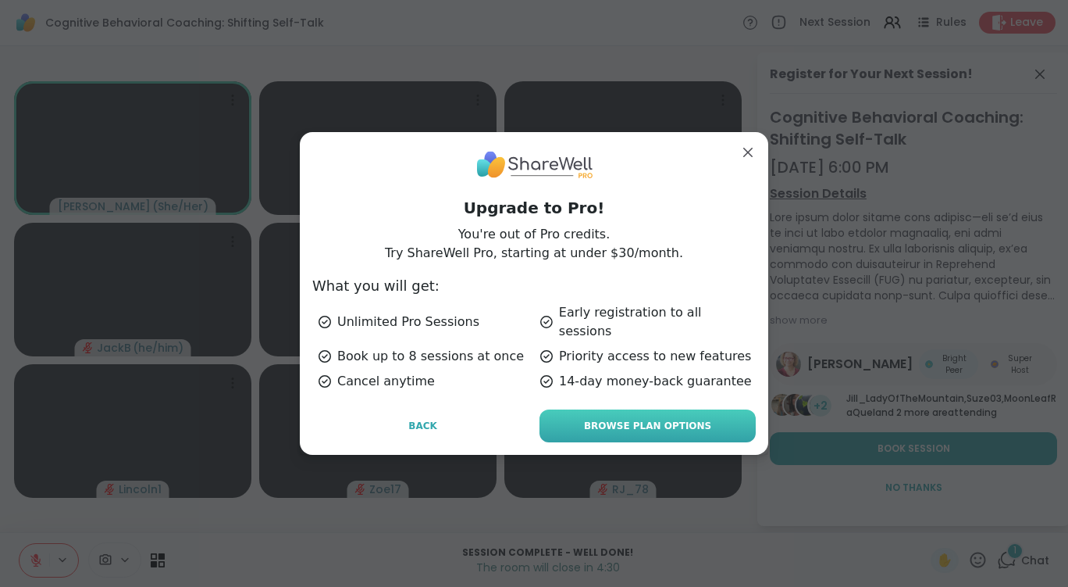
click at [647, 419] on span "Browse Plan Options" at bounding box center [647, 426] width 127 height 14
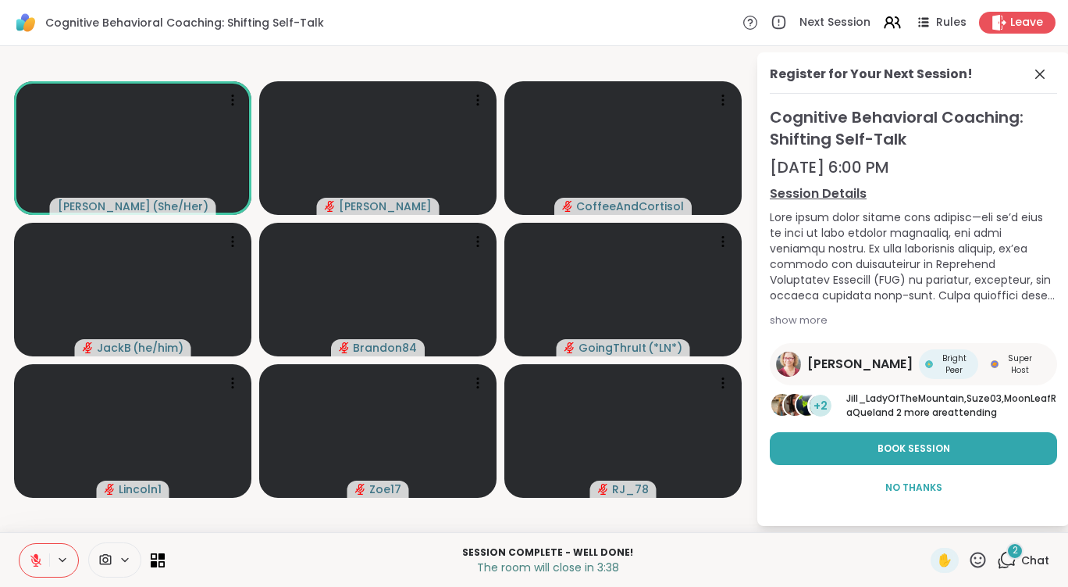
click at [1004, 560] on icon at bounding box center [1008, 558] width 15 height 14
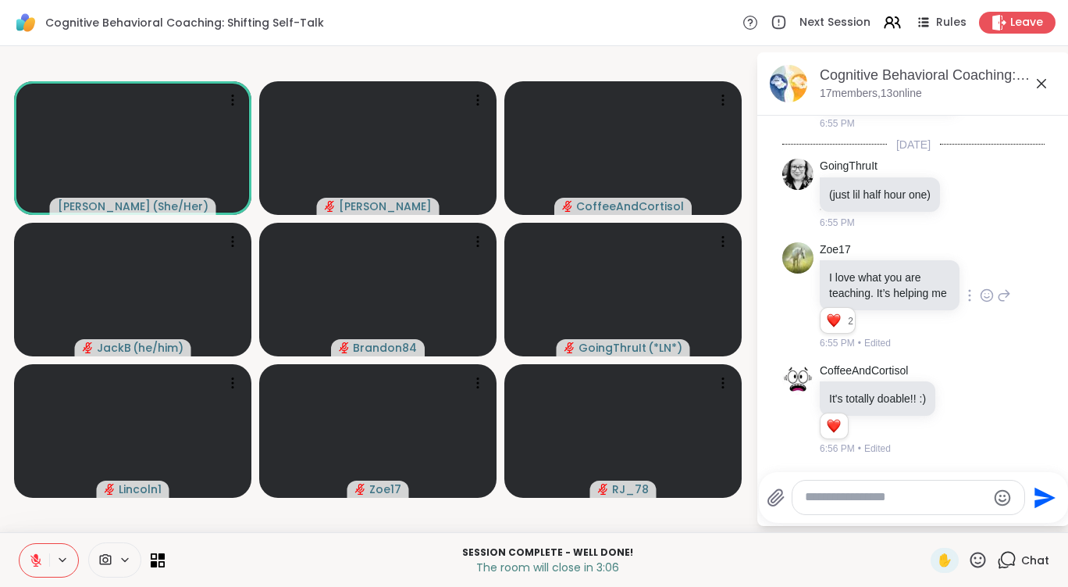
scroll to position [14111, 0]
click at [968, 555] on icon at bounding box center [978, 560] width 20 height 20
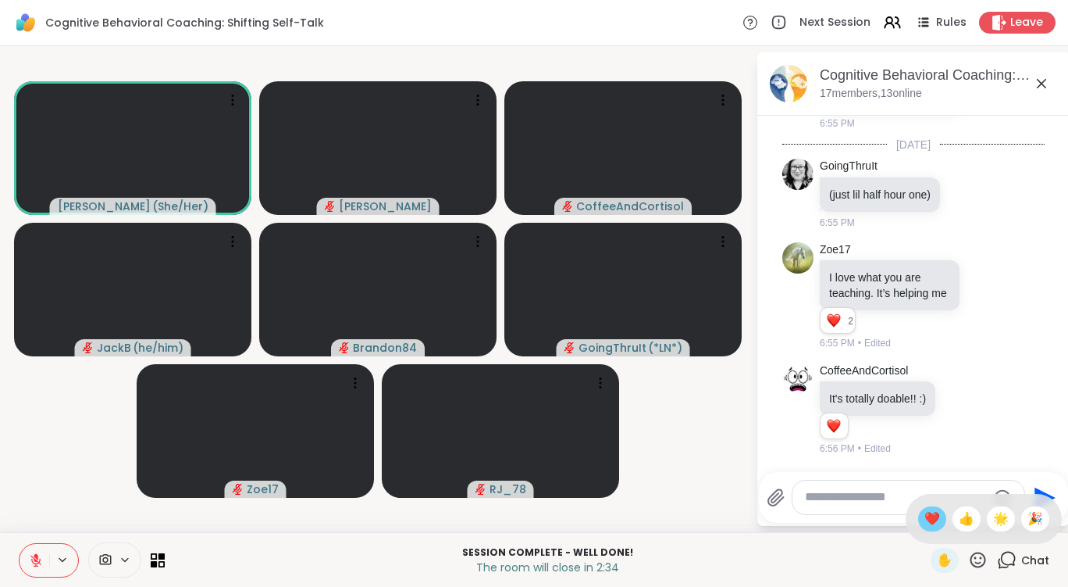
click at [925, 519] on span "❤️" at bounding box center [933, 518] width 16 height 19
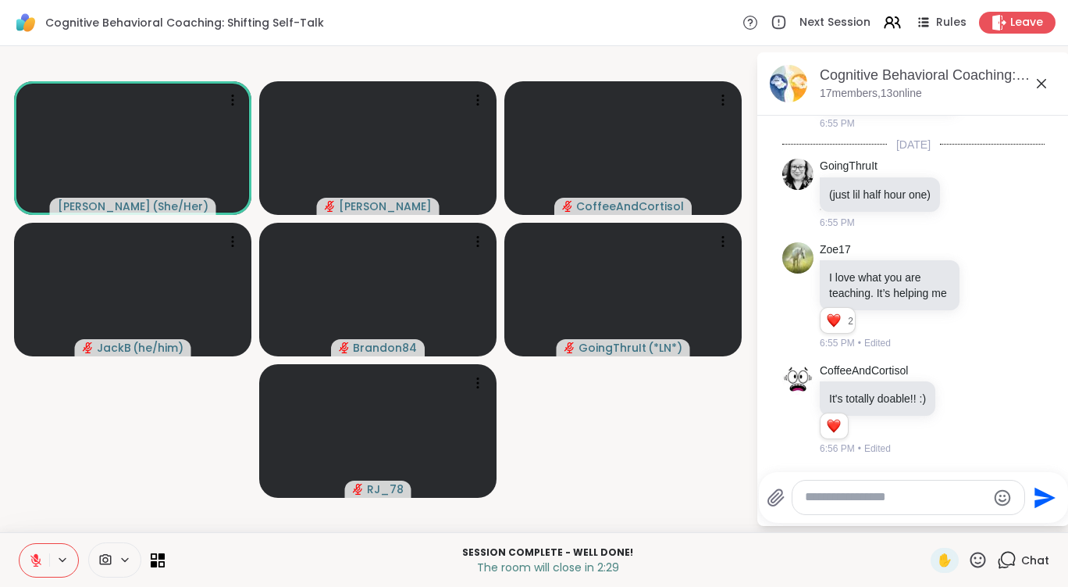
click at [860, 498] on textarea "Type your message" at bounding box center [896, 497] width 182 height 16
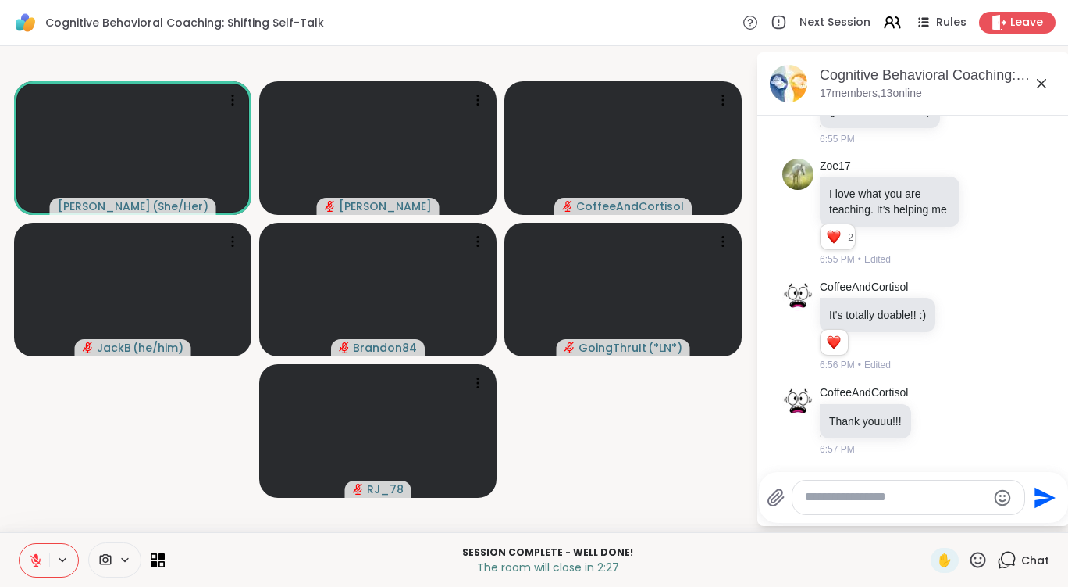
scroll to position [14194, 0]
type textarea "**********"
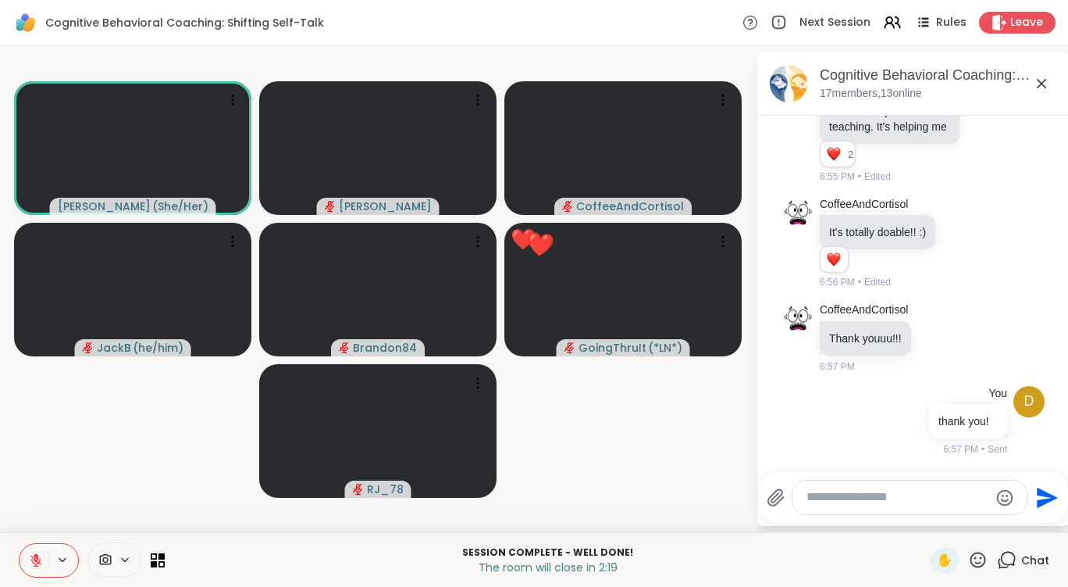
scroll to position [14277, 0]
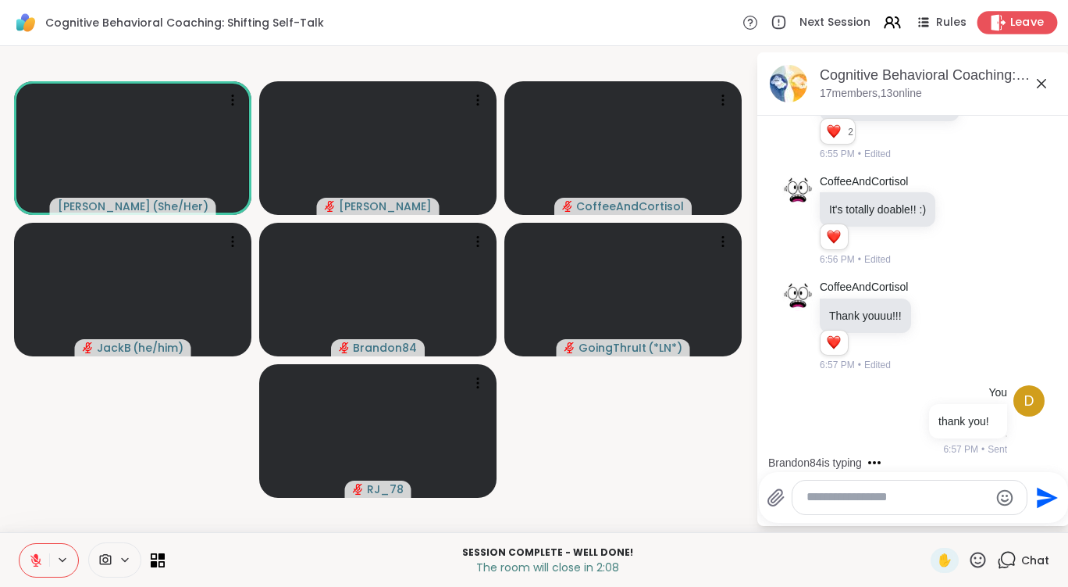
click at [1015, 21] on span "Leave" at bounding box center [1028, 23] width 34 height 16
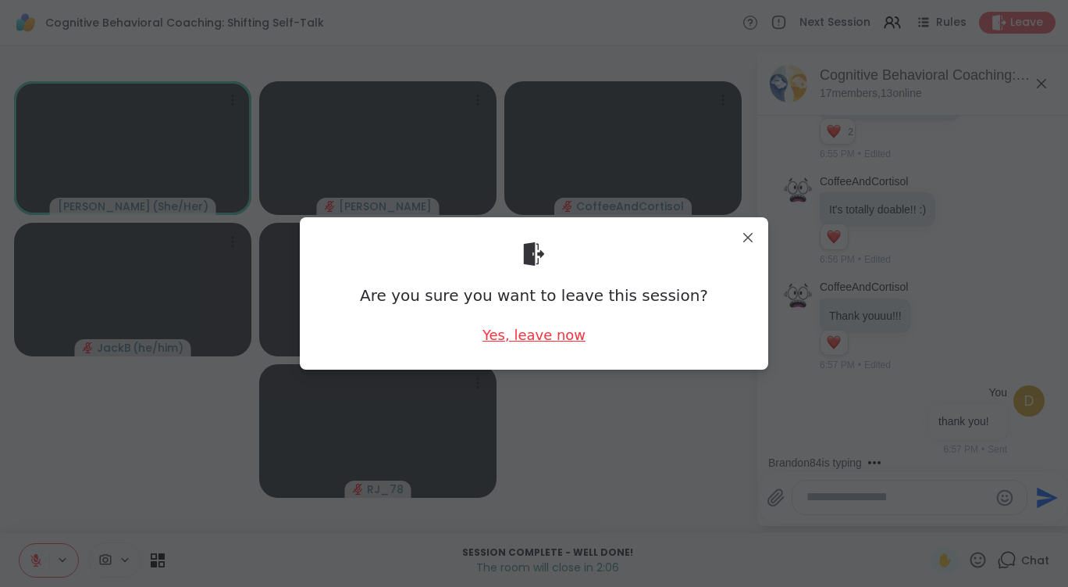
click at [515, 334] on div "Yes, leave now" at bounding box center [534, 335] width 103 height 20
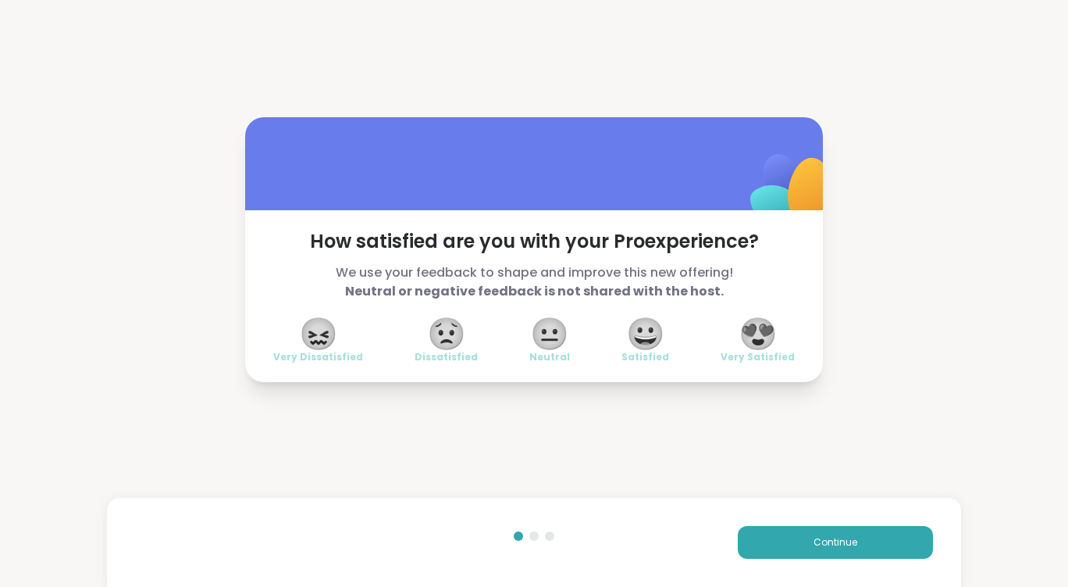
click at [741, 327] on span "😍" at bounding box center [758, 333] width 39 height 28
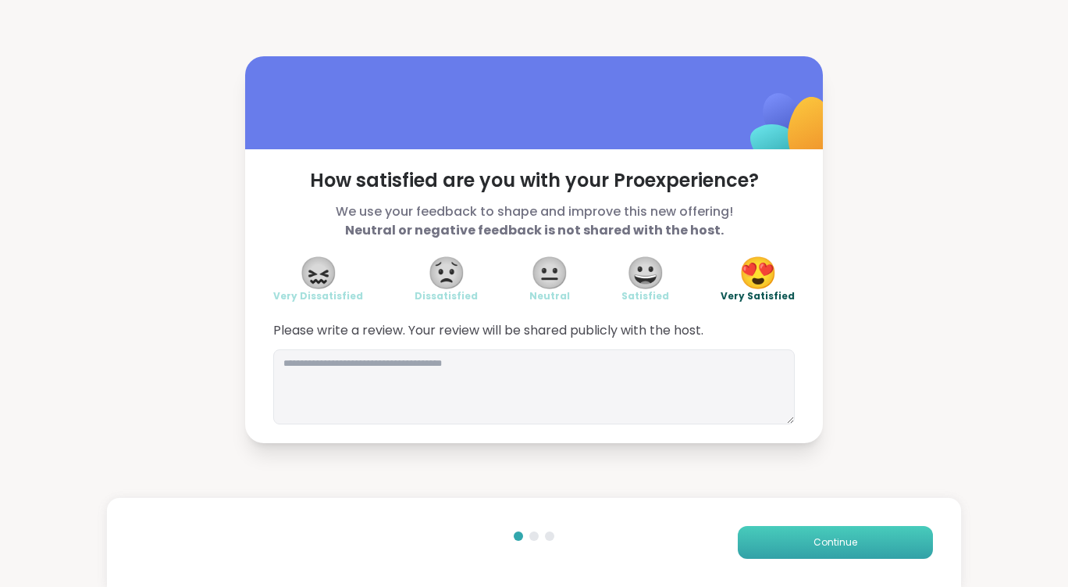
click at [815, 543] on span "Continue" at bounding box center [836, 542] width 44 height 14
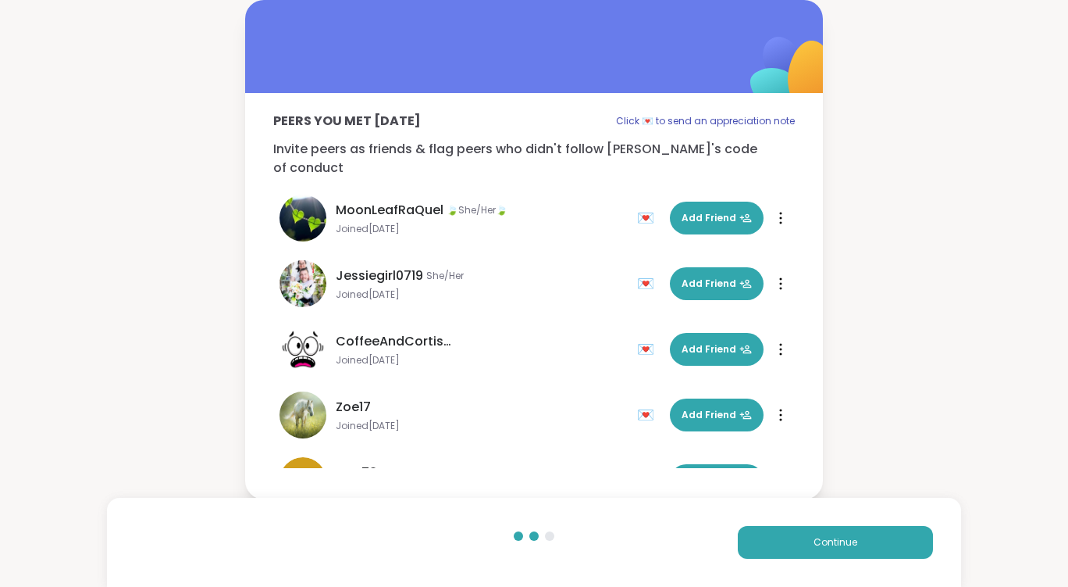
scroll to position [312, 0]
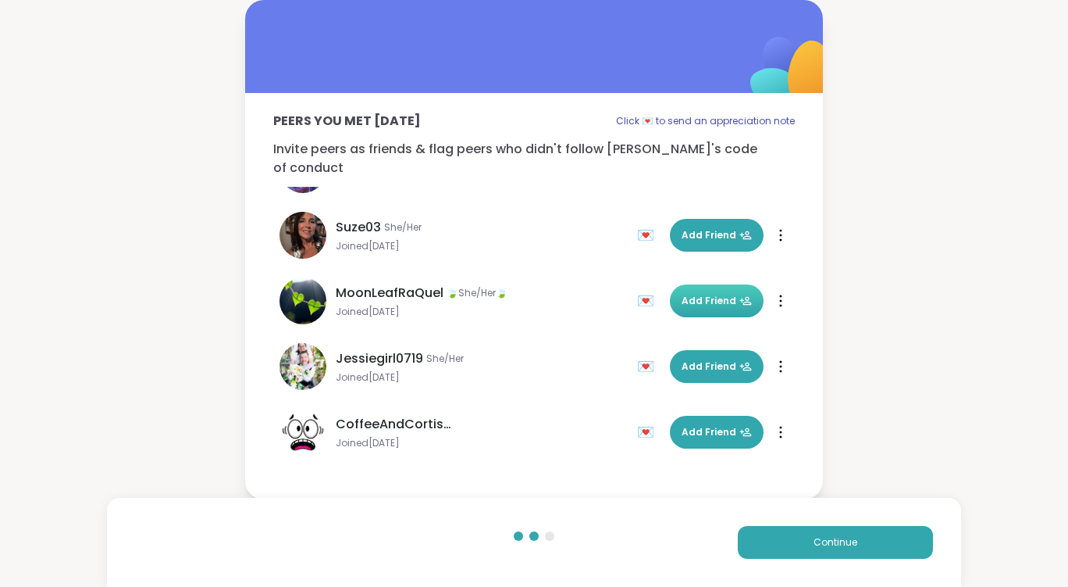
click at [685, 294] on span "Add Friend" at bounding box center [717, 301] width 70 height 14
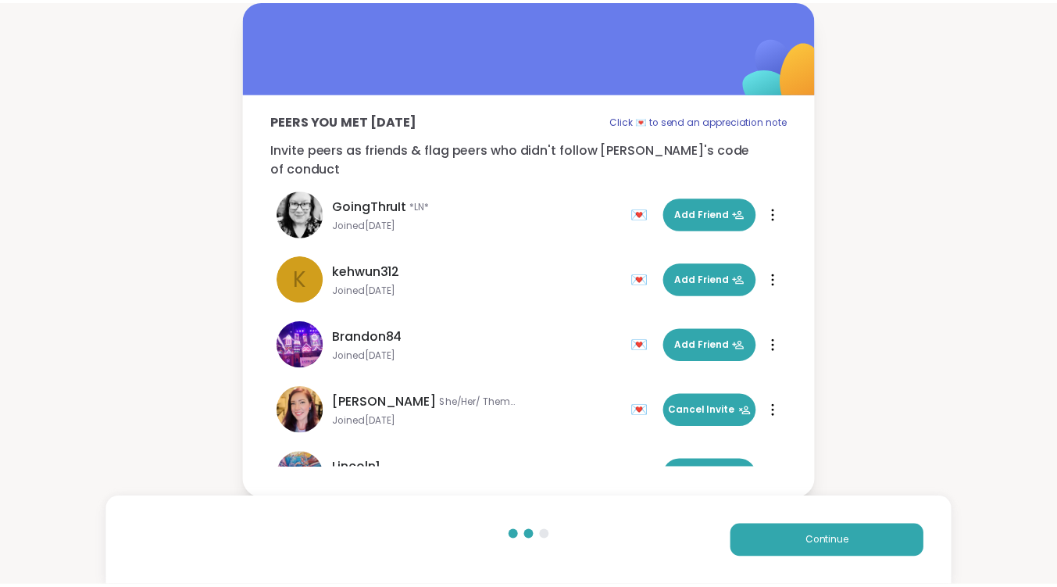
scroll to position [0, 0]
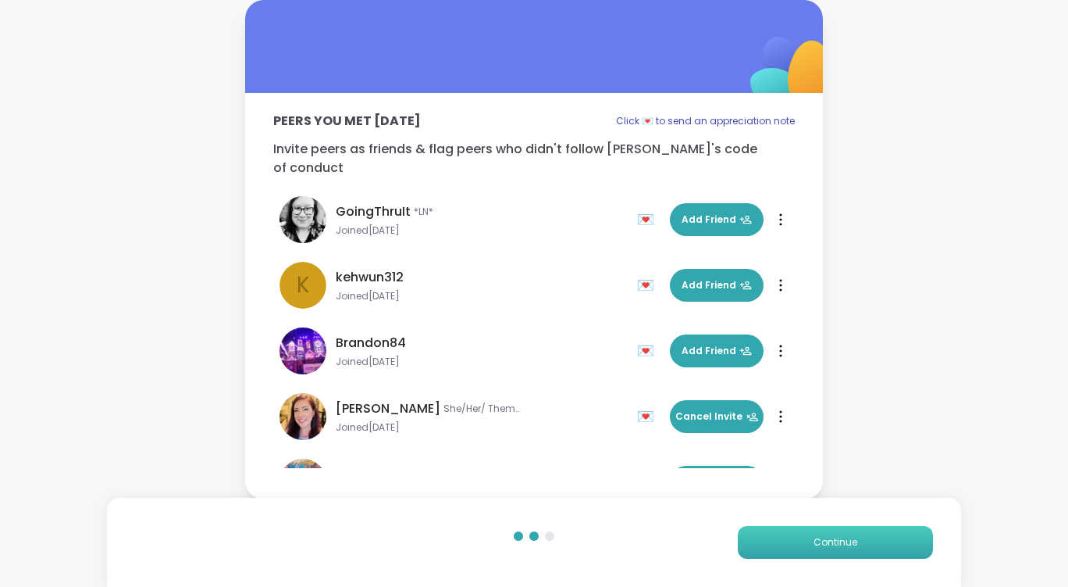
click at [815, 534] on button "Continue" at bounding box center [835, 542] width 195 height 33
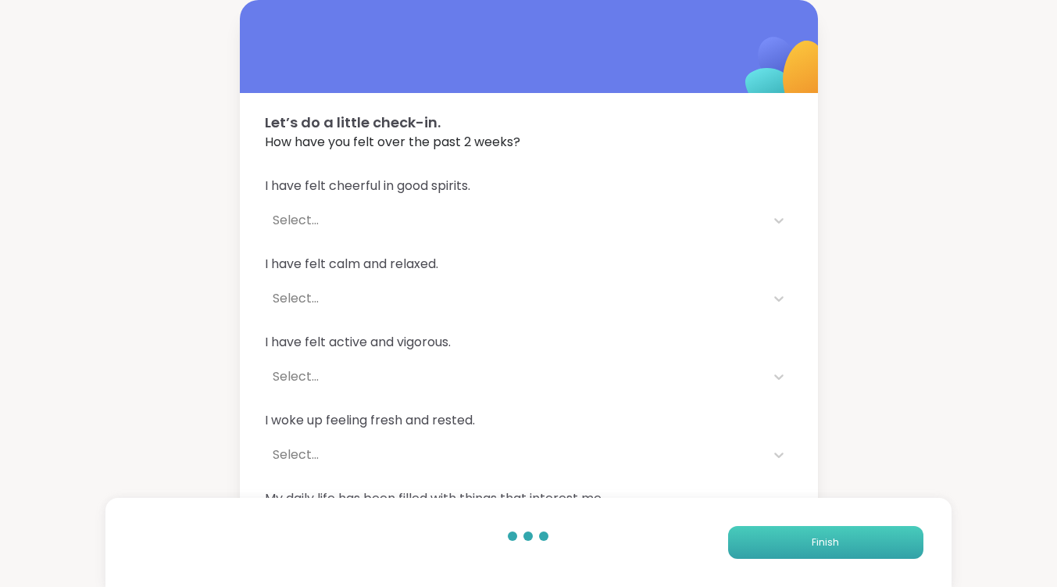
click at [827, 526] on button "Finish" at bounding box center [825, 542] width 195 height 33
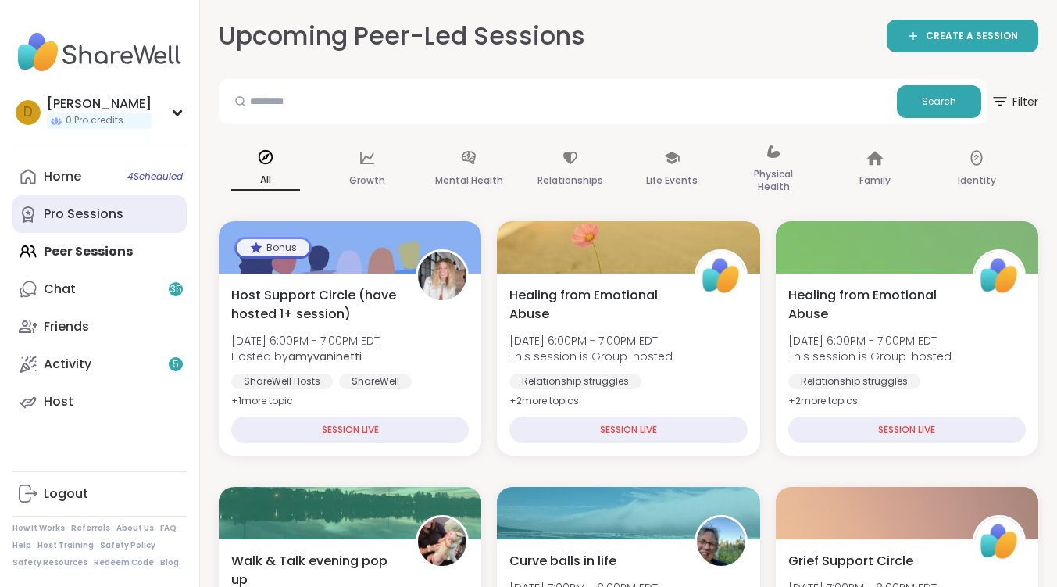
click at [101, 220] on div "Pro Sessions" at bounding box center [84, 213] width 80 height 17
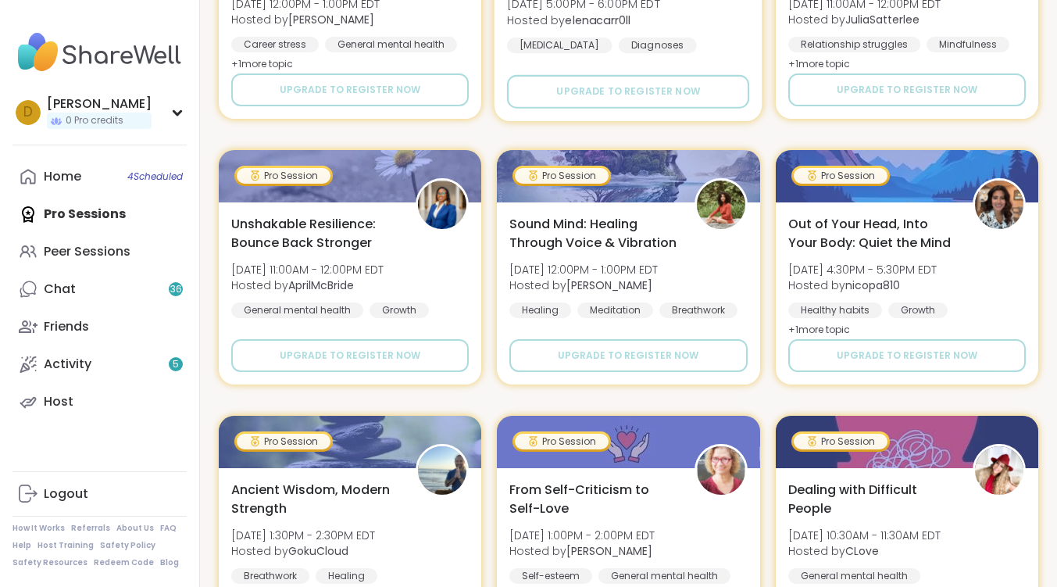
scroll to position [1250, 0]
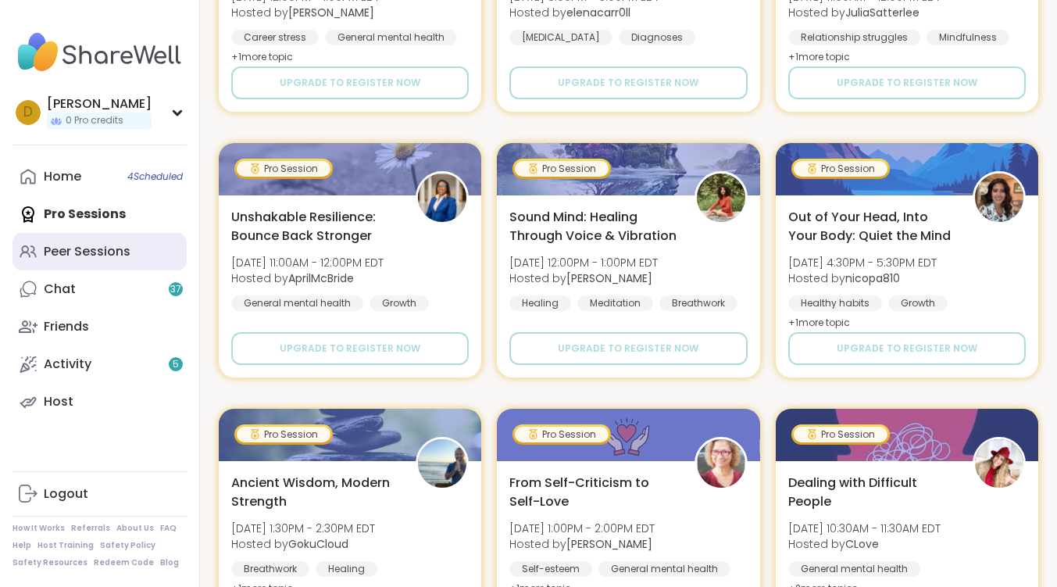
click at [149, 268] on link "Peer Sessions" at bounding box center [99, 251] width 174 height 37
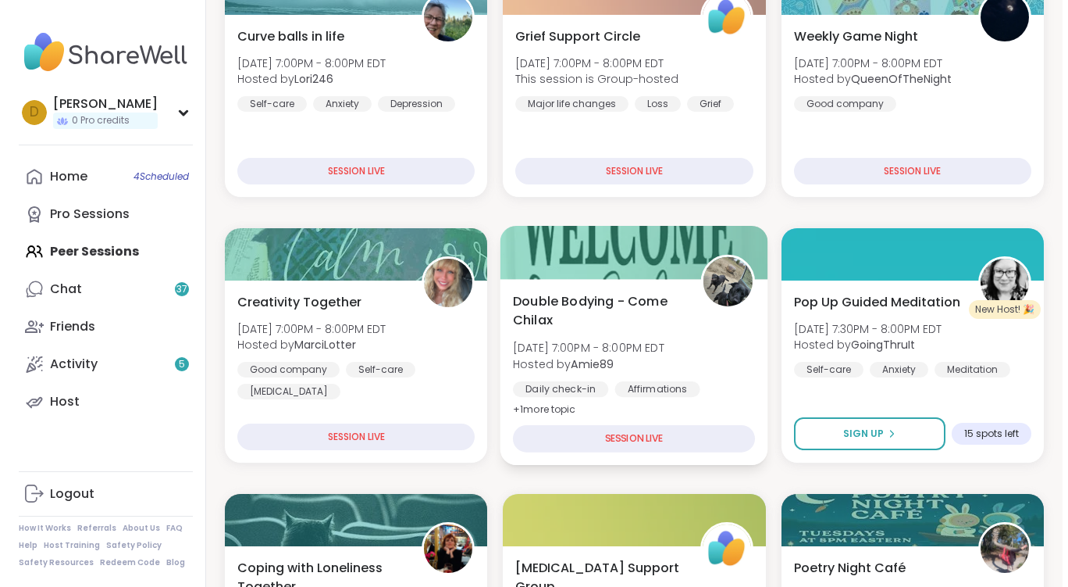
scroll to position [312, 0]
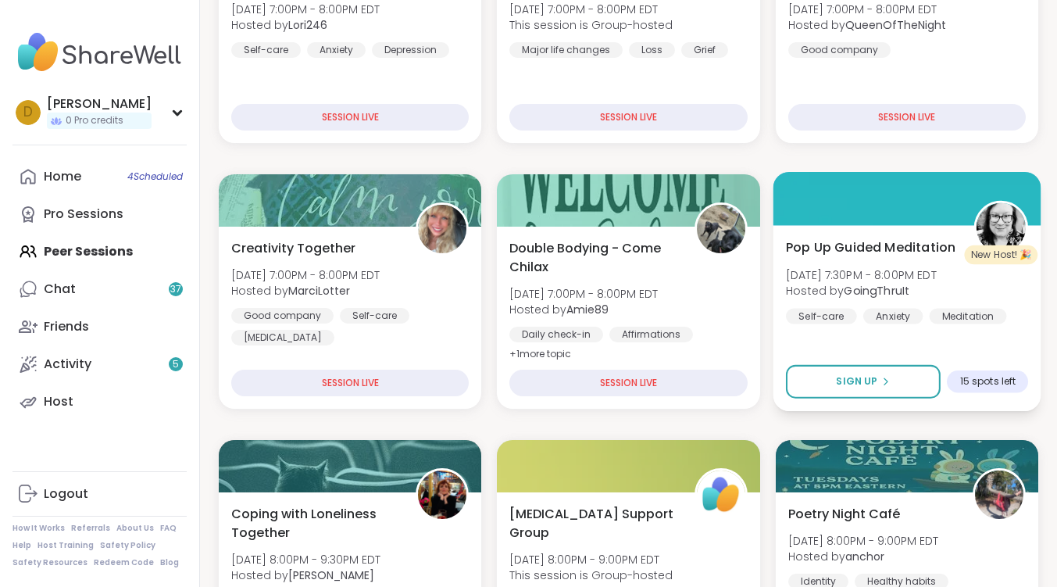
click at [865, 248] on span "Pop Up Guided Meditation" at bounding box center [870, 246] width 169 height 19
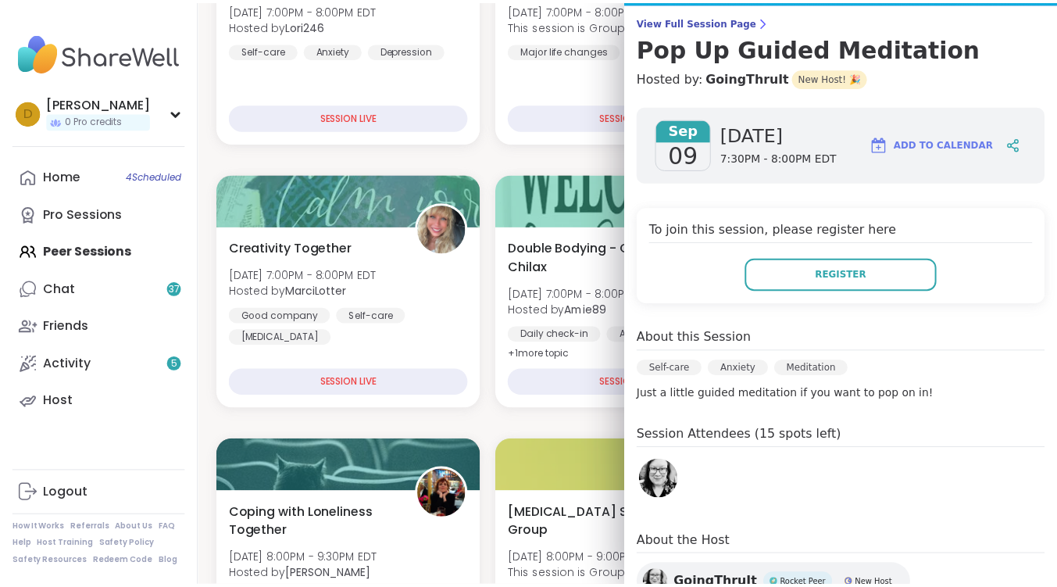
scroll to position [229, 0]
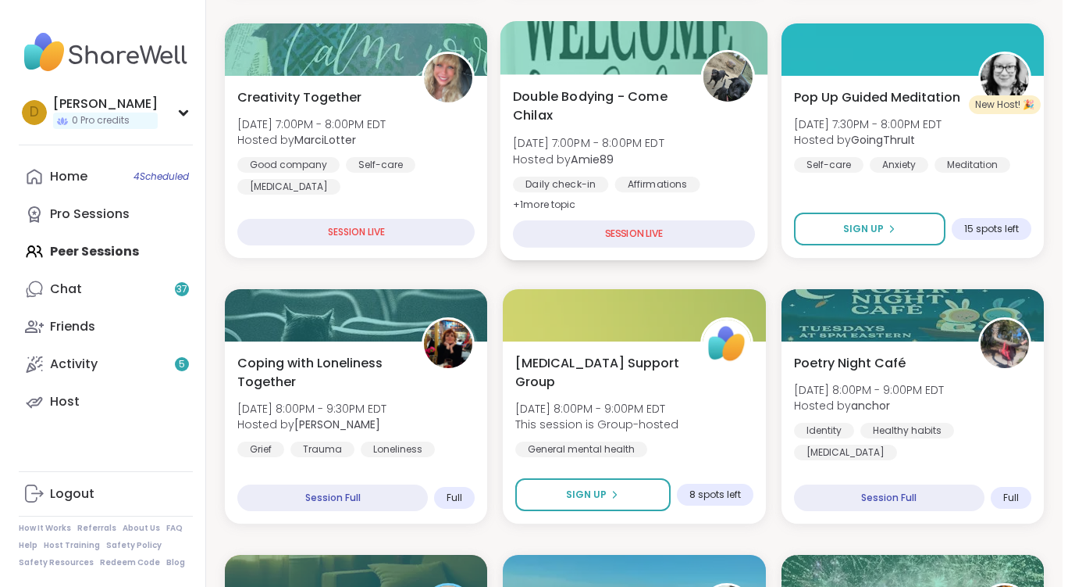
scroll to position [547, 0]
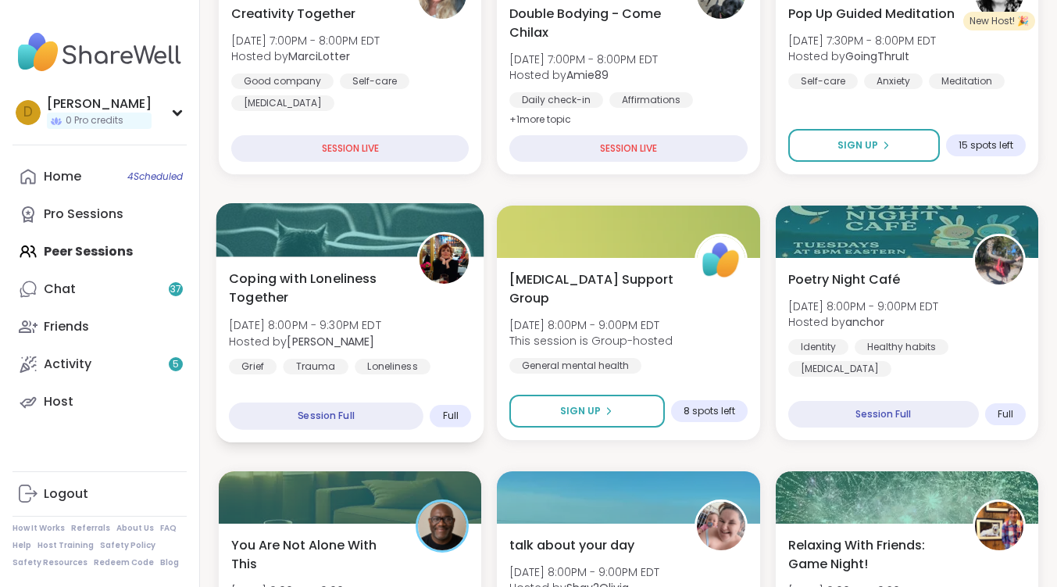
click at [326, 276] on span "Coping with Loneliness Together" at bounding box center [314, 288] width 171 height 38
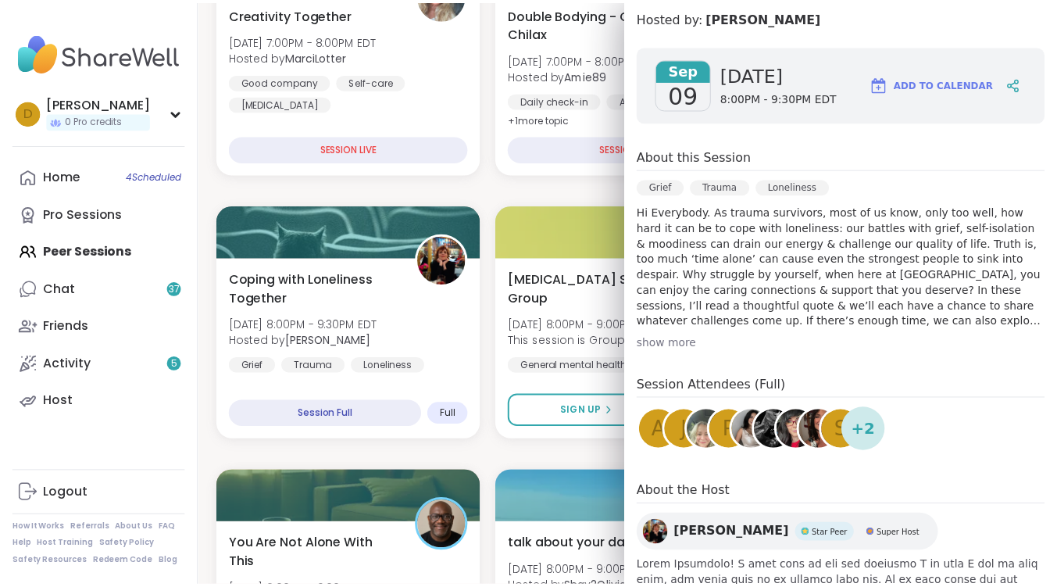
scroll to position [270, 0]
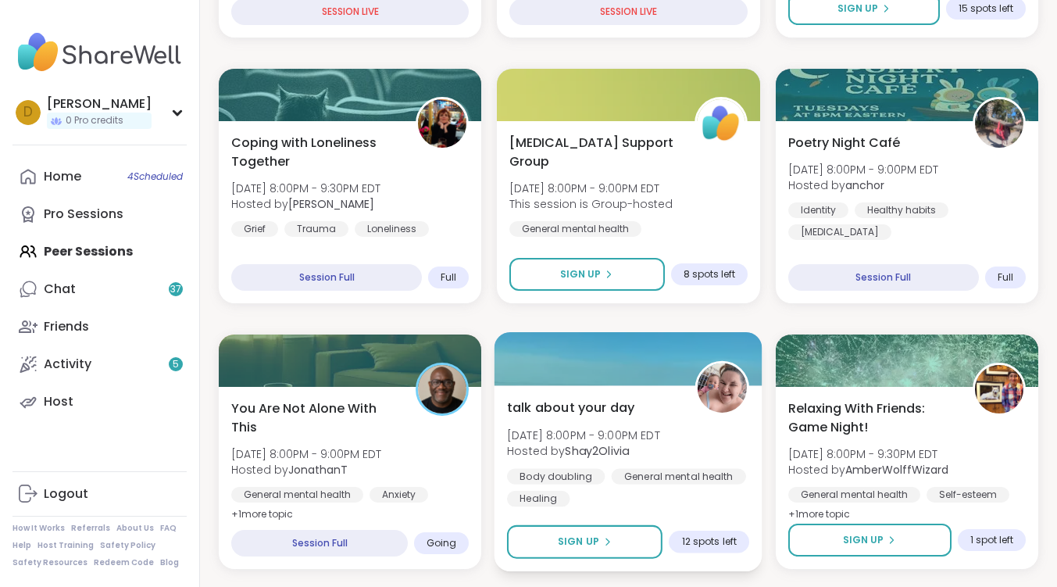
scroll to position [781, 0]
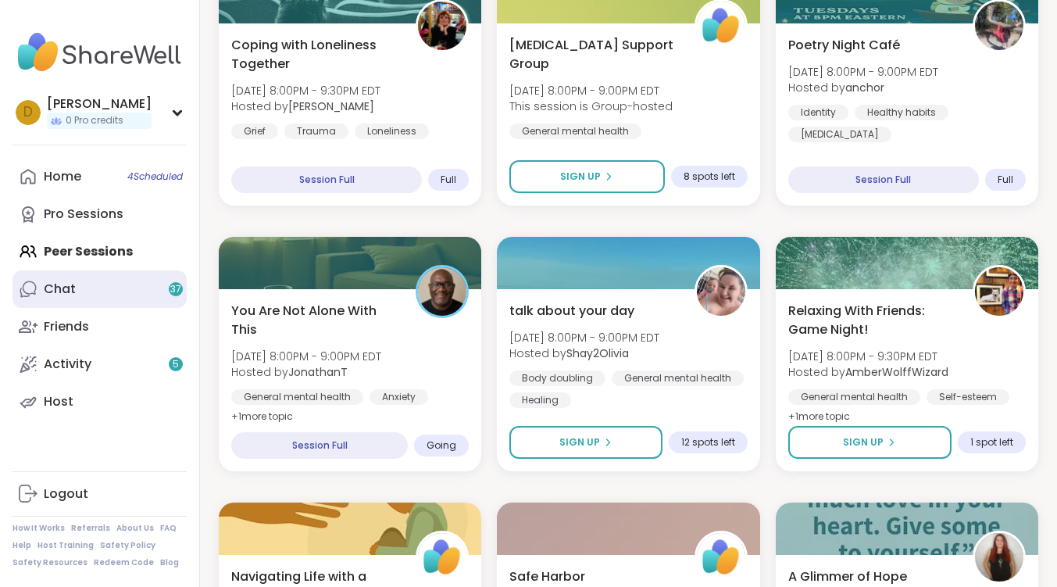
click at [52, 286] on div "Chat 37" at bounding box center [60, 288] width 32 height 17
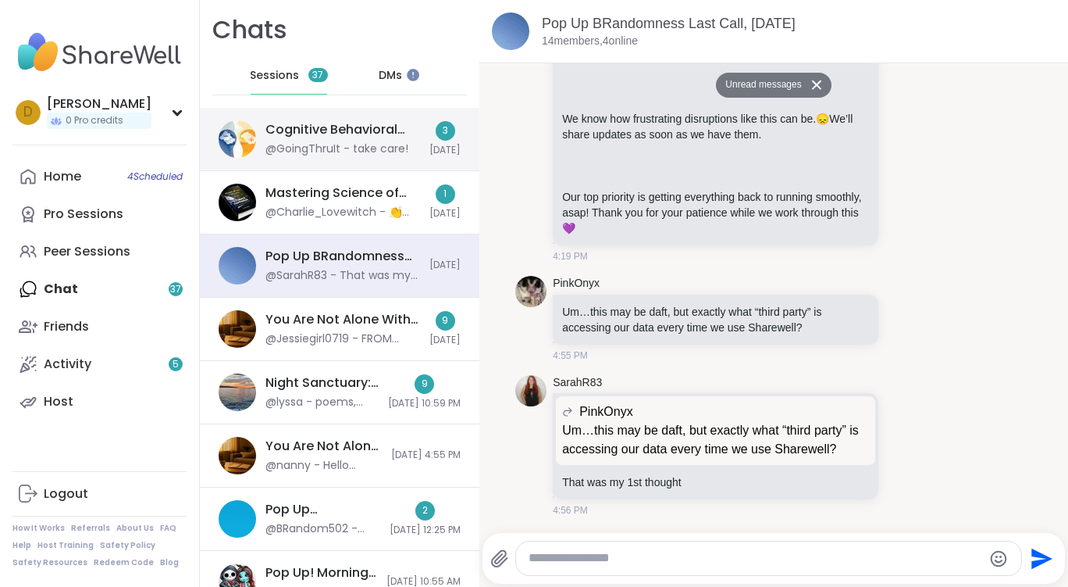
click at [283, 137] on div "Cognitive Behavioral Coaching: Shifting Self-Talk, Sep 09" at bounding box center [343, 129] width 155 height 17
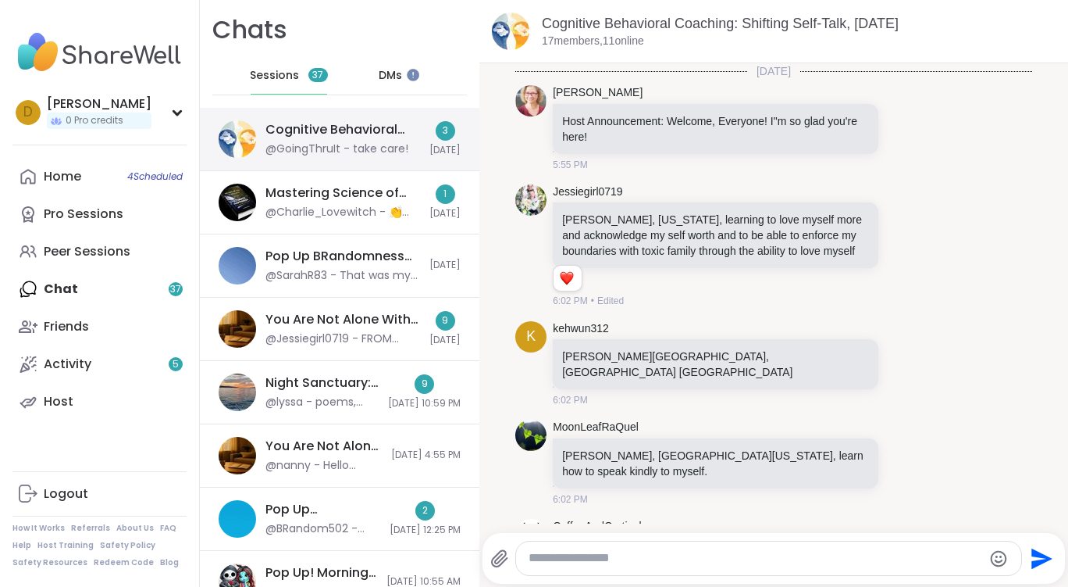
scroll to position [10546, 0]
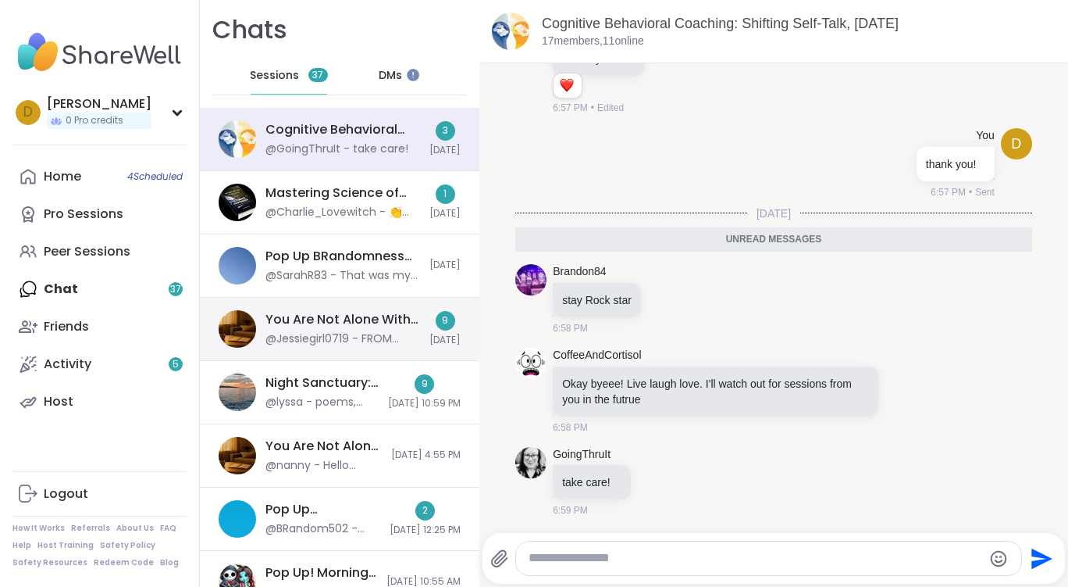
click at [307, 319] on div "You Are Not Alone With This, Sep 09" at bounding box center [343, 319] width 155 height 17
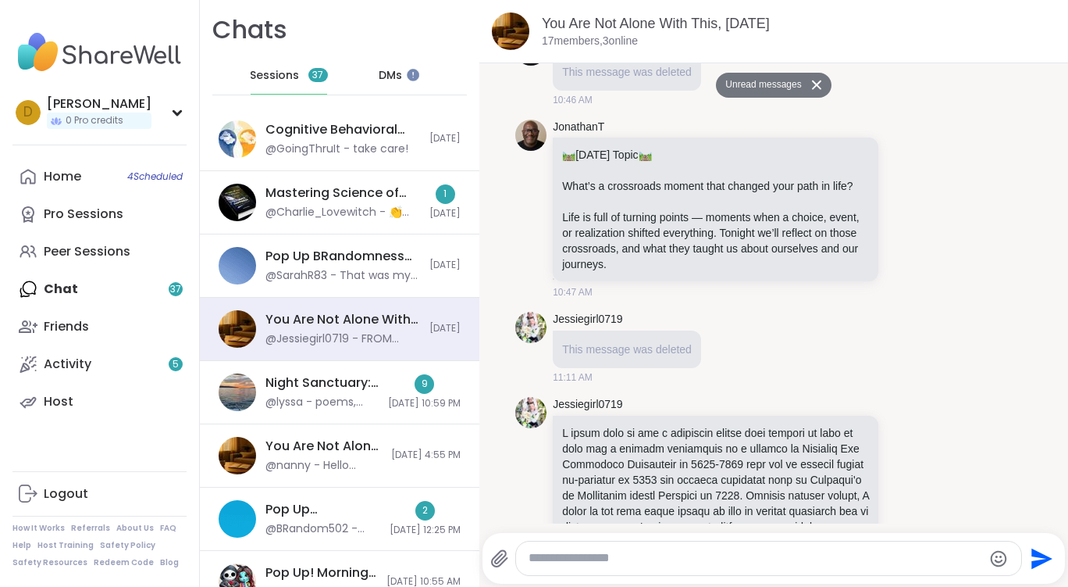
scroll to position [404, 0]
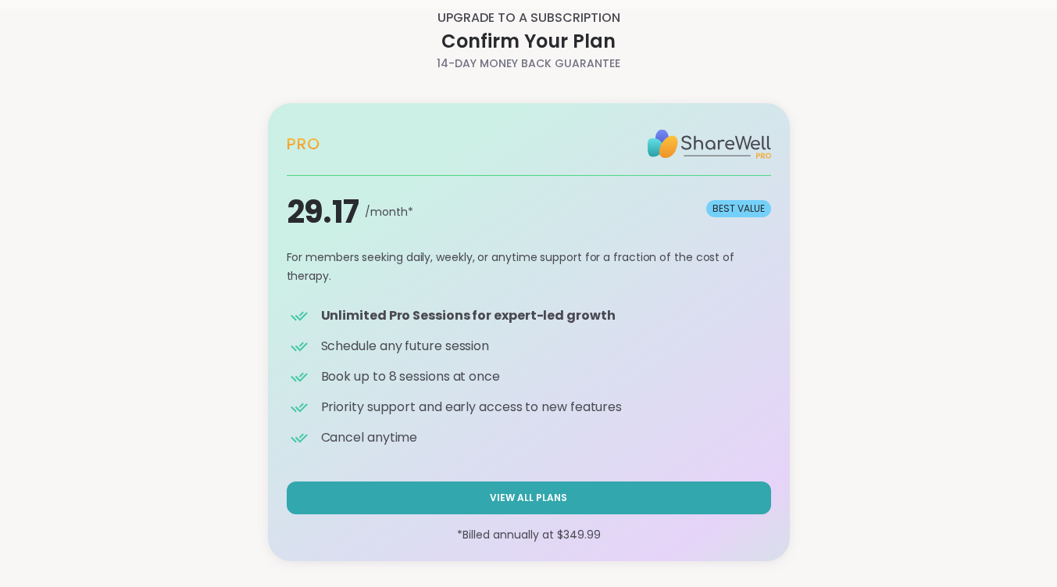
scroll to position [37, 0]
